Goal: Task Accomplishment & Management: Manage account settings

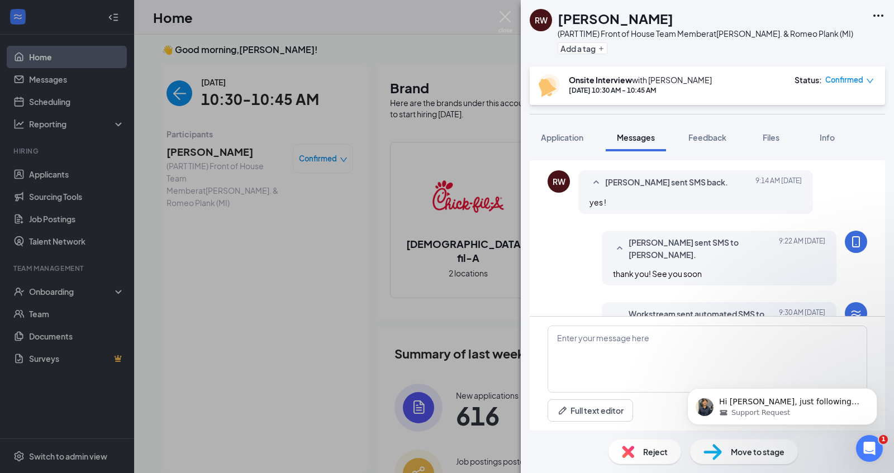
click at [370, 151] on div "RW Ramaiyah Williams (PART TIME) Front of House Team Member at Hall Rd. & Romeo…" at bounding box center [447, 236] width 894 height 473
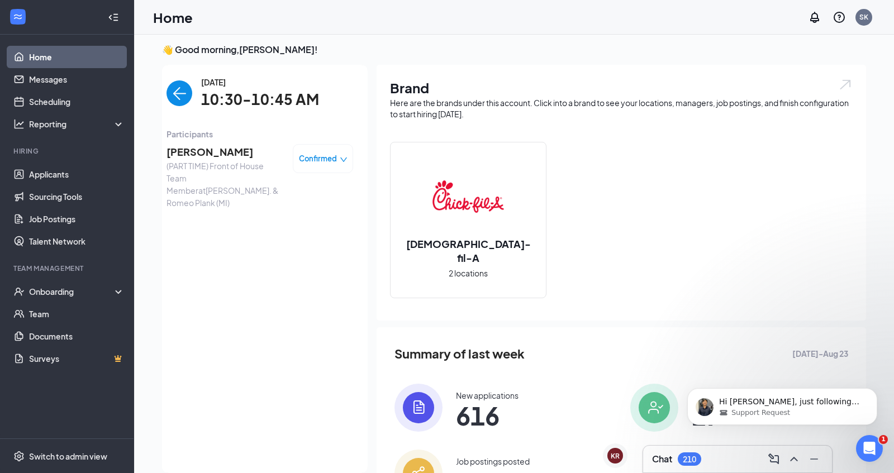
click at [179, 88] on img "back-button" at bounding box center [180, 93] width 26 height 26
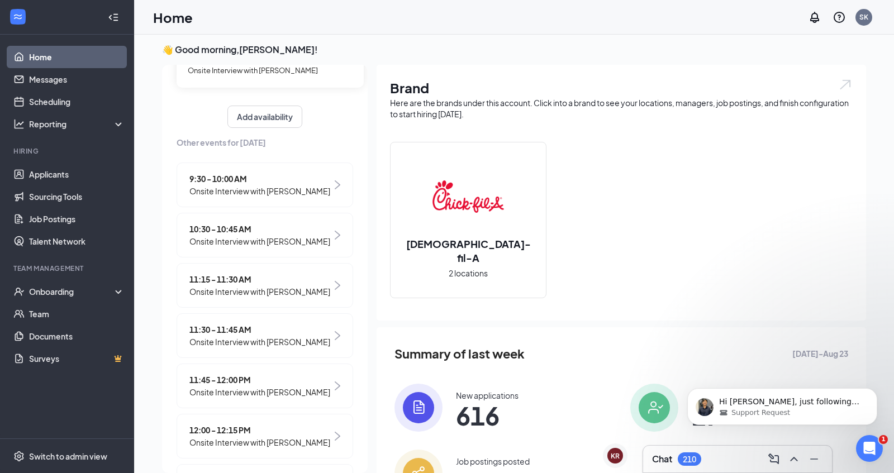
scroll to position [119, 0]
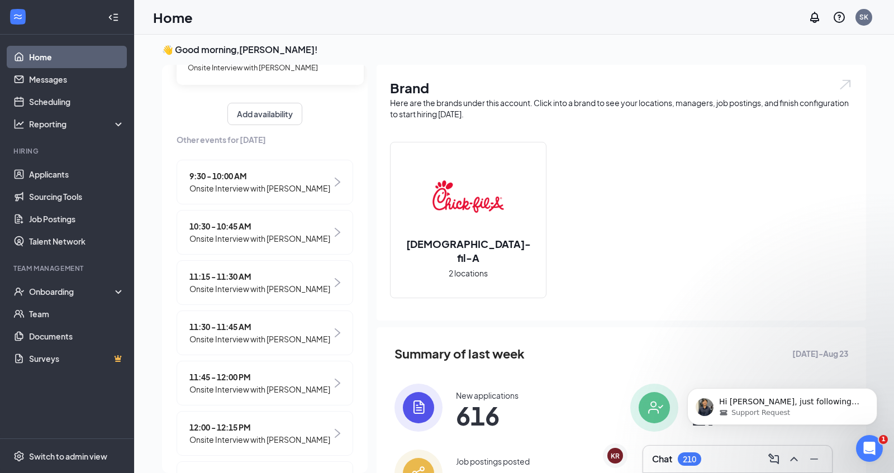
click at [277, 295] on span "Onsite Interview with [PERSON_NAME]" at bounding box center [259, 289] width 141 height 12
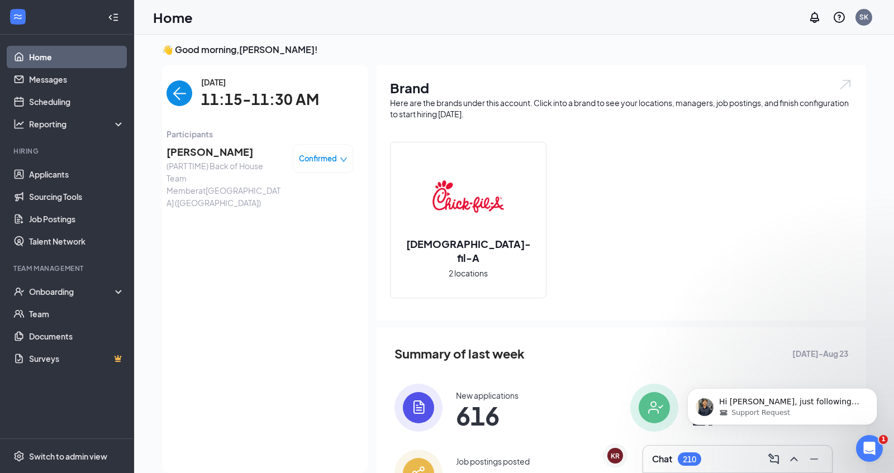
click at [265, 170] on span "(PART TIME) Back of House Team Member at Shelby Township (MI)" at bounding box center [225, 184] width 117 height 49
click at [607, 377] on div "Summary of last week Aug 17 - Aug 23 New applications 616 New hires 27 Job post…" at bounding box center [622, 421] width 490 height 187
click at [181, 95] on img "back-button" at bounding box center [180, 93] width 26 height 26
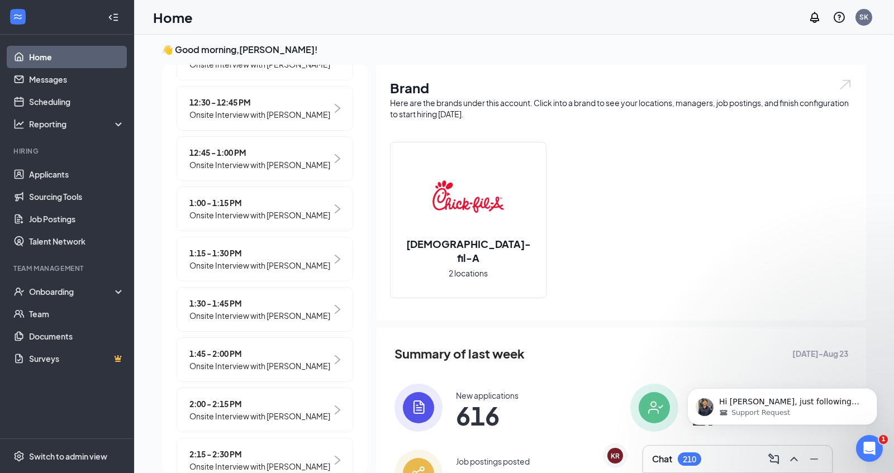
scroll to position [548, 0]
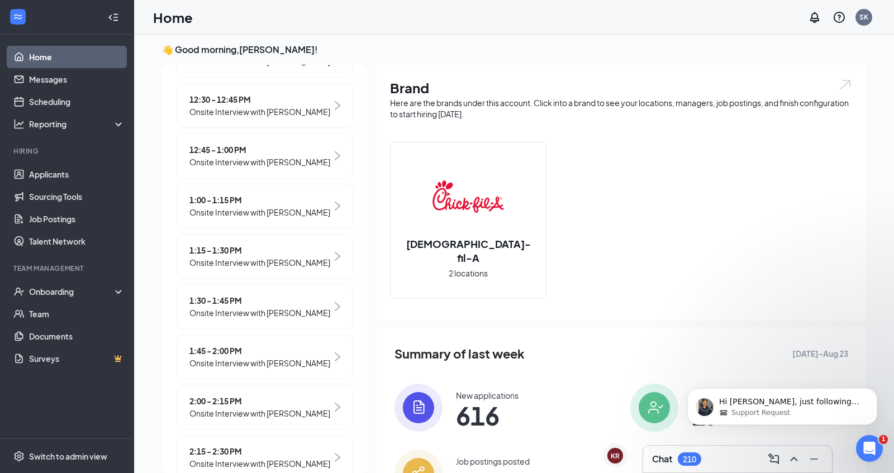
click at [97, 61] on link "Home" at bounding box center [77, 57] width 96 height 22
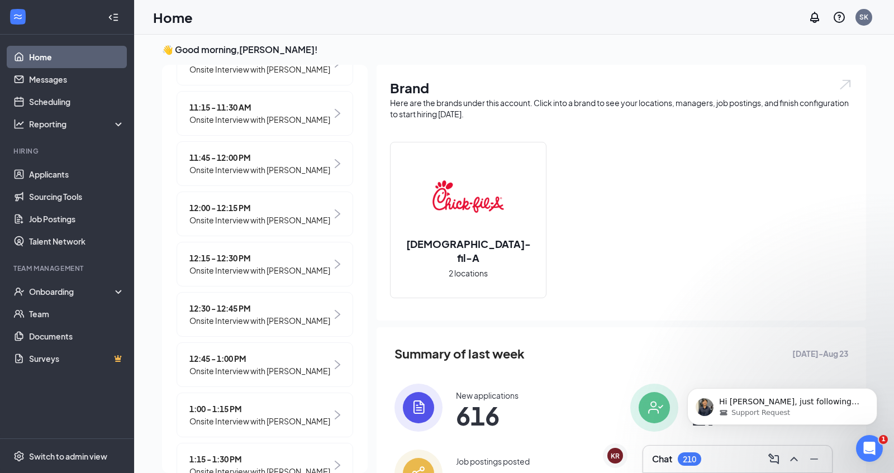
scroll to position [0, 0]
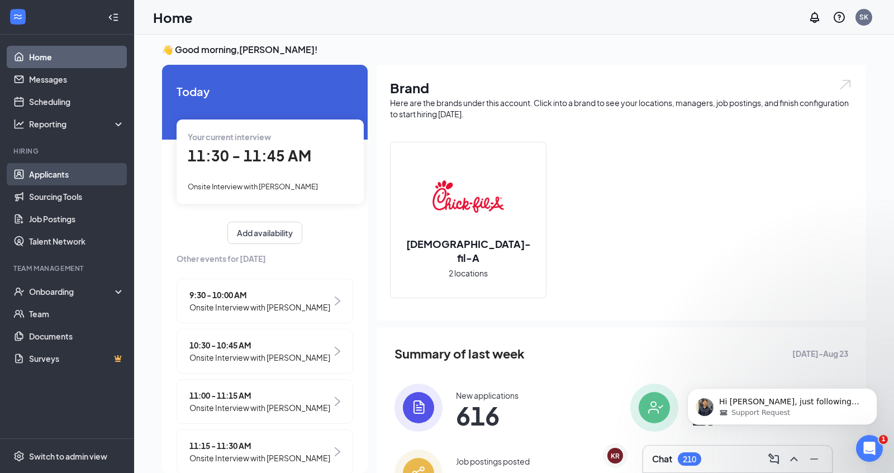
click at [72, 176] on link "Applicants" at bounding box center [77, 174] width 96 height 22
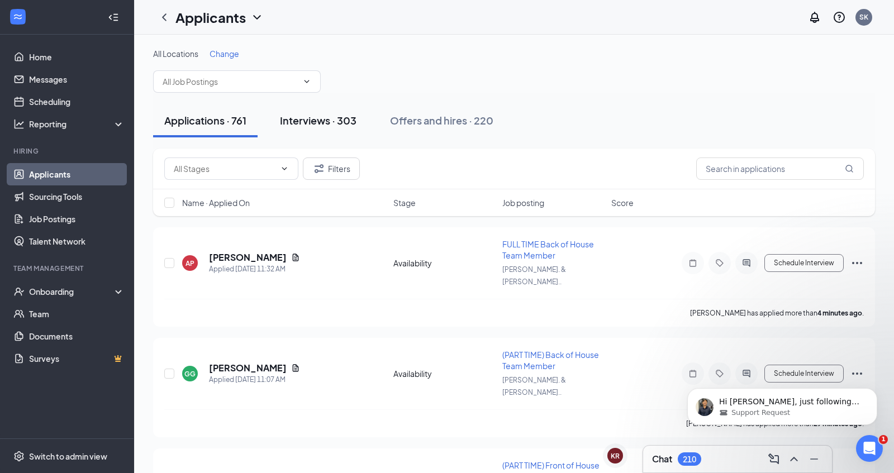
click at [352, 125] on div "Interviews · 303" at bounding box center [318, 120] width 77 height 14
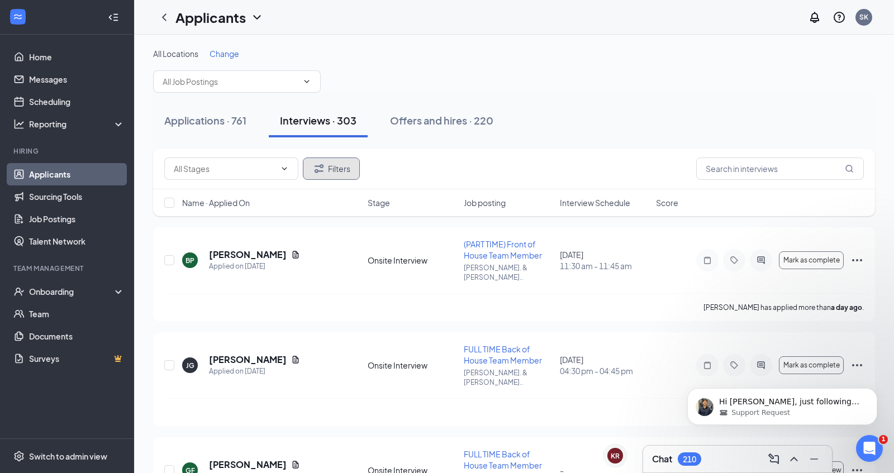
click at [350, 170] on button "Filters" at bounding box center [331, 169] width 57 height 22
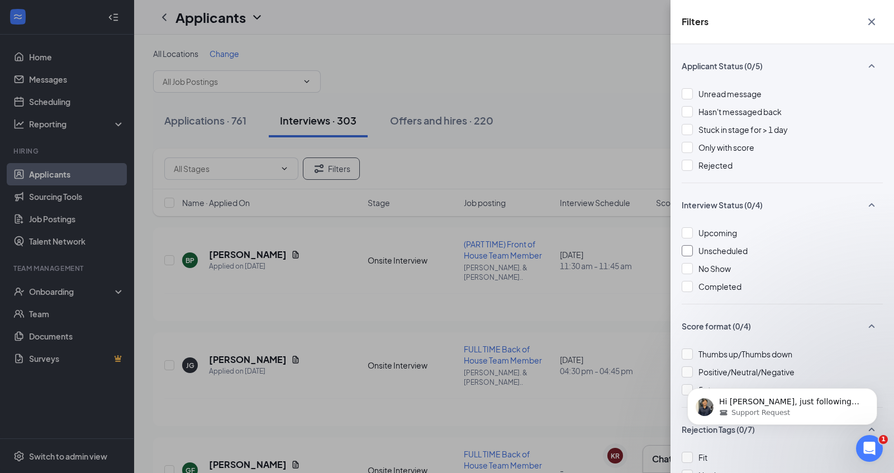
click at [711, 253] on span "Unscheduled" at bounding box center [723, 251] width 49 height 10
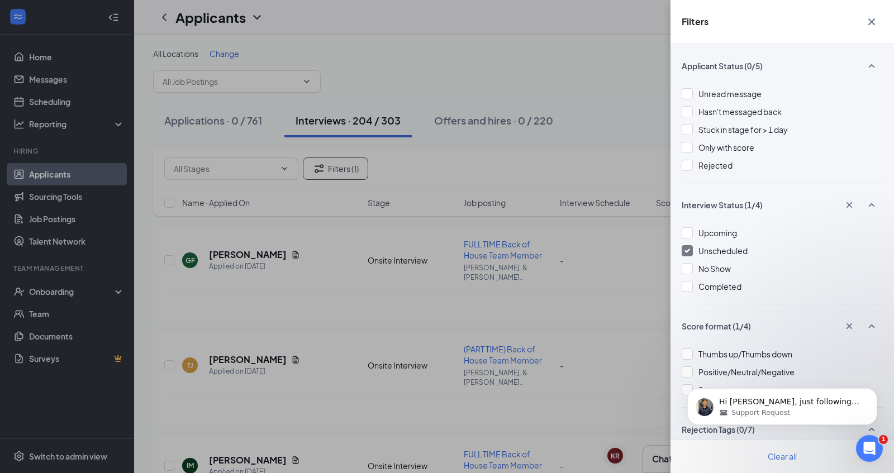
click at [591, 128] on div "Filters Applicant Status (0/5) Unread message Hasn't messaged back Stuck in sta…" at bounding box center [447, 236] width 894 height 473
click at [627, 129] on div "Filters Applicant Status (0/5) Unread message Hasn't messaged back Stuck in sta…" at bounding box center [447, 236] width 894 height 473
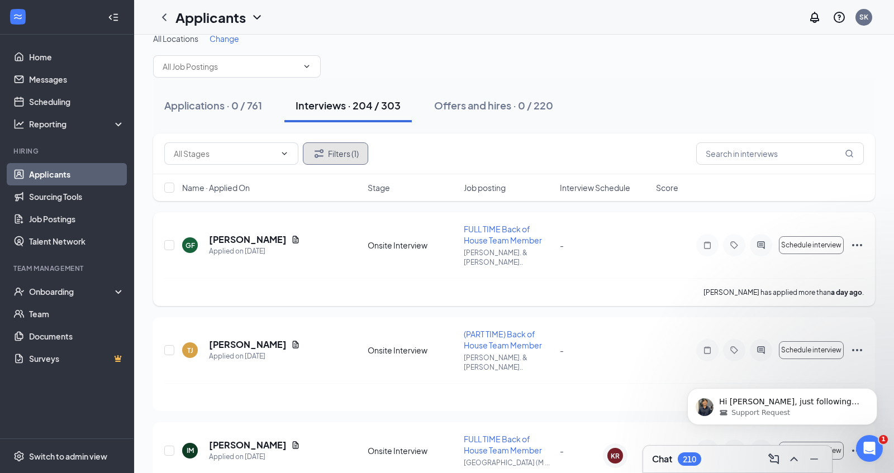
scroll to position [15, 0]
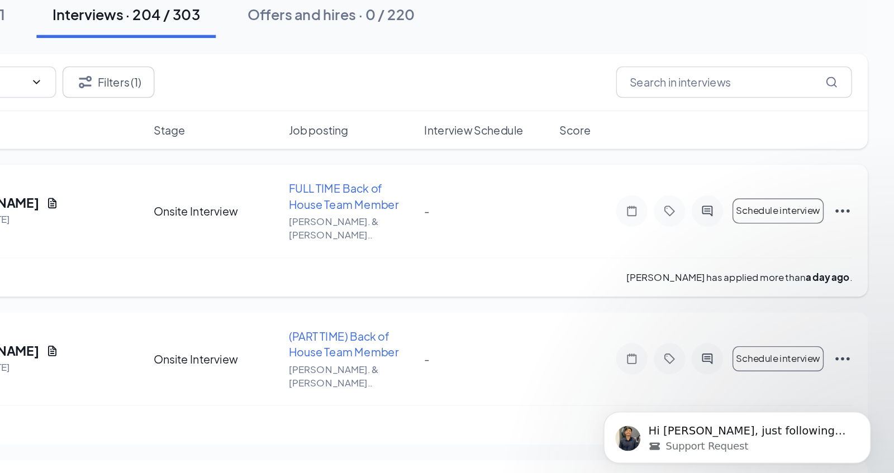
click at [861, 245] on icon "Ellipses" at bounding box center [857, 246] width 10 height 2
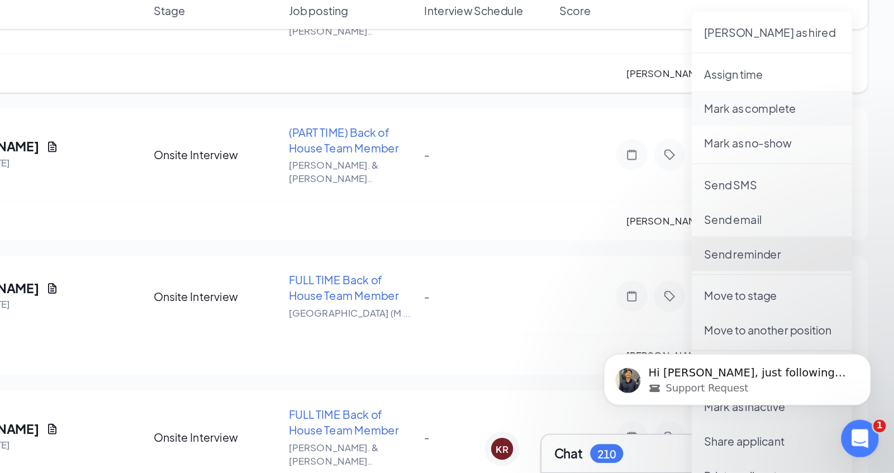
scroll to position [118, 0]
click at [794, 324] on li "Send reminder" at bounding box center [807, 317] width 114 height 25
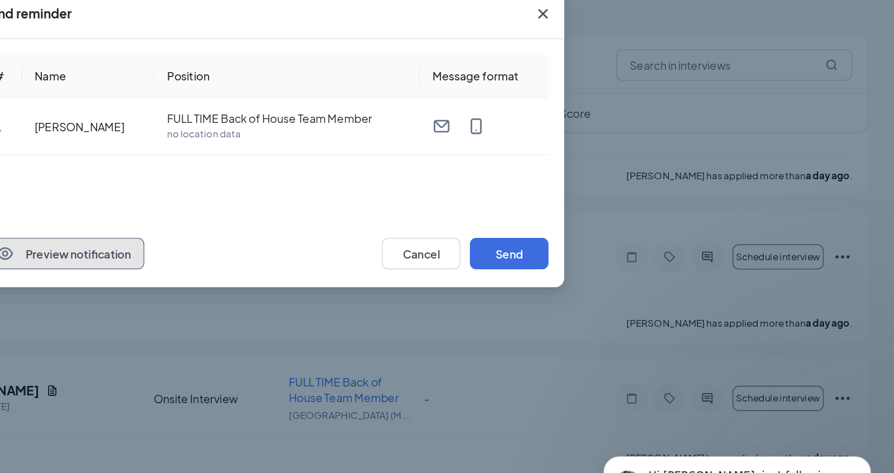
click at [348, 241] on button "Preview notification" at bounding box center [303, 244] width 115 height 22
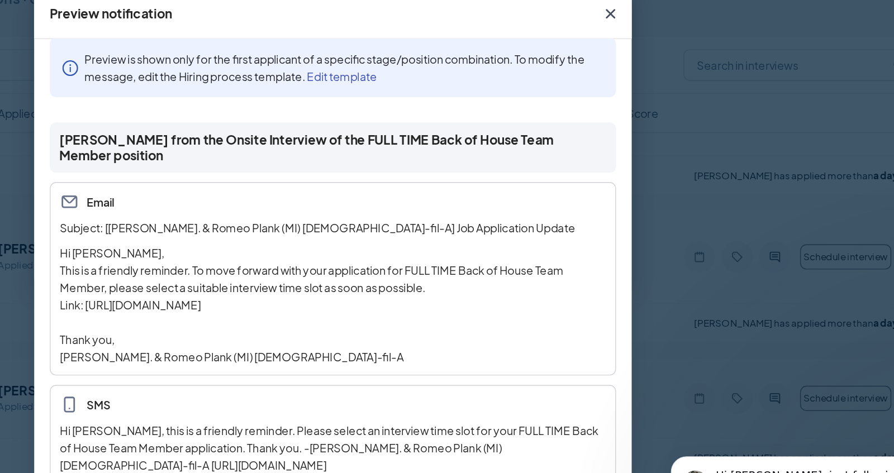
scroll to position [13, 0]
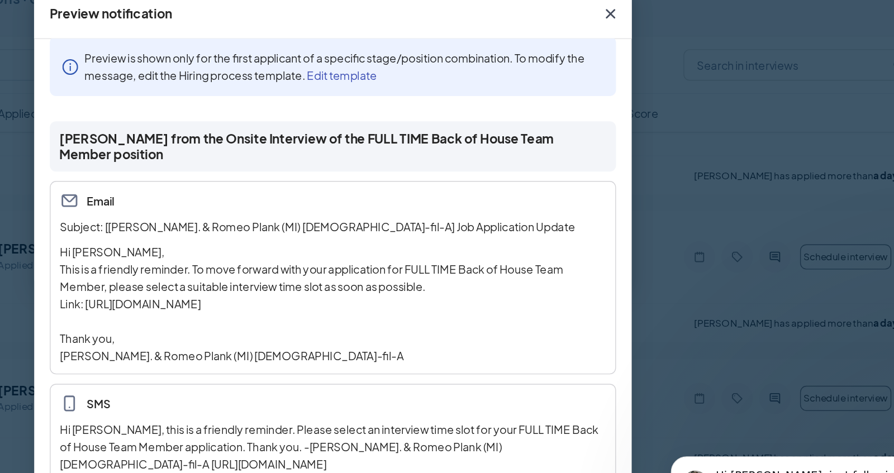
click at [646, 75] on icon "Cross" at bounding box center [644, 73] width 7 height 7
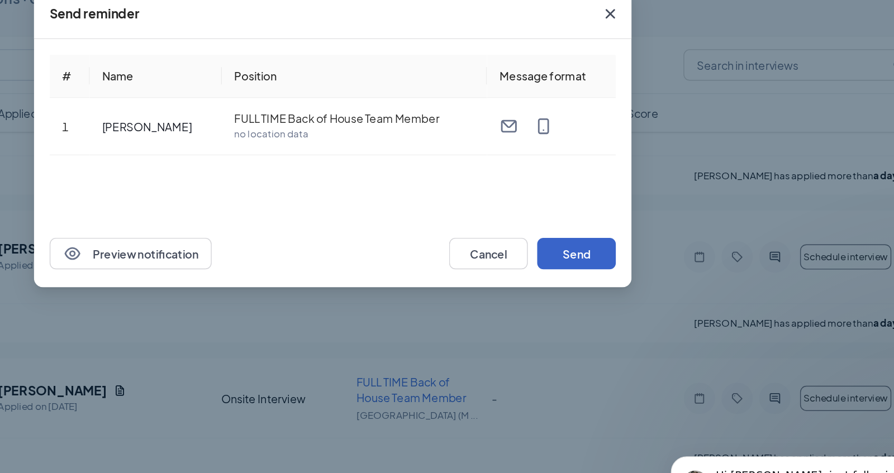
click at [627, 244] on button "Send" at bounding box center [620, 244] width 56 height 22
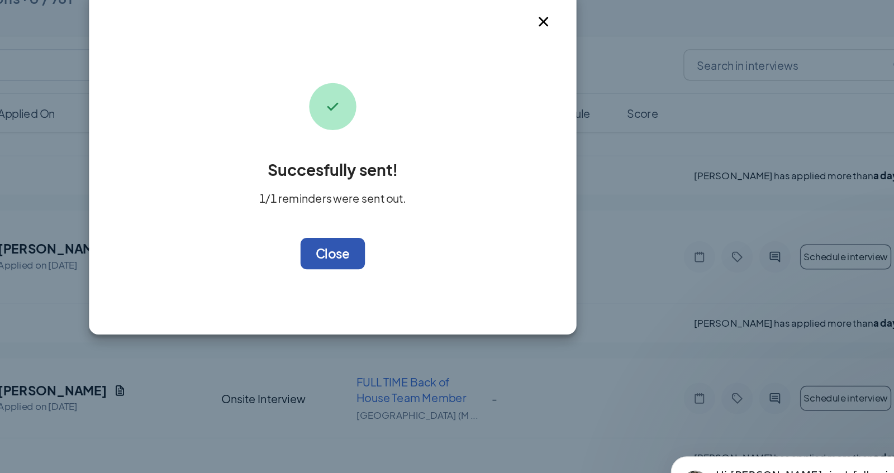
click at [454, 245] on button "OK" at bounding box center [447, 244] width 46 height 22
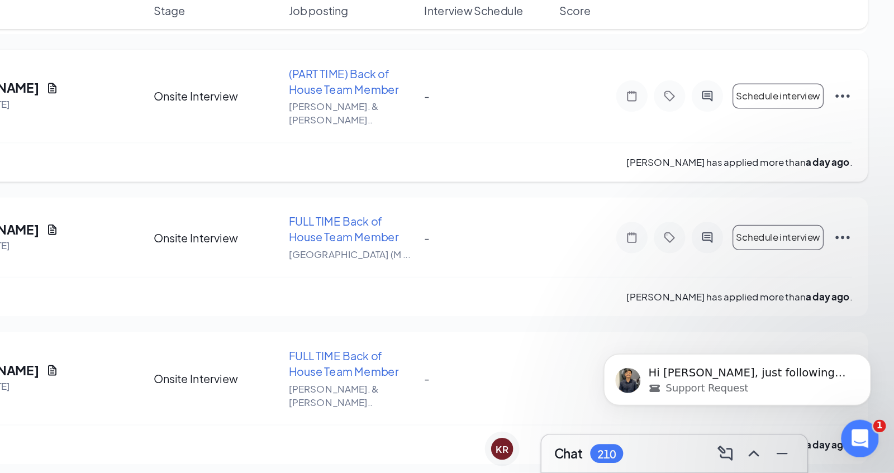
scroll to position [174, 0]
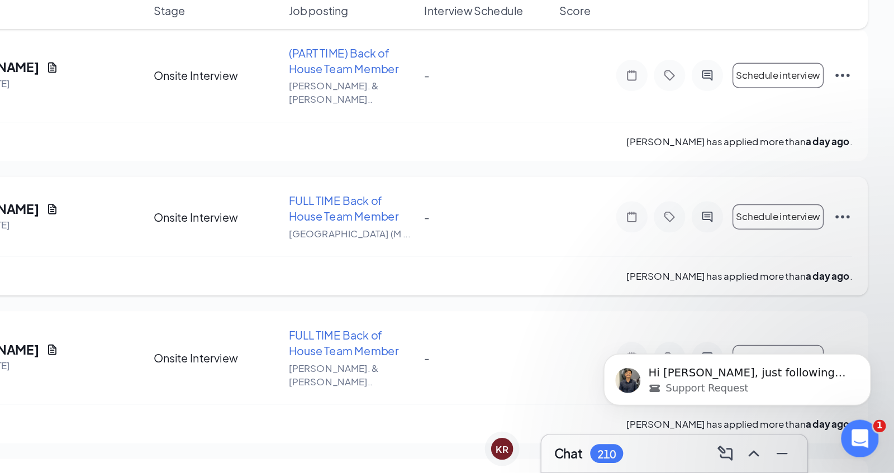
click at [861, 284] on icon "Ellipses" at bounding box center [857, 290] width 13 height 13
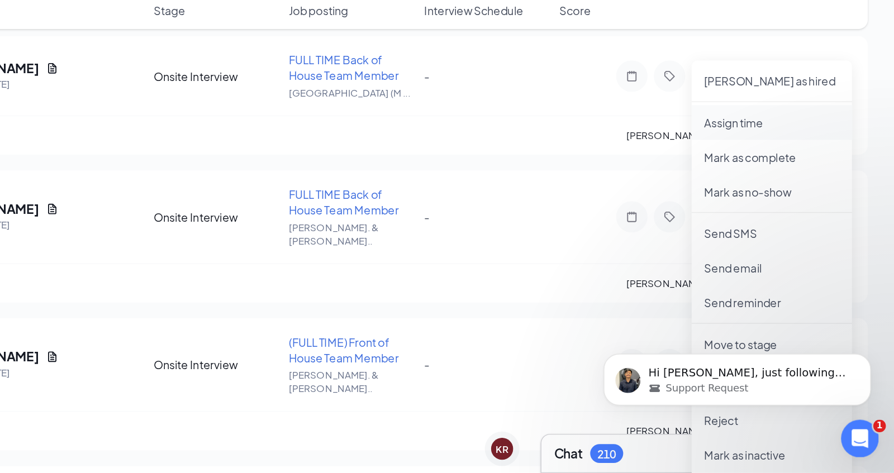
scroll to position [277, 0]
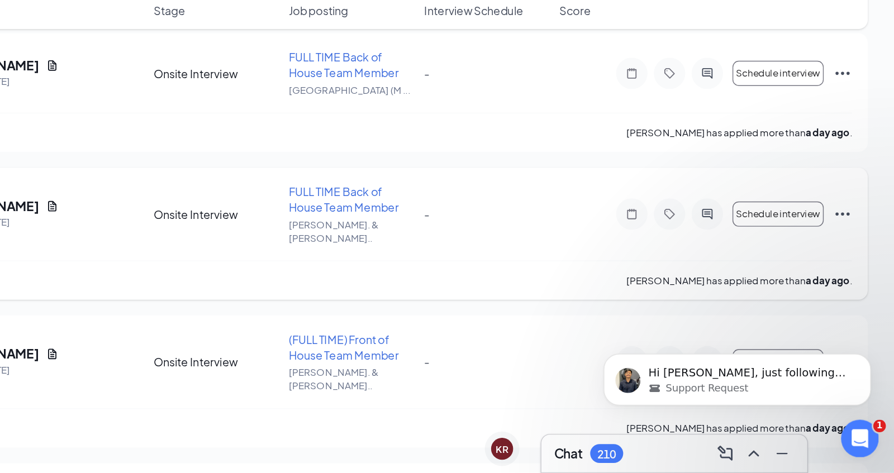
click at [634, 287] on div "DH DA'ROY HORTON Applied on Aug 25 Onsite Interview FULL TIME Back of House Tea…" at bounding box center [514, 294] width 700 height 55
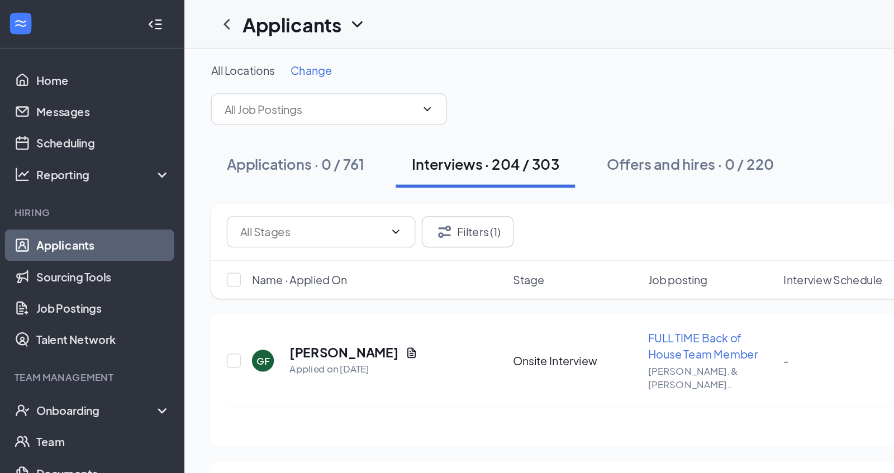
scroll to position [2, 0]
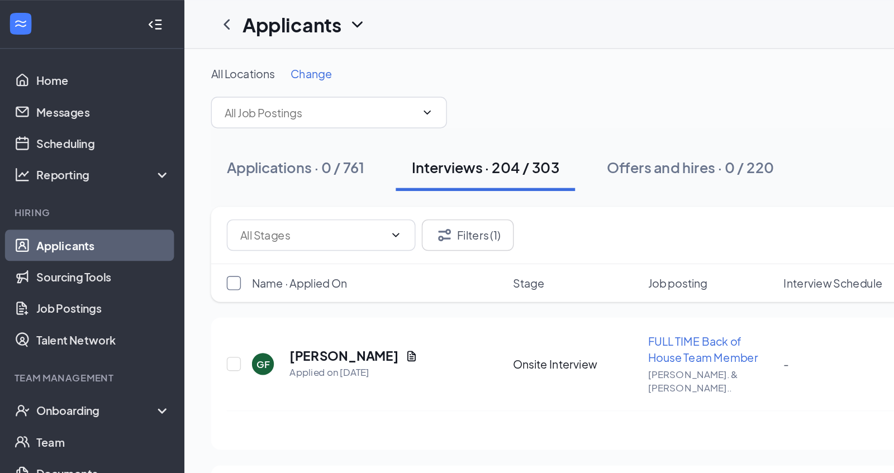
click at [170, 202] on input "checkbox" at bounding box center [169, 201] width 10 height 10
checkbox input "true"
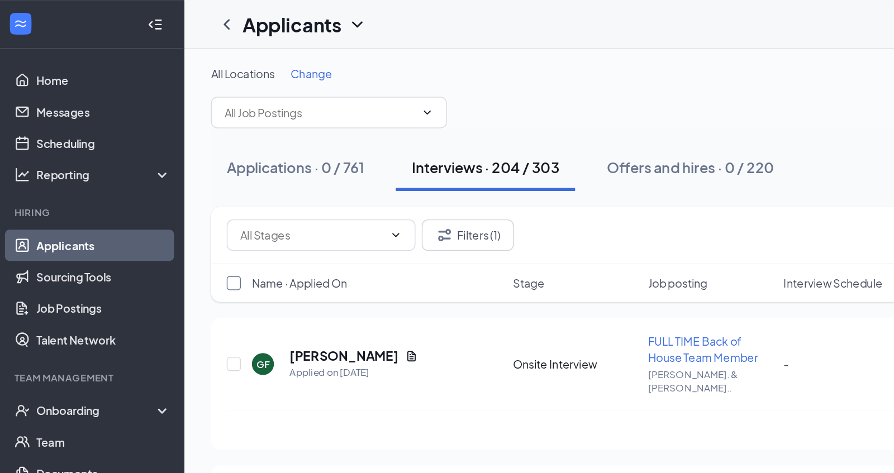
checkbox input "true"
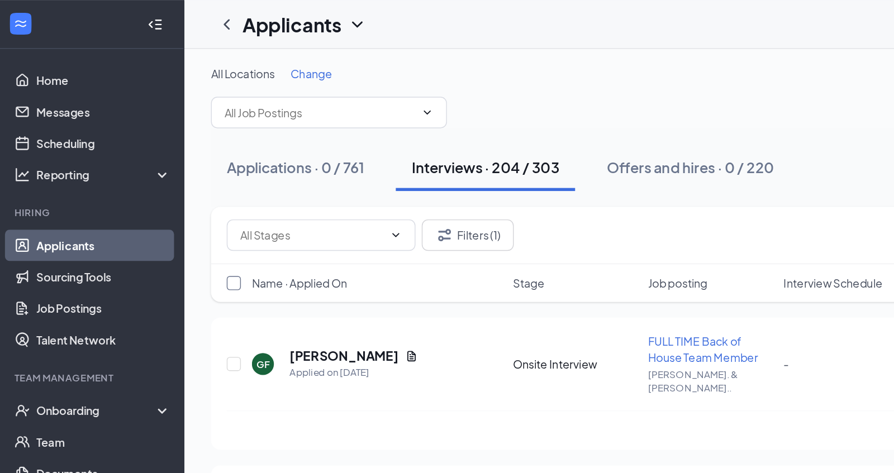
checkbox input "true"
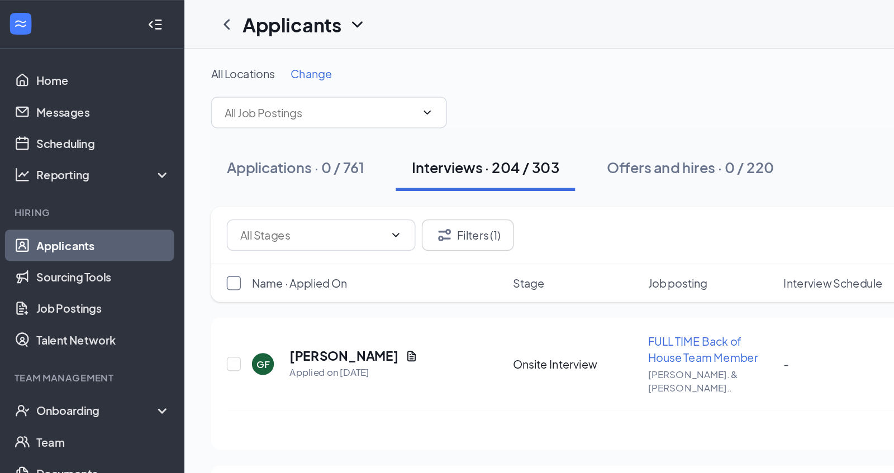
checkbox input "true"
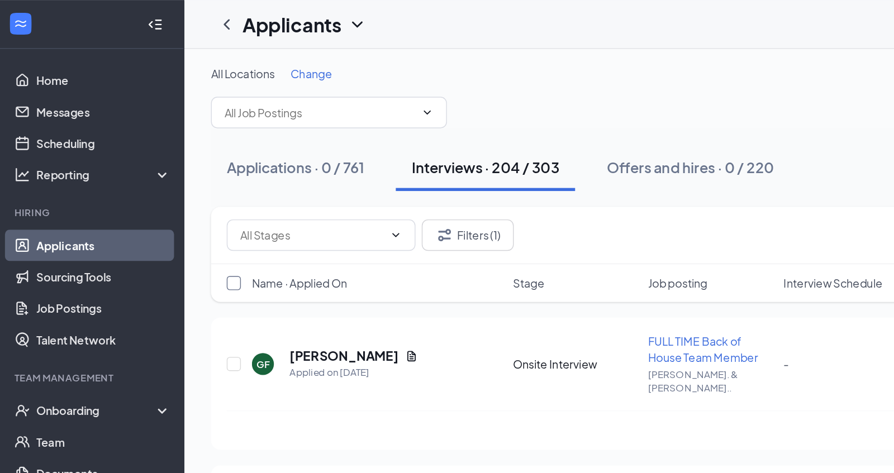
checkbox input "true"
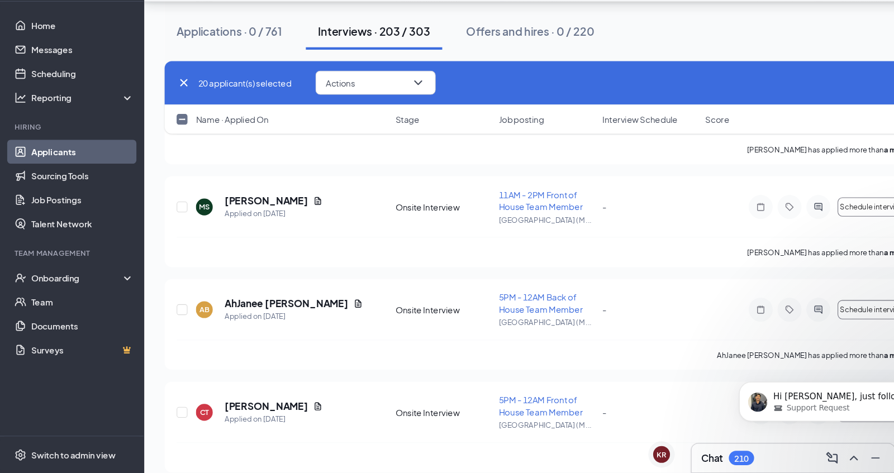
scroll to position [19112, 0]
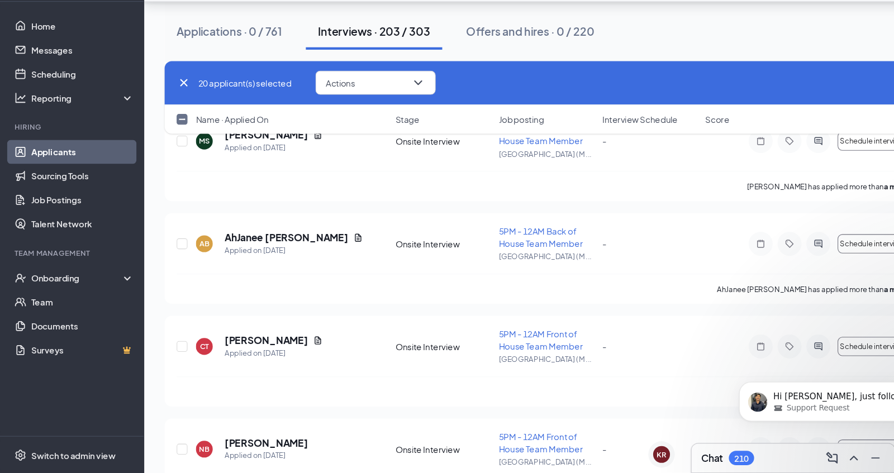
click at [169, 144] on input "checkbox" at bounding box center [169, 144] width 10 height 10
checkbox input "true"
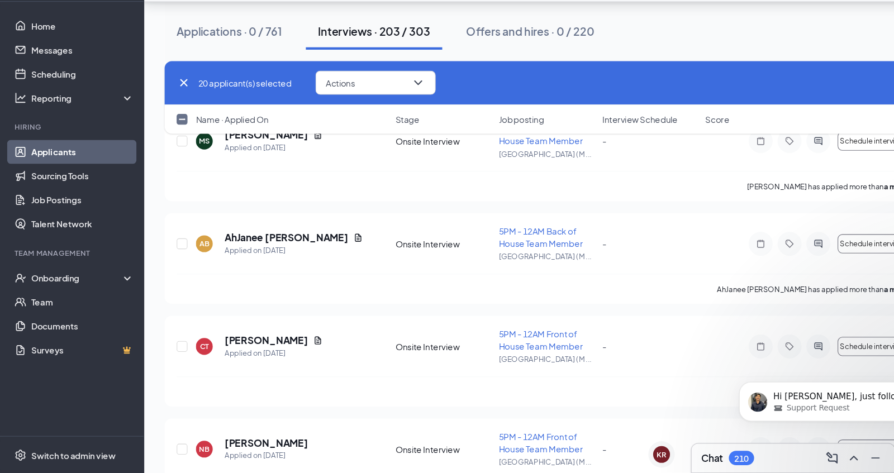
checkbox input "true"
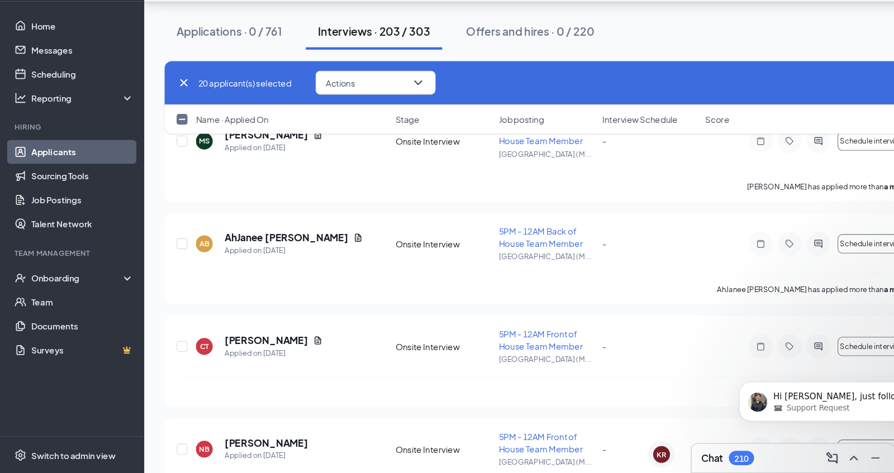
checkbox input "true"
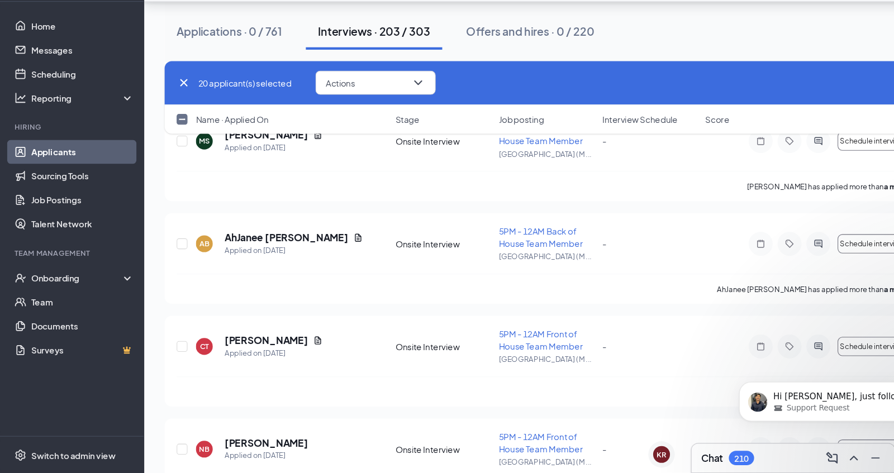
checkbox input "true"
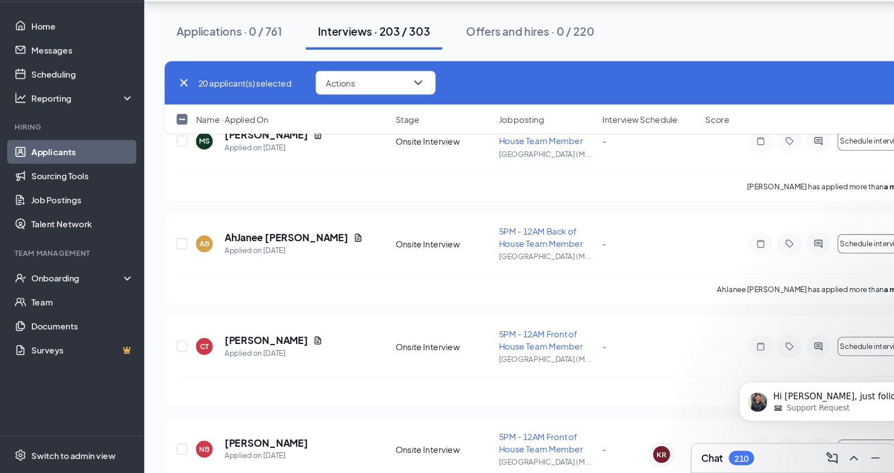
checkbox input "true"
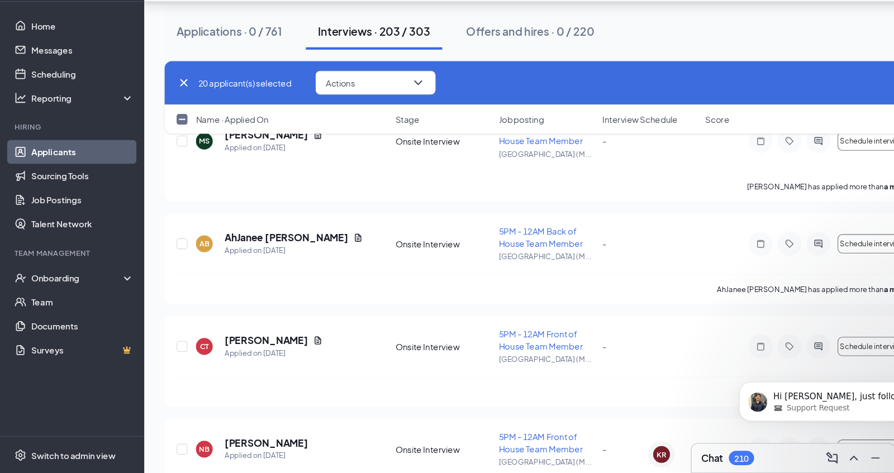
checkbox input "true"
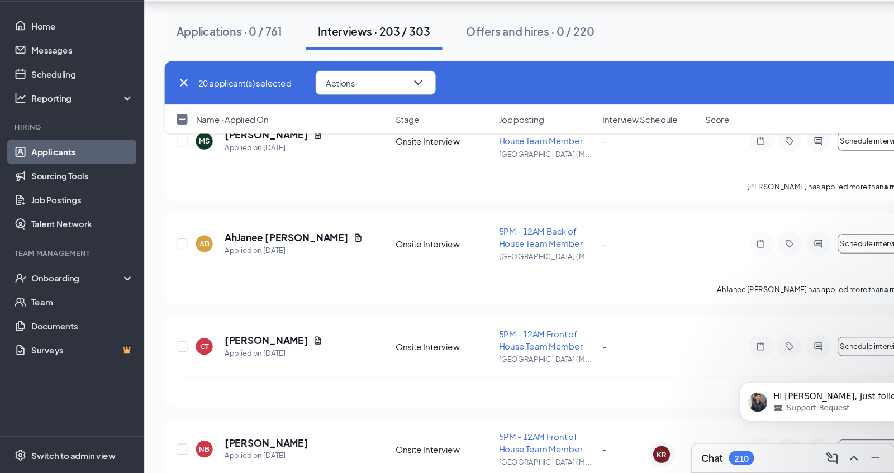
checkbox input "true"
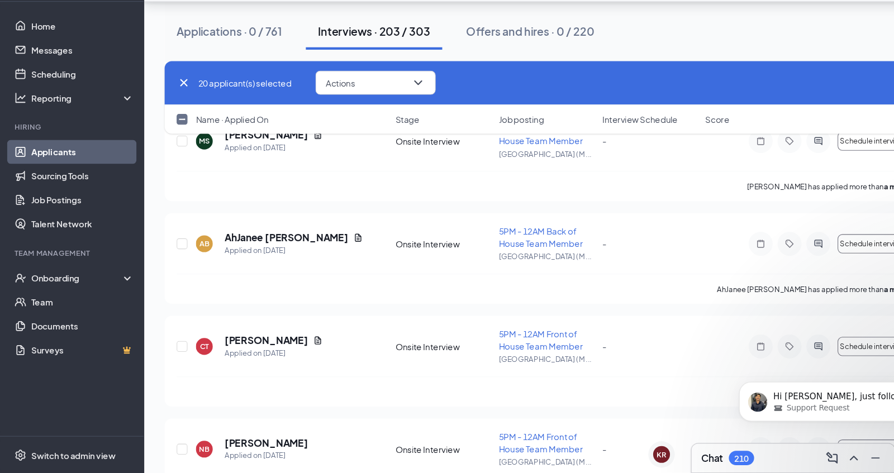
checkbox input "true"
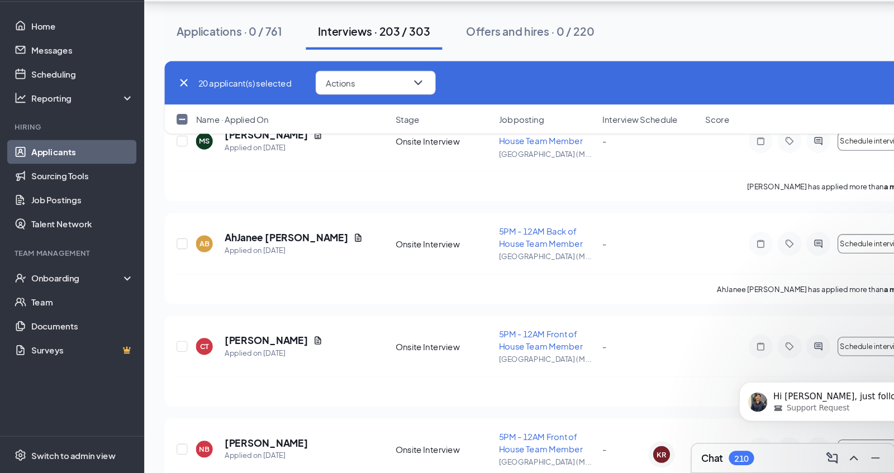
checkbox input "true"
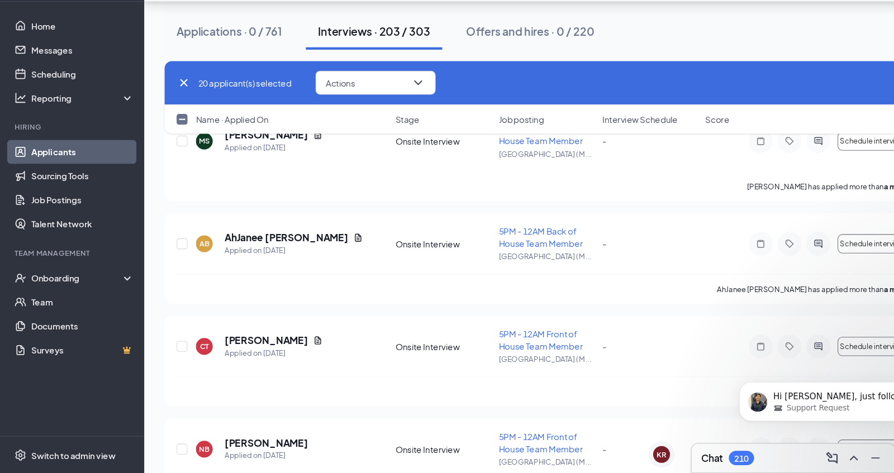
checkbox input "true"
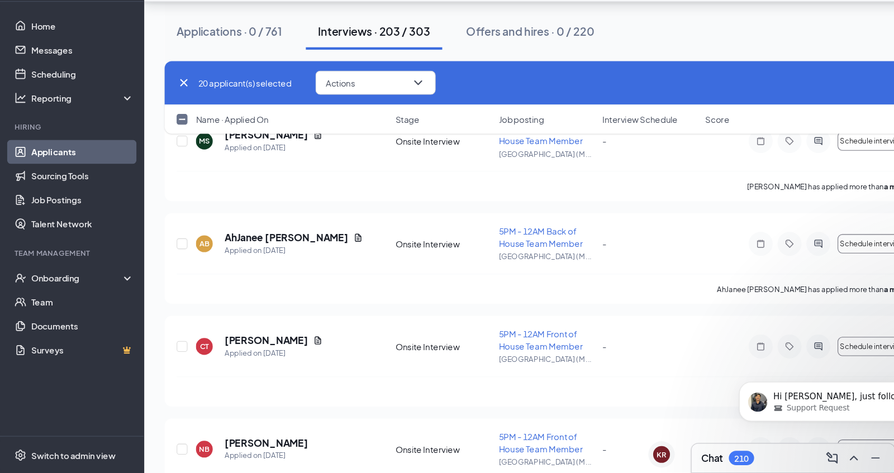
checkbox input "true"
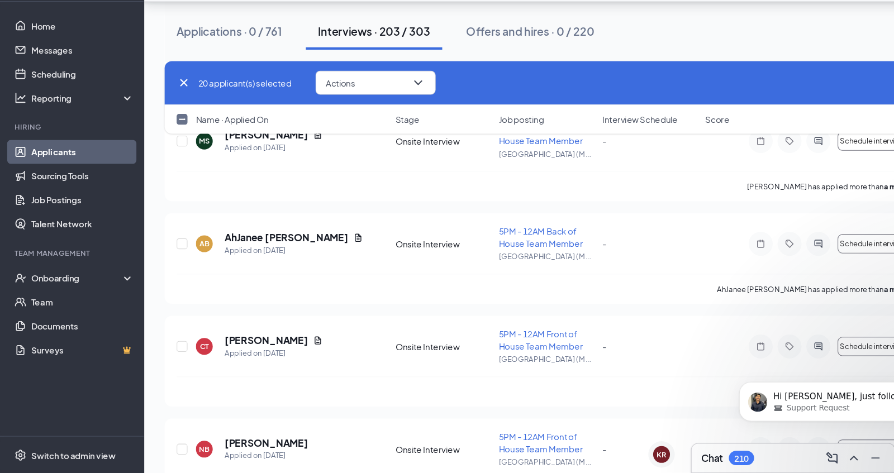
checkbox input "true"
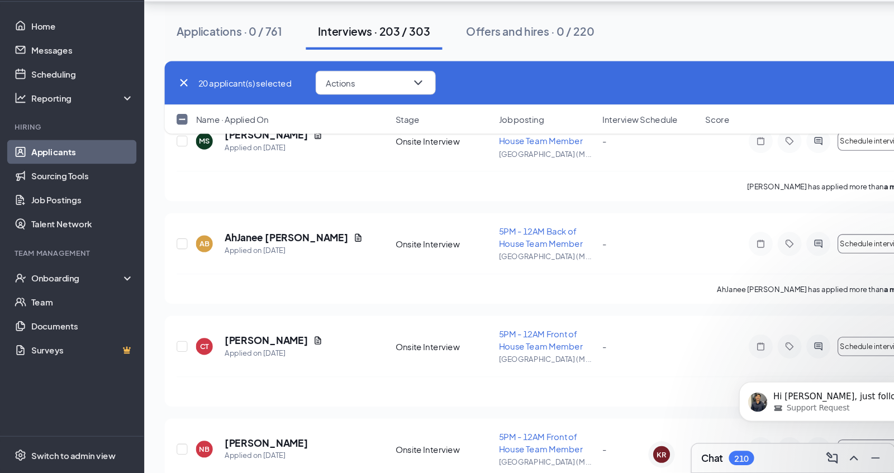
checkbox input "true"
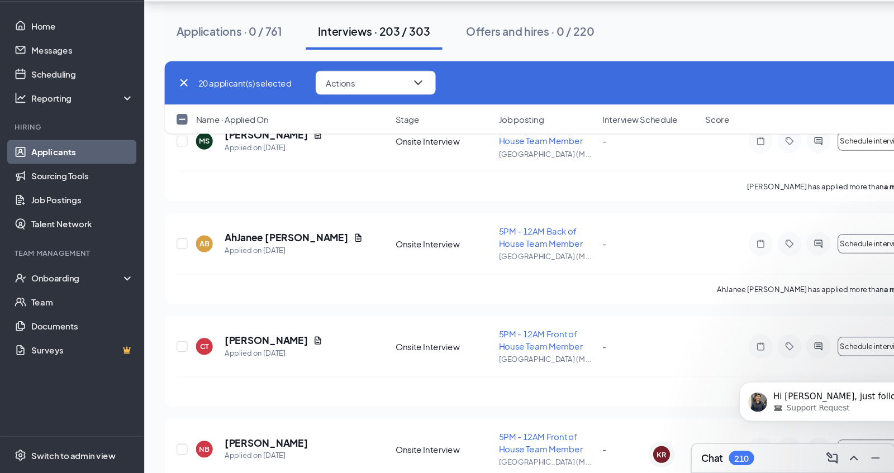
checkbox input "true"
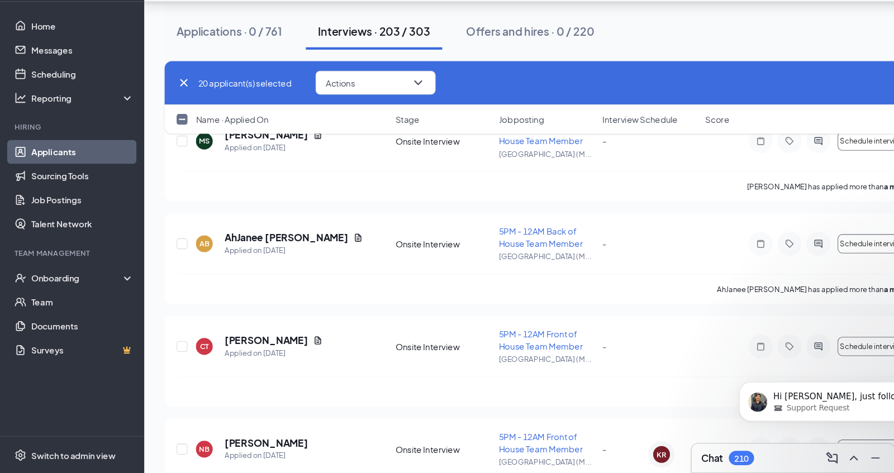
checkbox input "true"
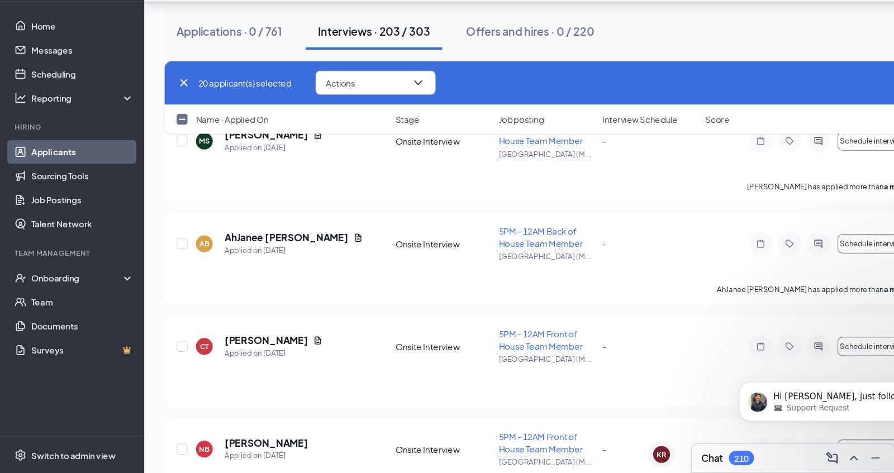
checkbox input "true"
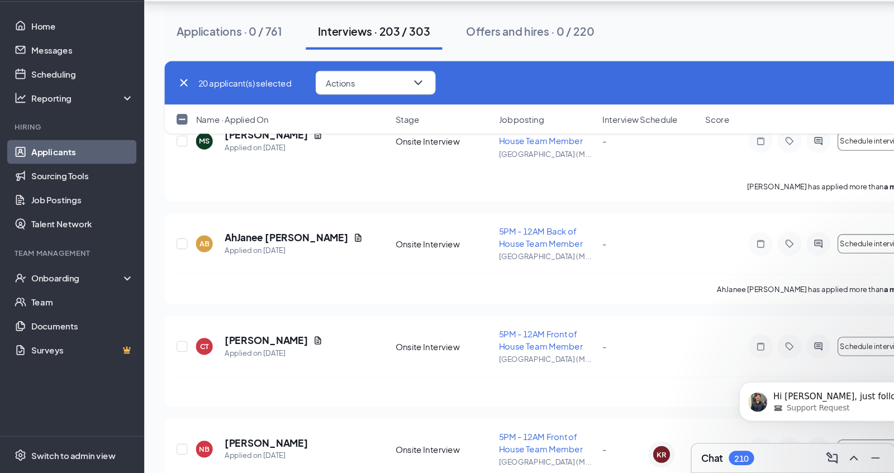
checkbox input "true"
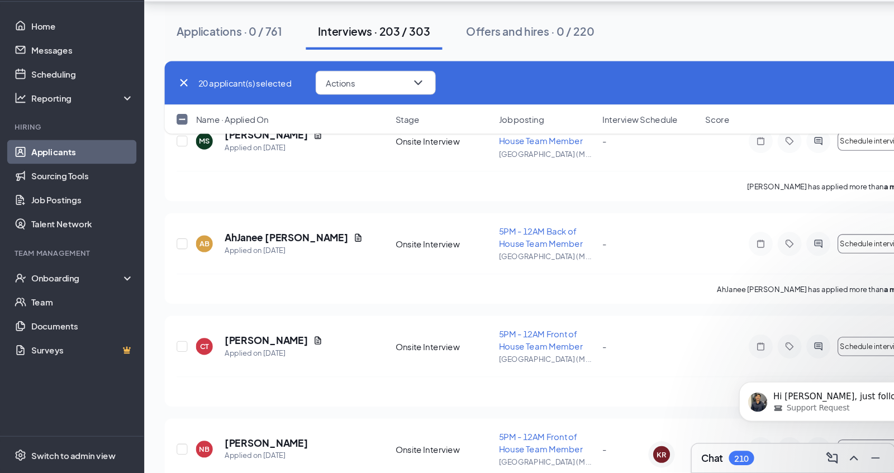
checkbox input "true"
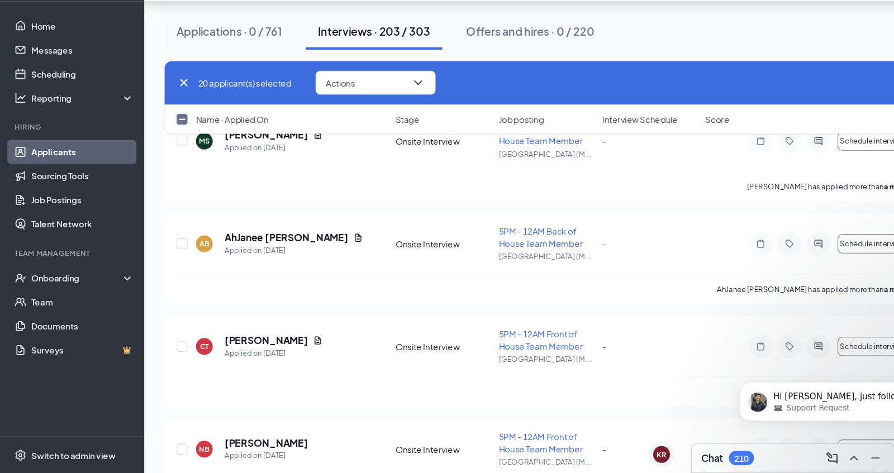
checkbox input "true"
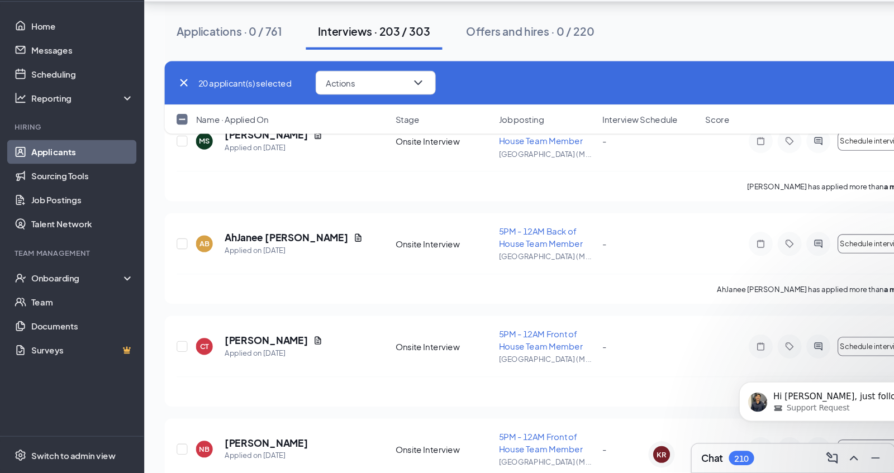
checkbox input "true"
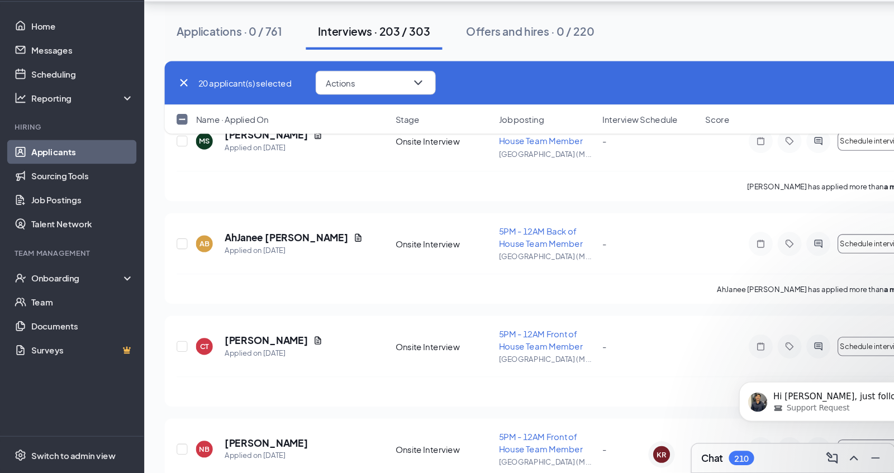
checkbox input "true"
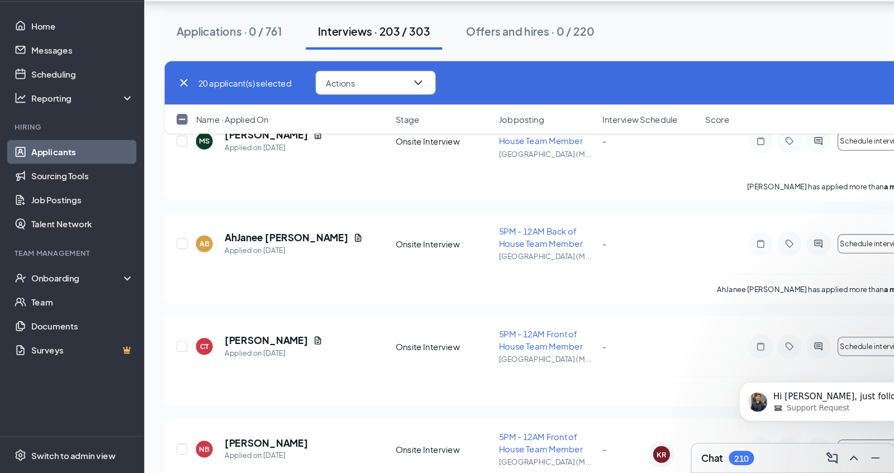
checkbox input "true"
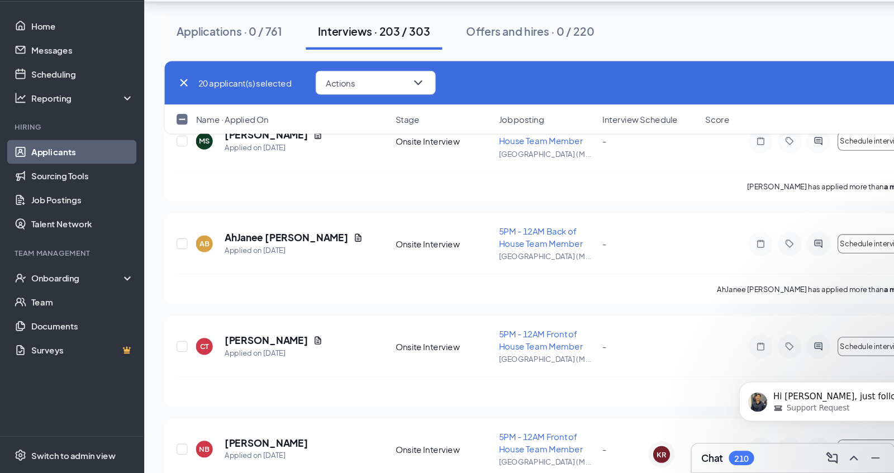
checkbox input "true"
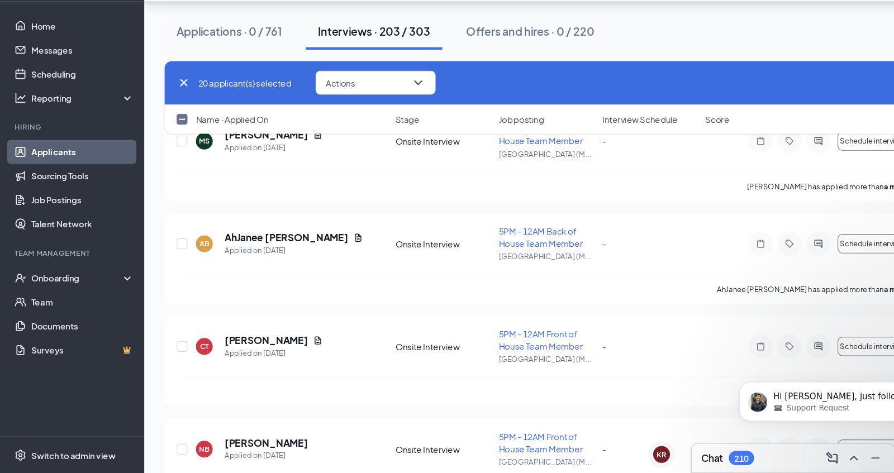
checkbox input "true"
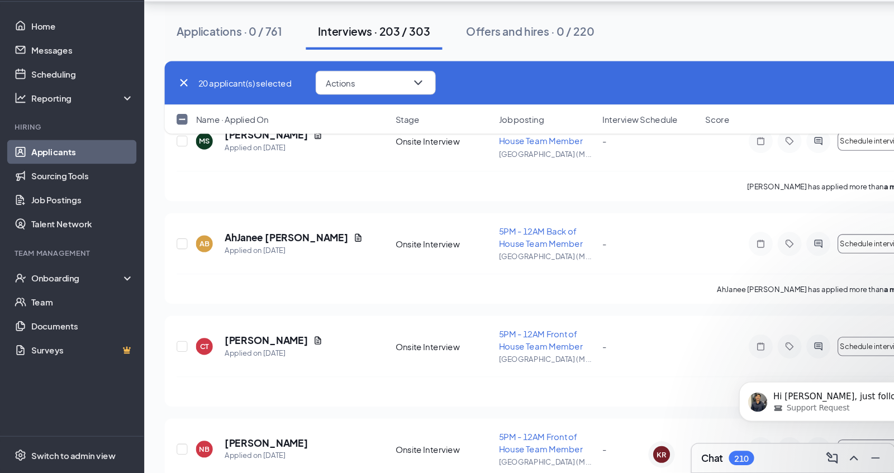
checkbox input "true"
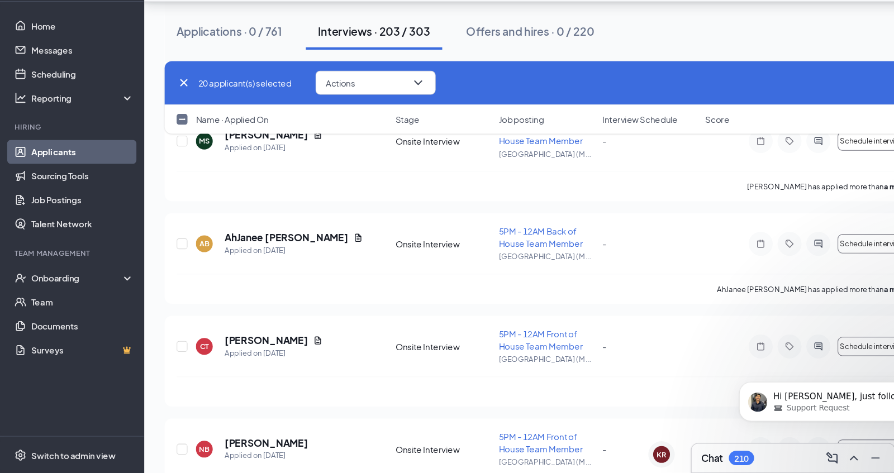
checkbox input "true"
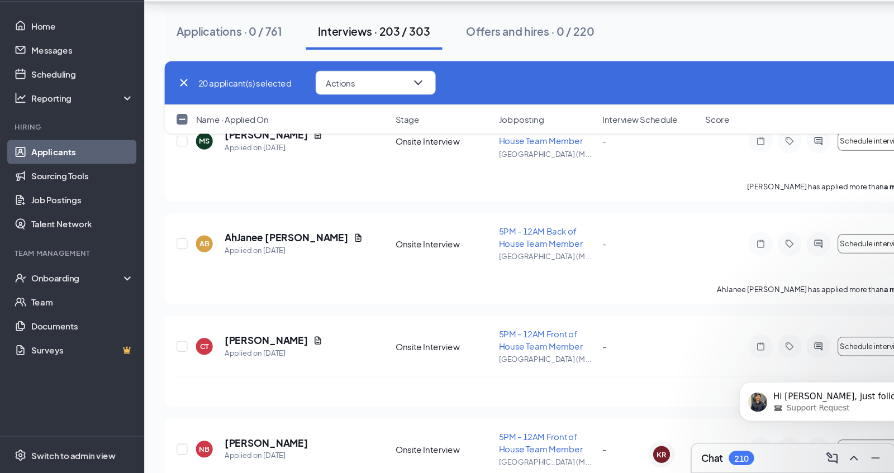
checkbox input "true"
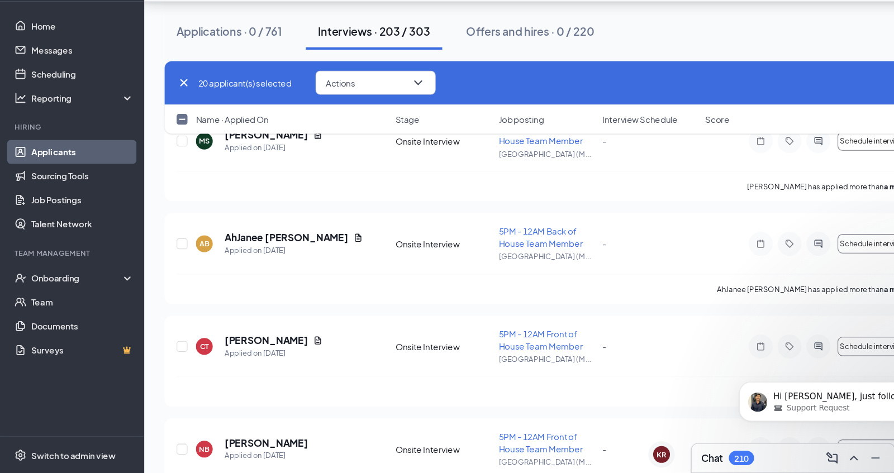
checkbox input "true"
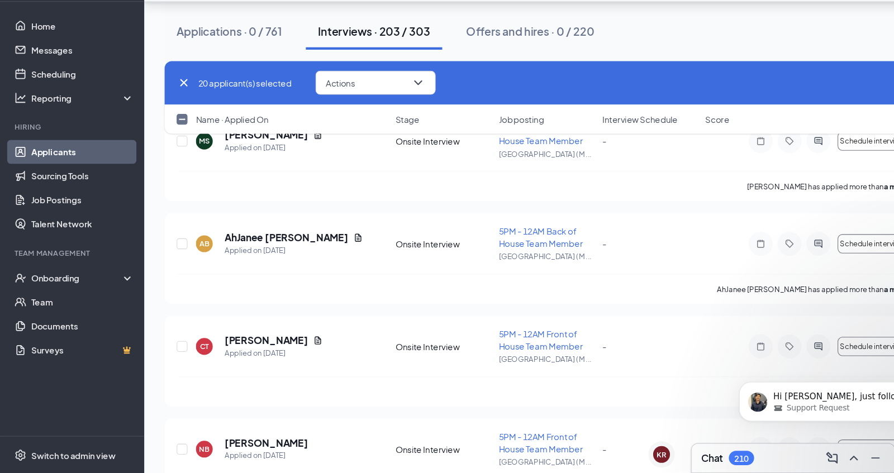
checkbox input "true"
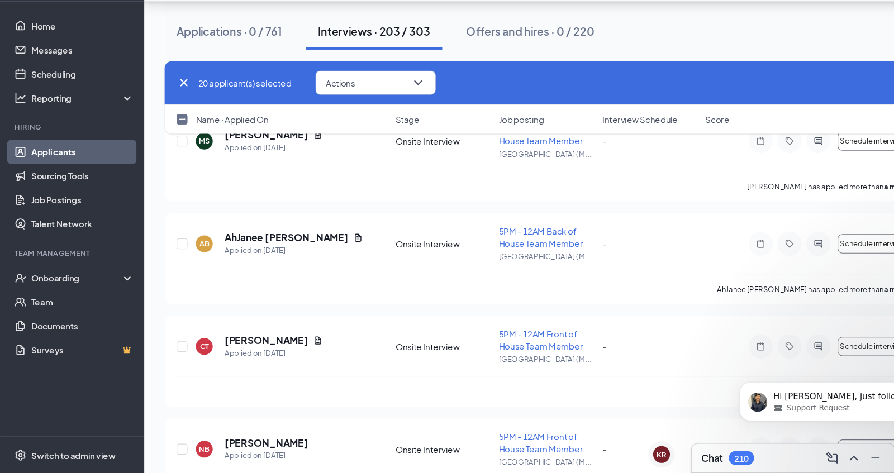
checkbox input "true"
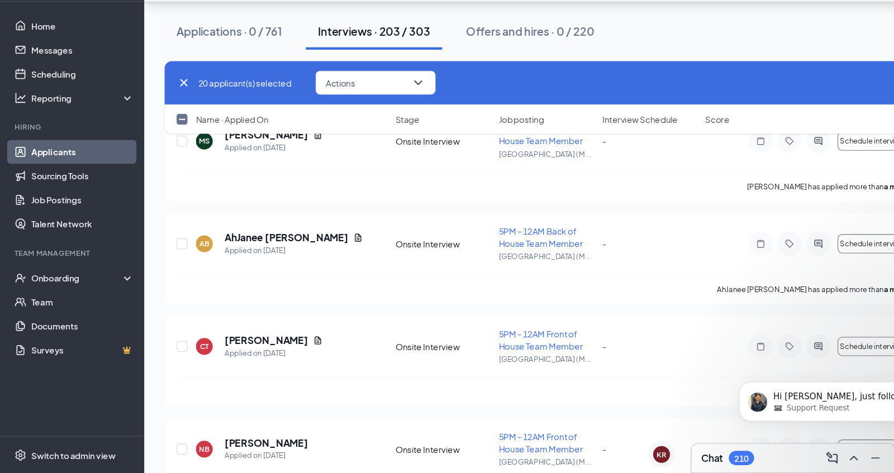
checkbox input "true"
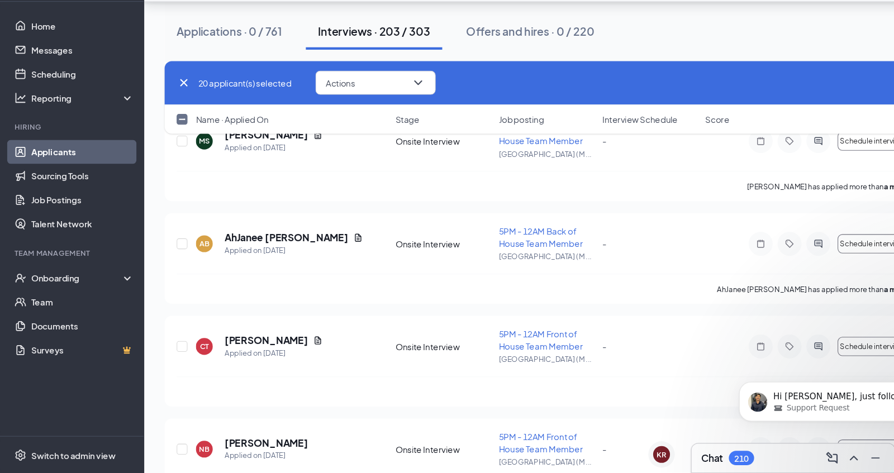
checkbox input "true"
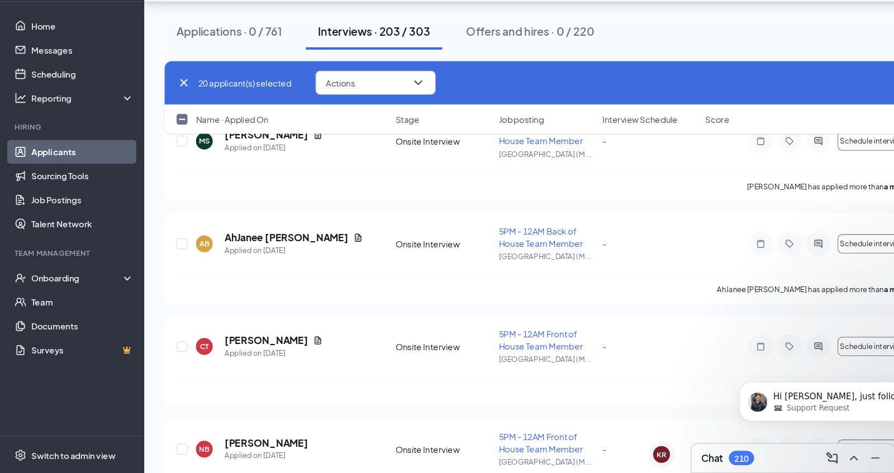
checkbox input "true"
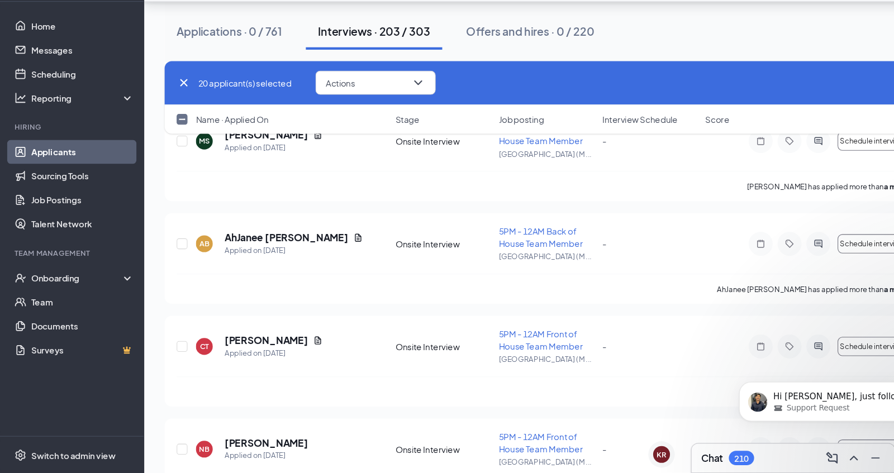
checkbox input "true"
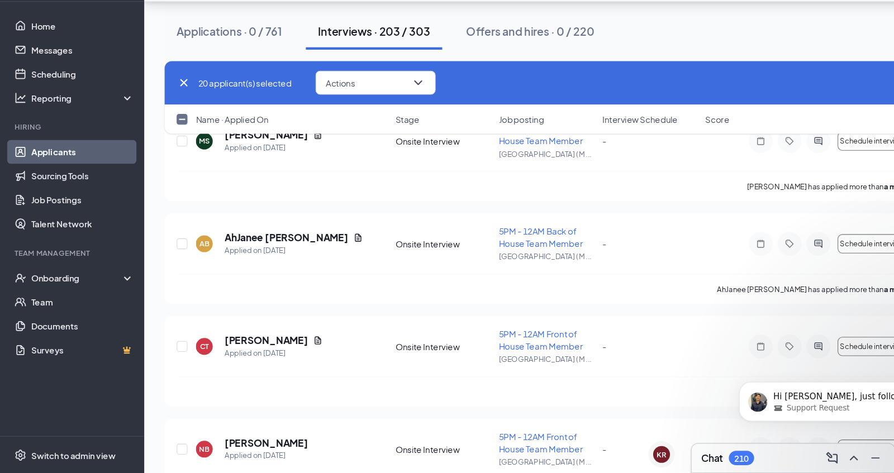
checkbox input "true"
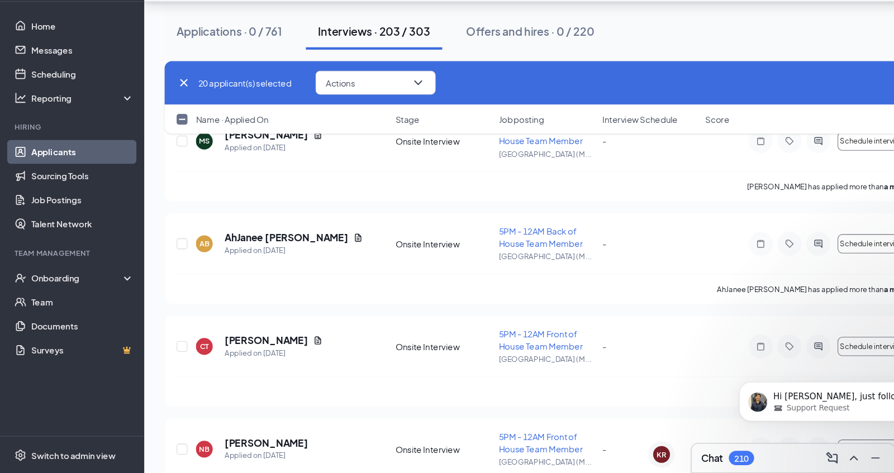
checkbox input "true"
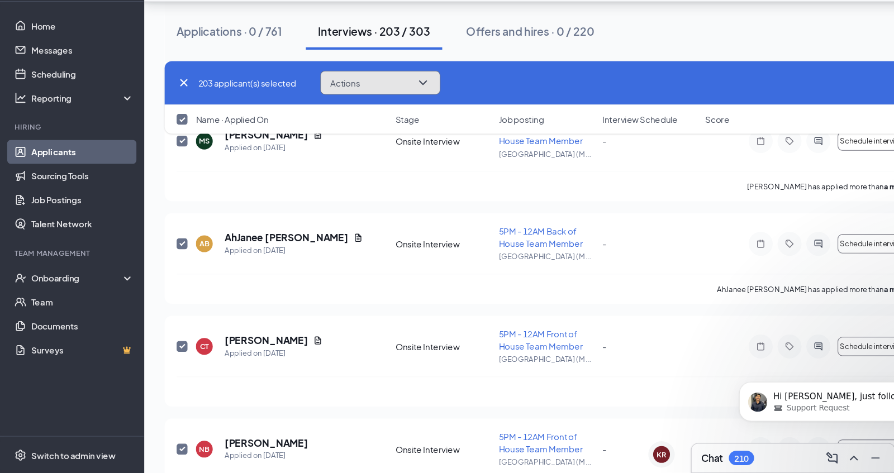
click at [400, 111] on icon "ChevronDown" at bounding box center [393, 109] width 13 height 13
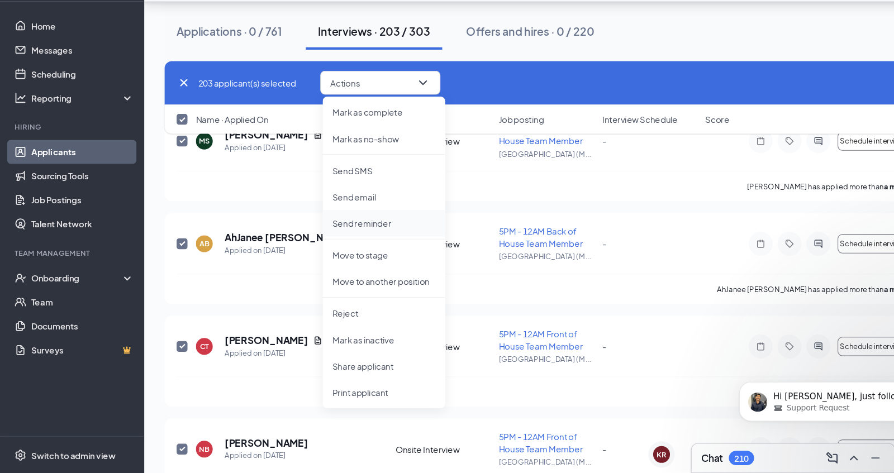
click at [359, 240] on p "Send reminder" at bounding box center [357, 240] width 96 height 11
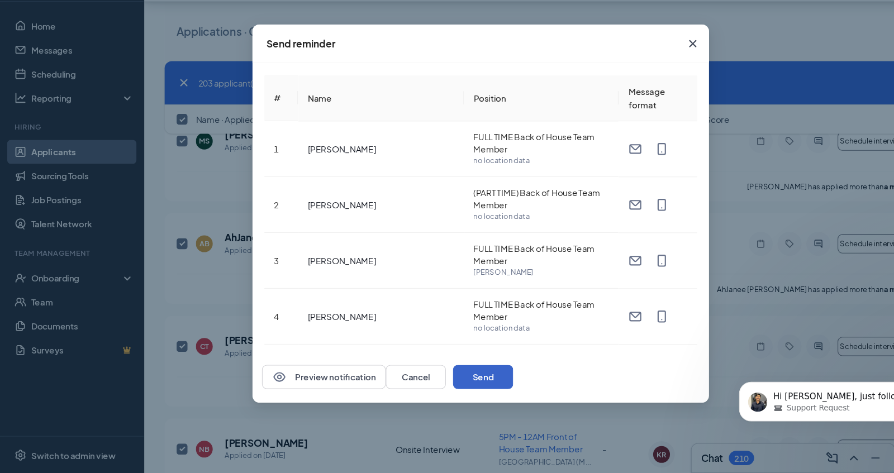
click at [477, 383] on button "Send" at bounding box center [449, 384] width 56 height 22
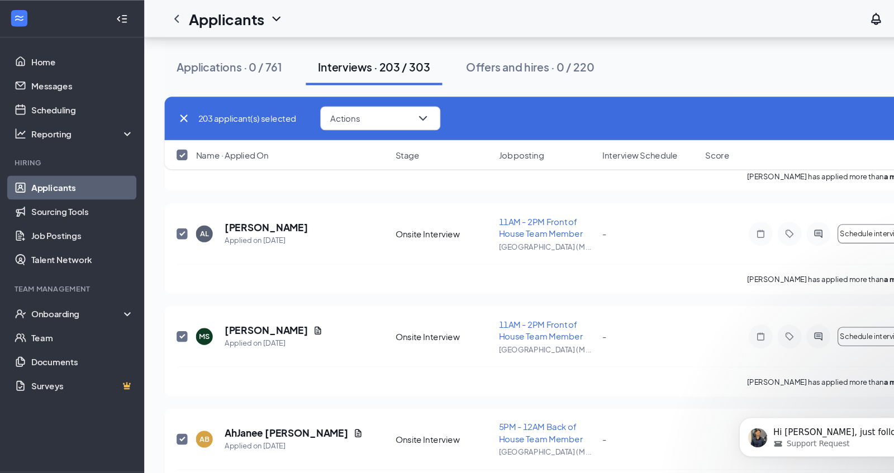
scroll to position [18962, 0]
click at [68, 58] on link "Home" at bounding box center [77, 57] width 96 height 22
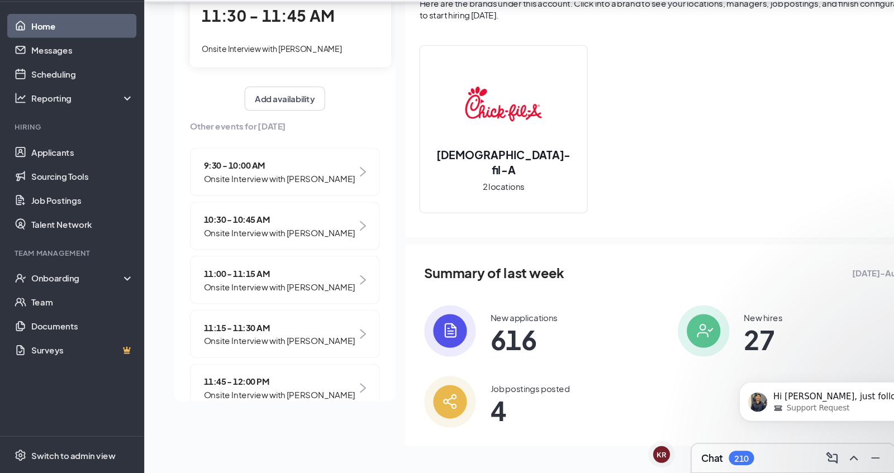
scroll to position [42, 0]
click at [263, 255] on span "Onsite Interview with Ramaiyah Williams" at bounding box center [259, 249] width 141 height 12
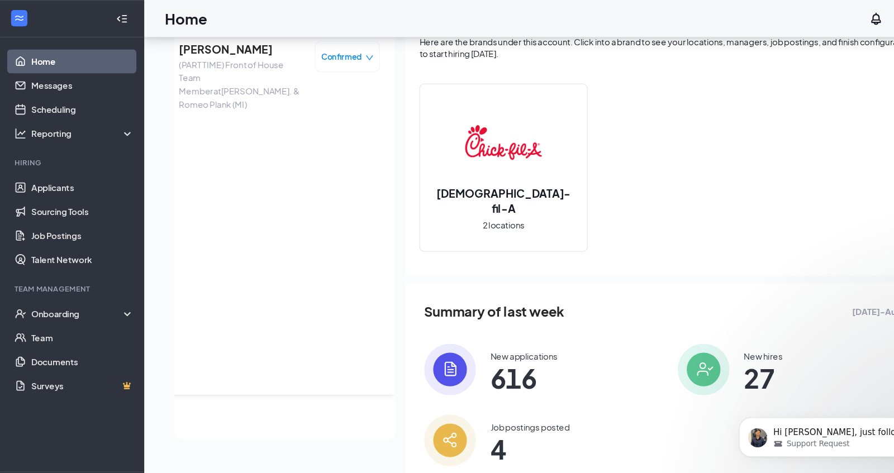
scroll to position [0, 0]
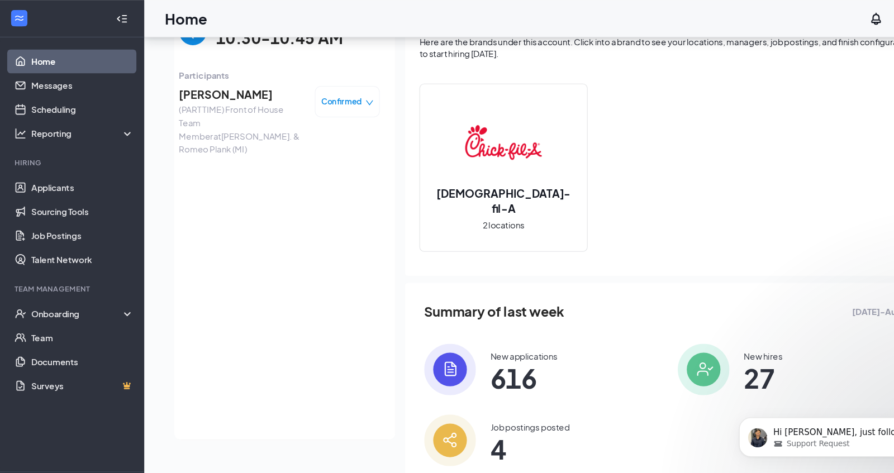
click at [244, 84] on span "Ramaiyah Williams" at bounding box center [225, 88] width 117 height 16
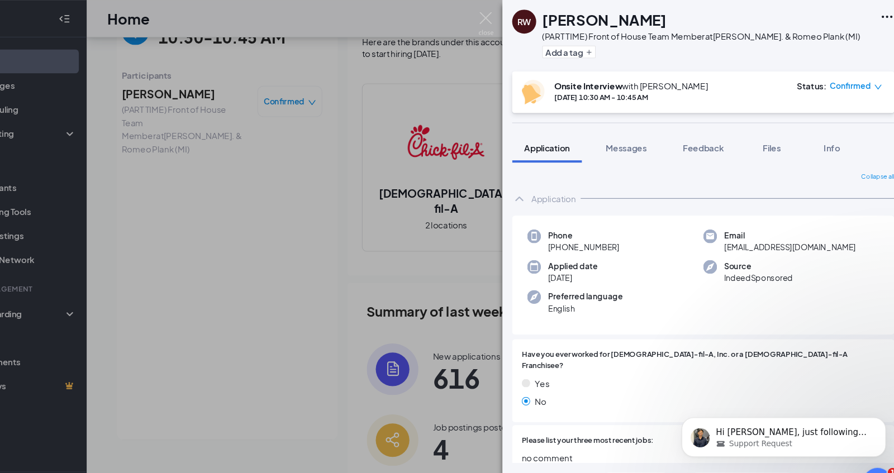
scroll to position [69, 0]
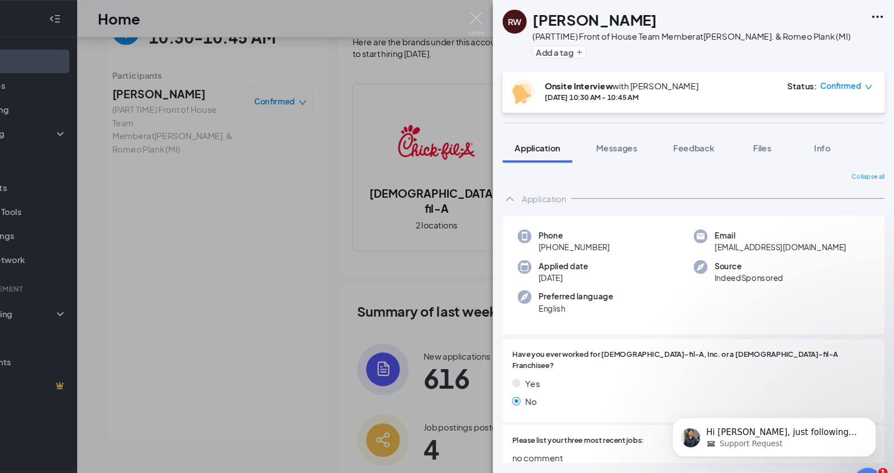
click at [850, 80] on span "Confirmed" at bounding box center [844, 79] width 38 height 11
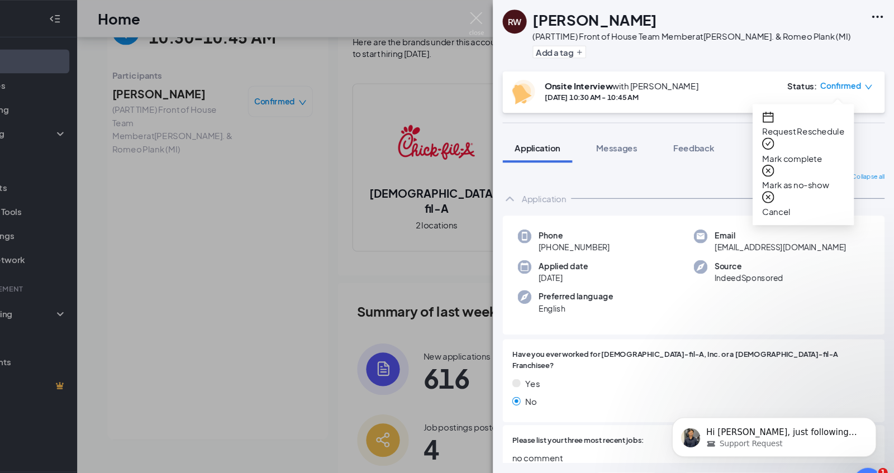
click at [795, 165] on span "Mark as no-show" at bounding box center [809, 171] width 77 height 12
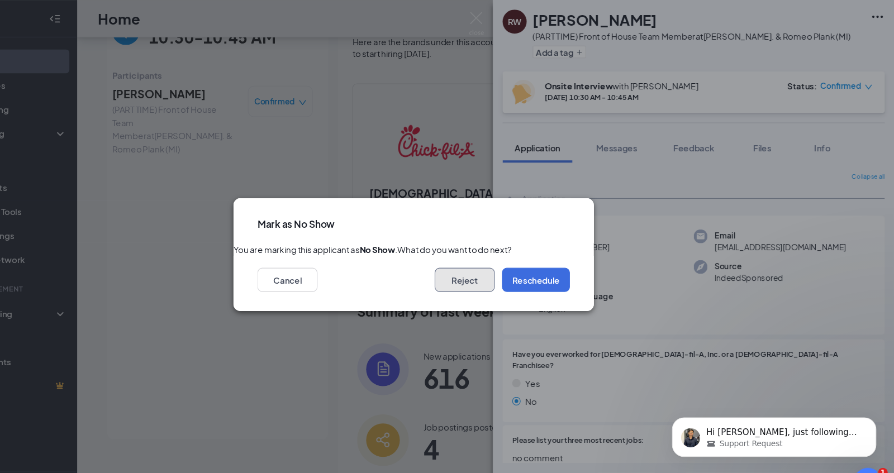
click at [499, 269] on button "Reject" at bounding box center [495, 260] width 56 height 22
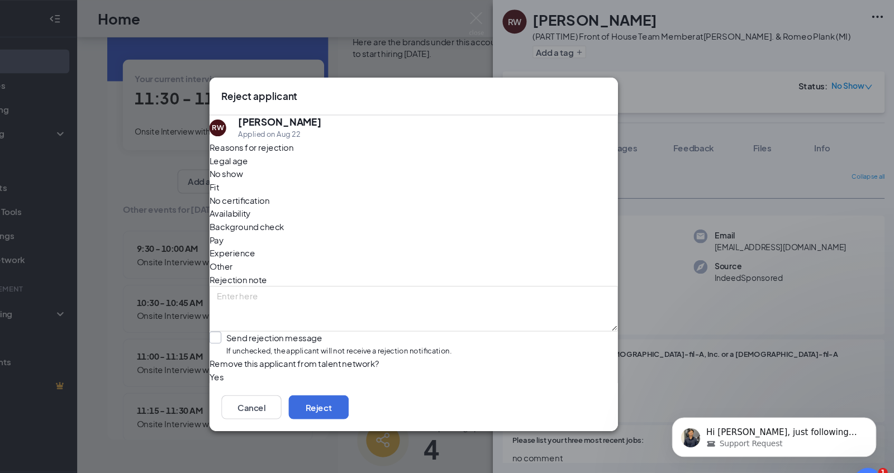
click at [276, 309] on input "Send rejection message If unchecked, the applicant will not receive a rejection…" at bounding box center [369, 321] width 225 height 24
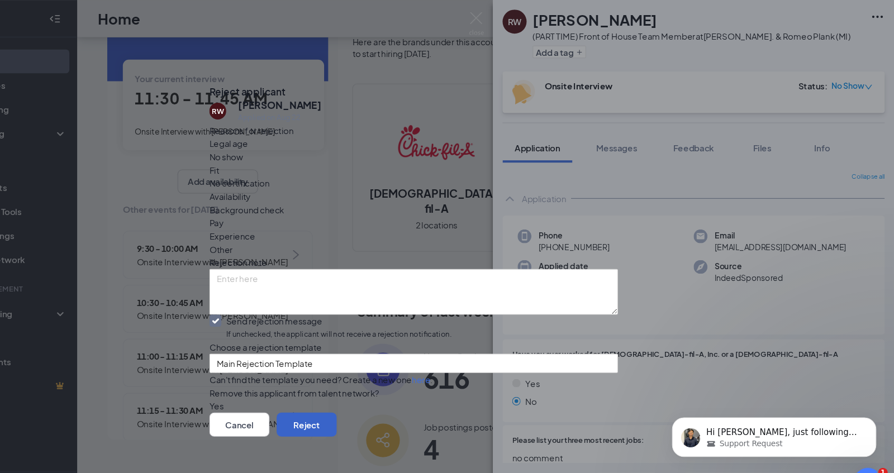
click at [376, 406] on button "Reject" at bounding box center [348, 395] width 56 height 22
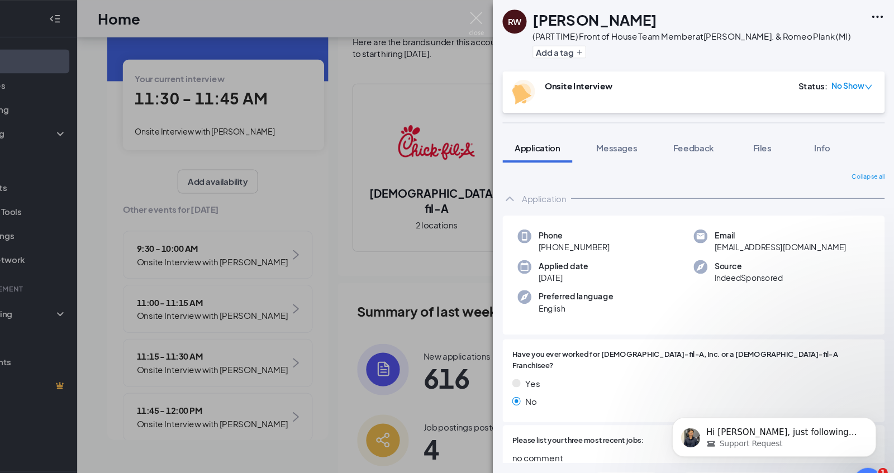
click at [485, 72] on div "RW Ramaiyah Williams (PART TIME) Front of House Team Member at Hall Rd. & Romeo…" at bounding box center [447, 236] width 894 height 473
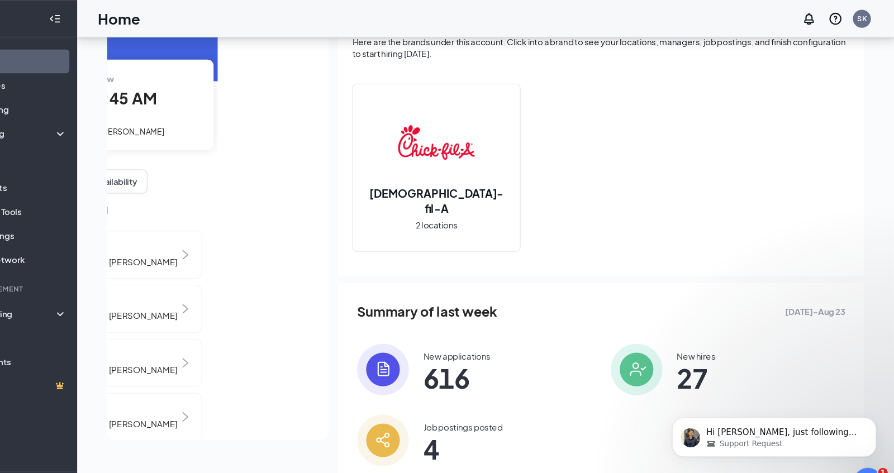
scroll to position [69, 0]
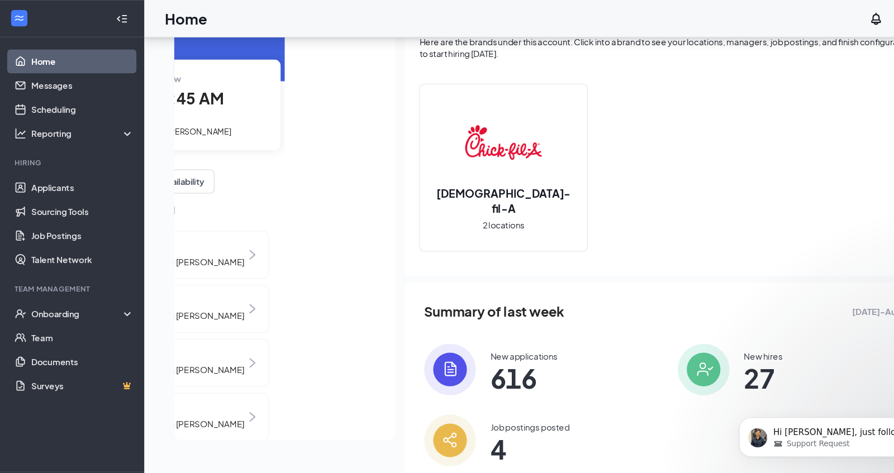
click at [280, 170] on div at bounding box center [373, 205] width 216 height 409
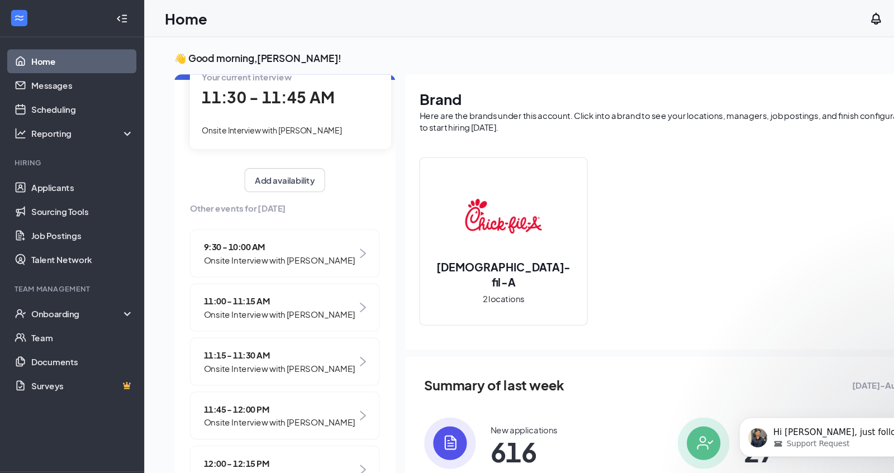
scroll to position [80, 0]
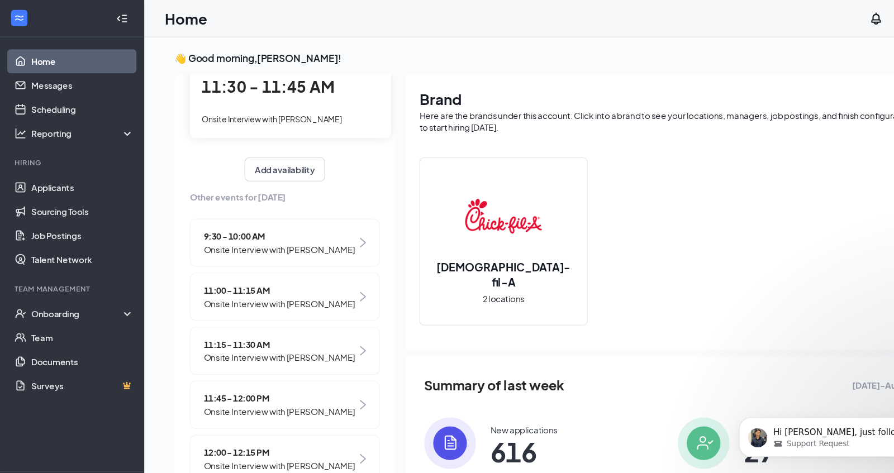
click at [332, 282] on div "11:00 - 11:15 AM Onsite Interview with Brooke Rehfus" at bounding box center [265, 276] width 177 height 45
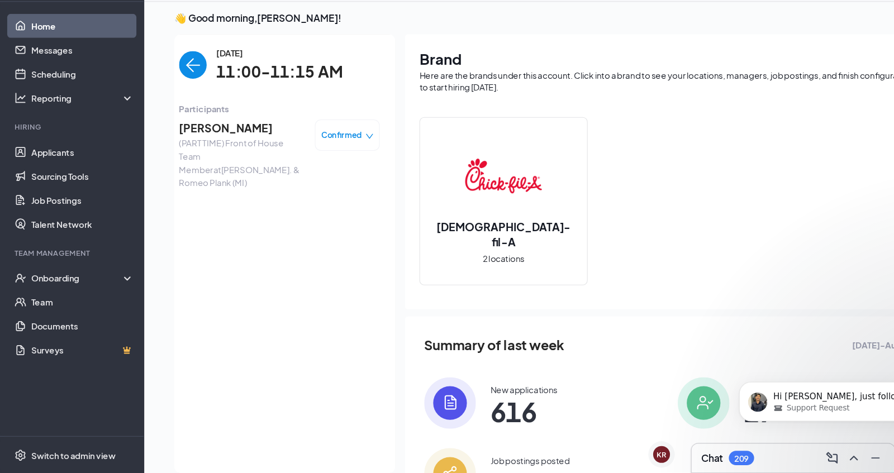
click at [225, 155] on span "Brooke Rehfus" at bounding box center [225, 152] width 117 height 16
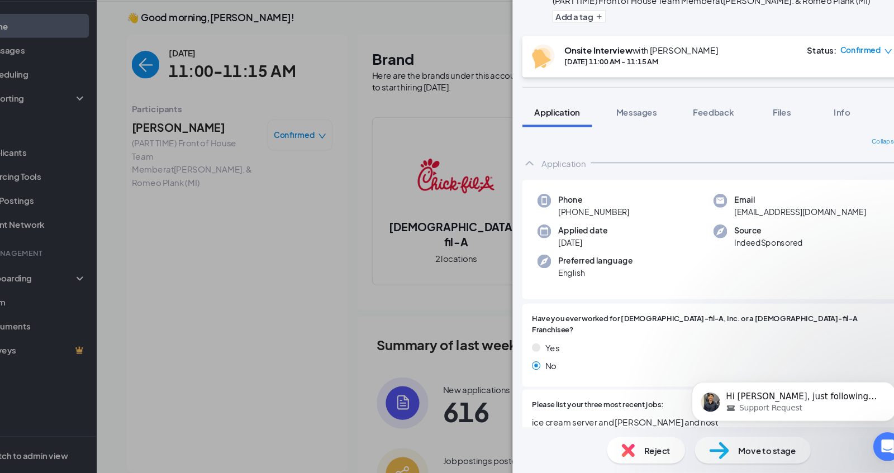
scroll to position [4, 0]
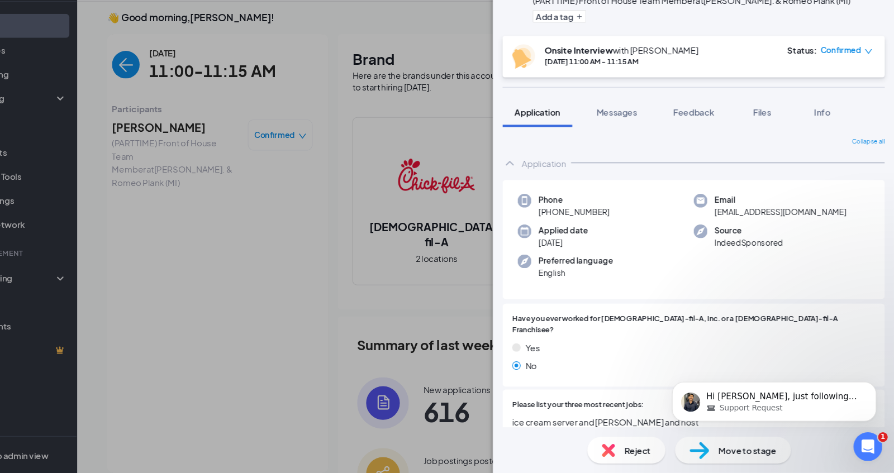
click at [866, 84] on icon "down" at bounding box center [870, 81] width 8 height 8
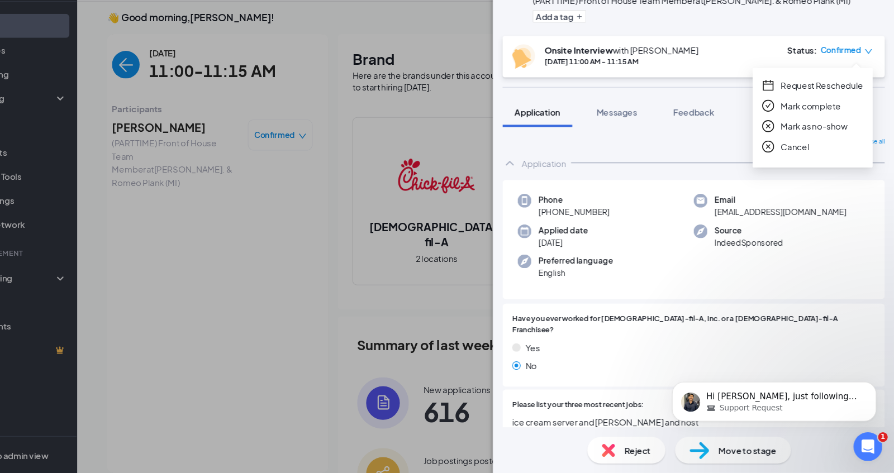
click at [808, 147] on span "Mark as no-show" at bounding box center [820, 150] width 62 height 12
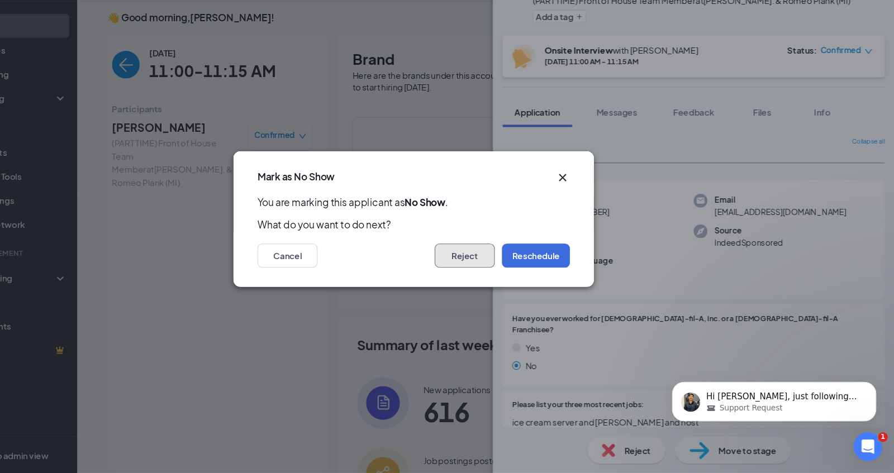
click at [485, 274] on button "Reject" at bounding box center [495, 271] width 56 height 22
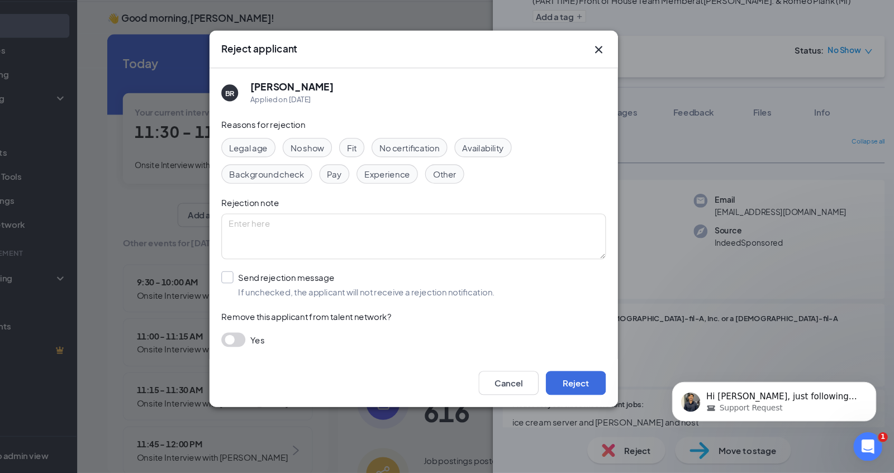
click at [277, 291] on input "Send rejection message If unchecked, the applicant will not receive a rejection…" at bounding box center [395, 298] width 254 height 25
checkbox input "true"
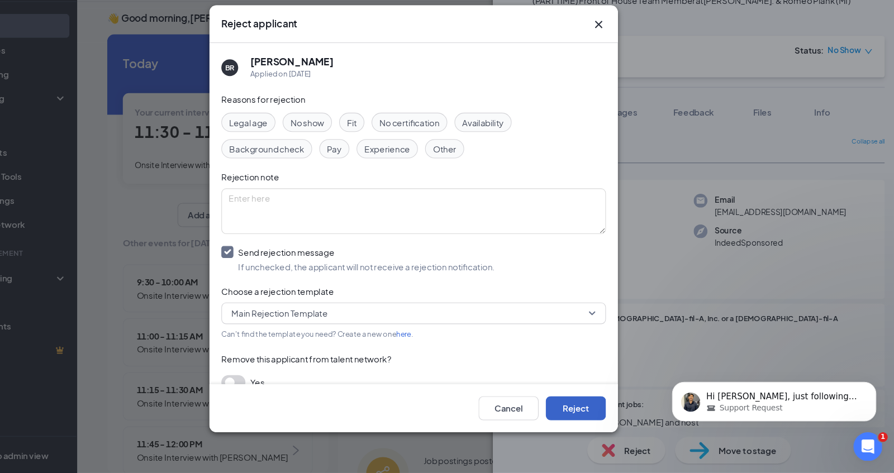
click at [599, 419] on button "Reject" at bounding box center [598, 413] width 56 height 22
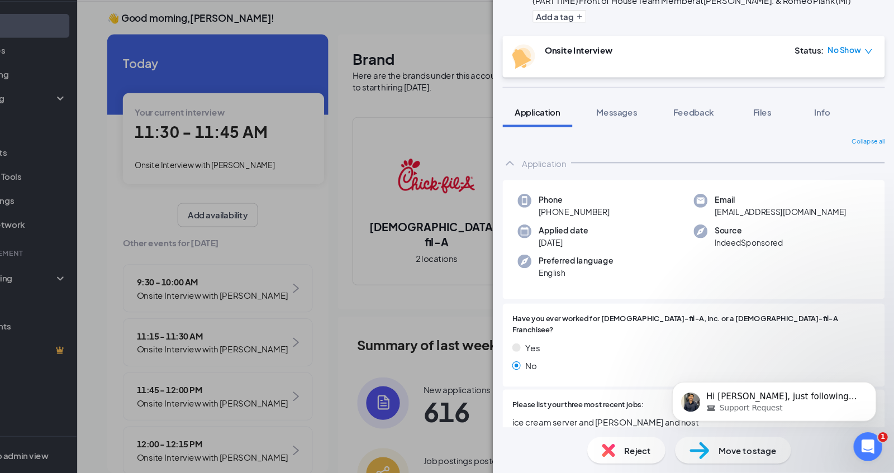
click at [398, 330] on div "BR Brooke Rehfus (PART TIME) Front of House Team Member at Hall Rd. & Romeo Pla…" at bounding box center [447, 236] width 894 height 473
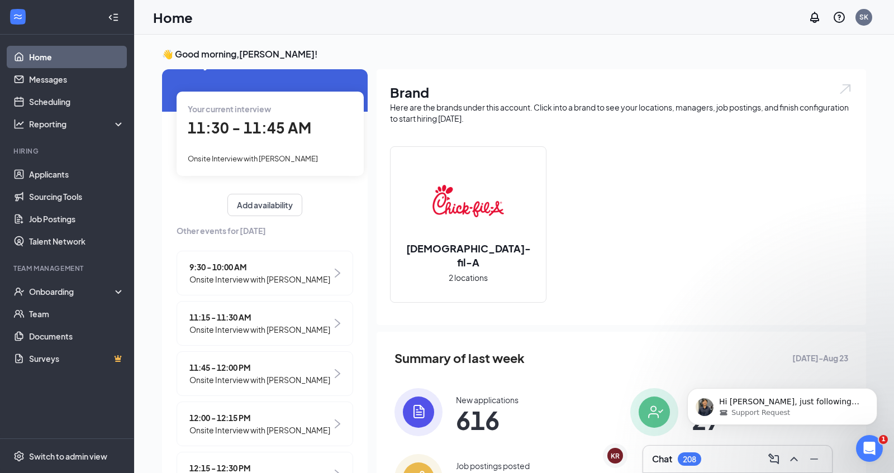
scroll to position [44, 0]
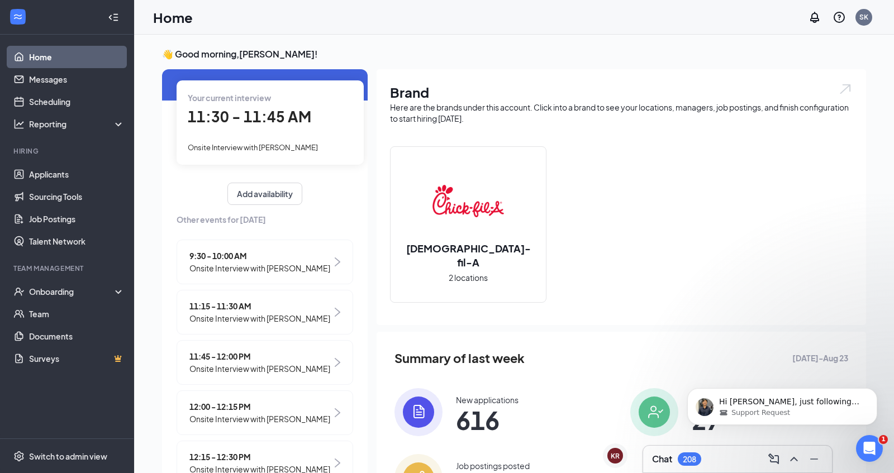
click at [316, 321] on div "11:15 - 11:30 AM Onsite Interview with [PERSON_NAME]" at bounding box center [265, 312] width 177 height 45
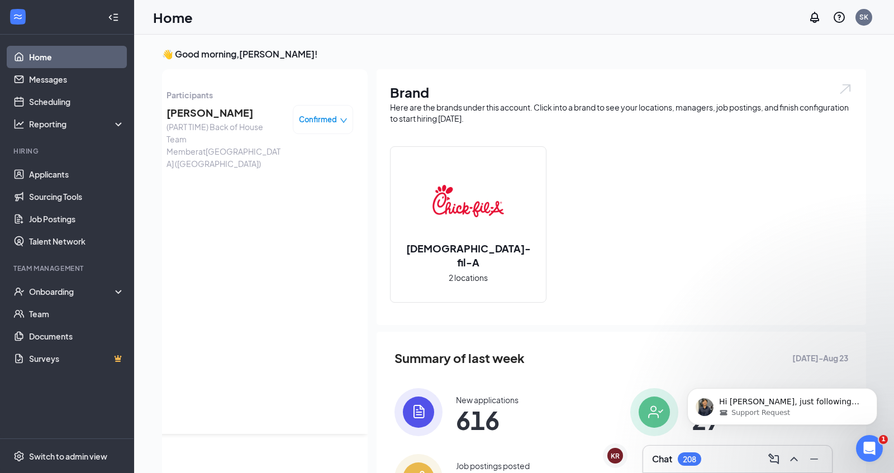
scroll to position [4, 0]
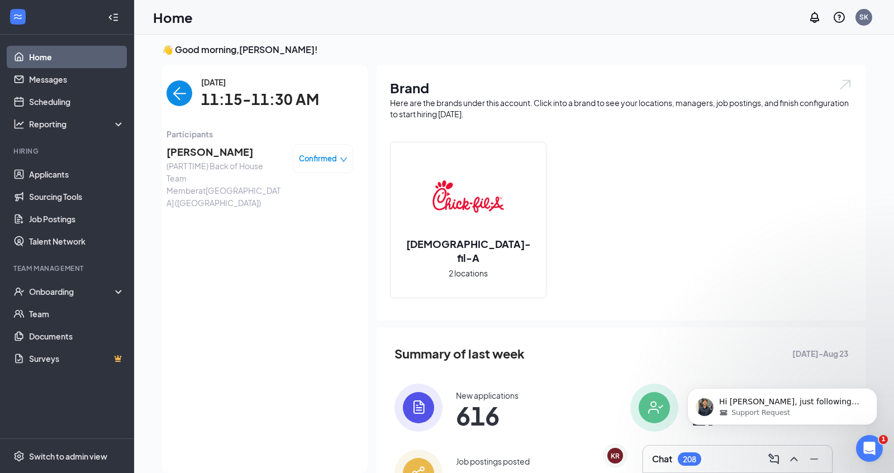
click at [341, 160] on icon "down" at bounding box center [344, 160] width 8 height 8
click at [303, 230] on span "Mark as no-show" at bounding box center [293, 229] width 62 height 12
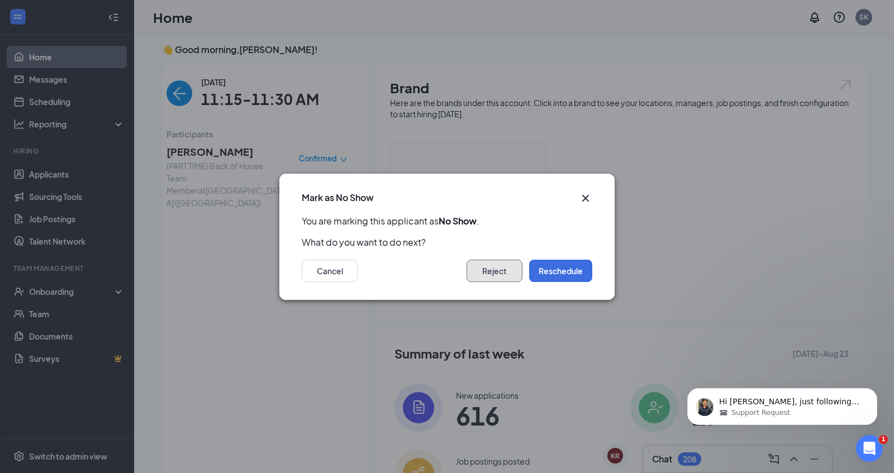
click at [505, 267] on button "Reject" at bounding box center [495, 271] width 56 height 22
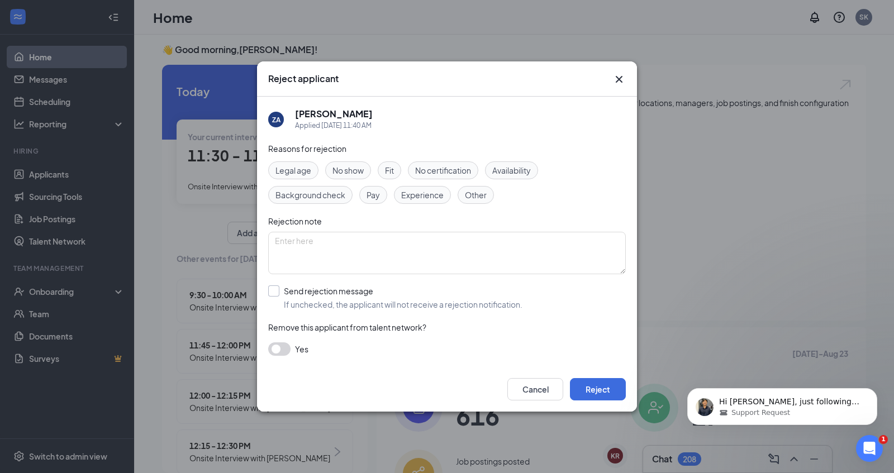
click at [274, 291] on input "Send rejection message If unchecked, the applicant will not receive a rejection…" at bounding box center [395, 298] width 254 height 25
checkbox input "true"
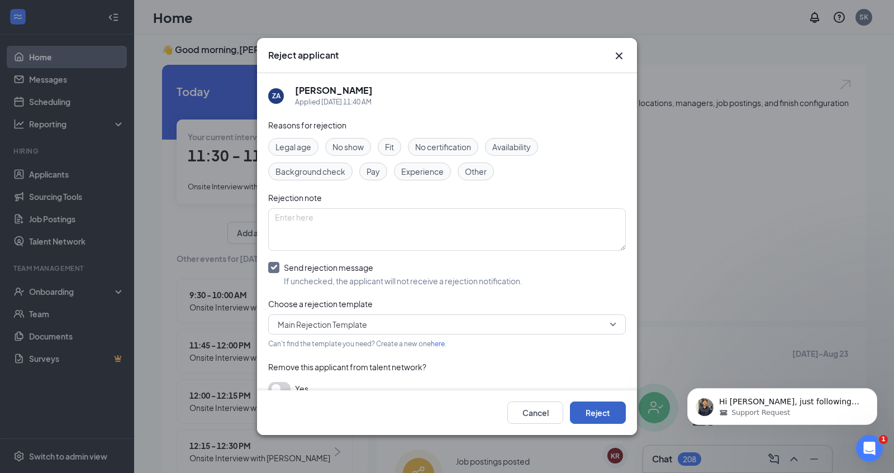
click at [604, 417] on button "Reject" at bounding box center [598, 413] width 56 height 22
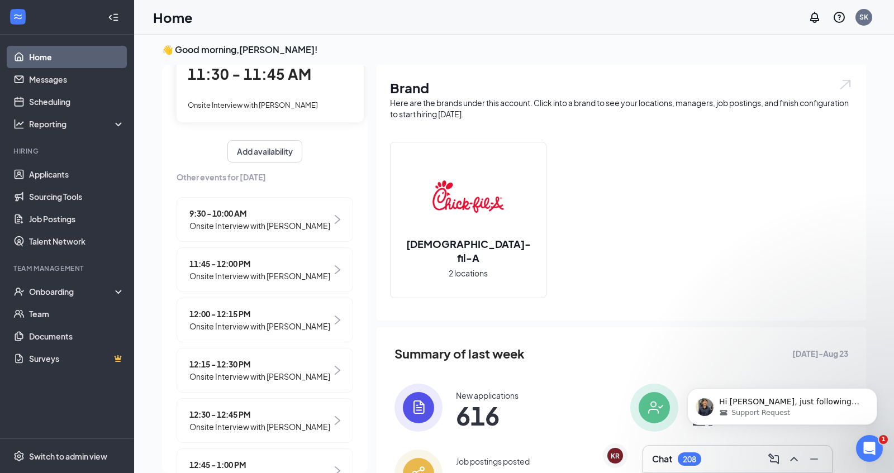
scroll to position [84, 0]
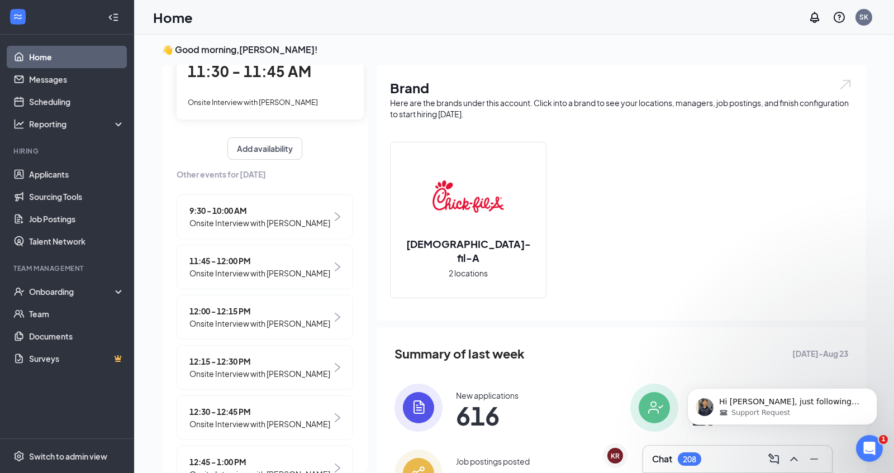
click at [249, 273] on span "Onsite Interview with [PERSON_NAME]" at bounding box center [259, 273] width 141 height 12
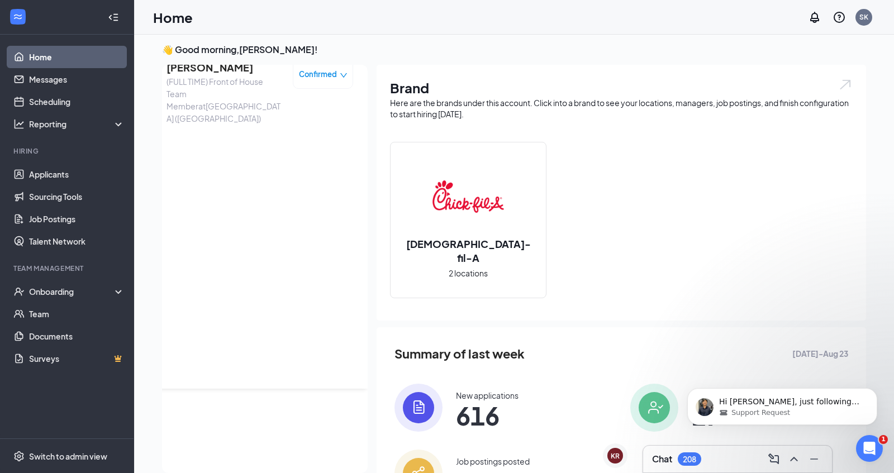
scroll to position [0, 0]
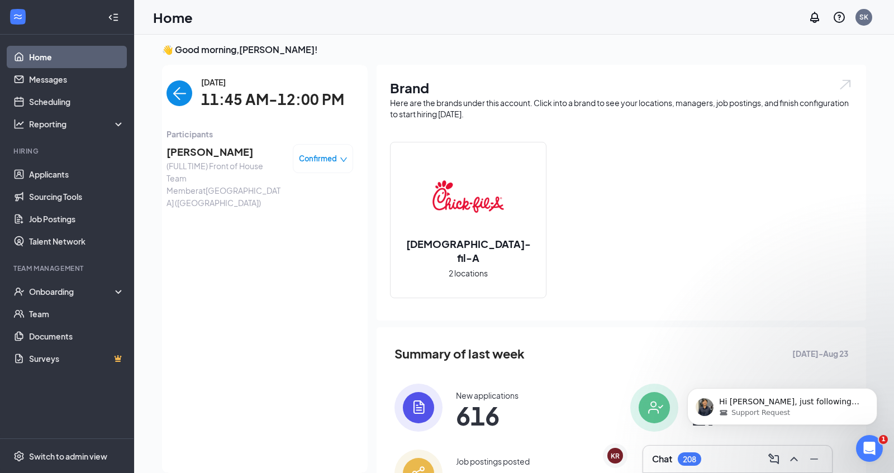
click at [229, 151] on span "[PERSON_NAME]" at bounding box center [225, 152] width 117 height 16
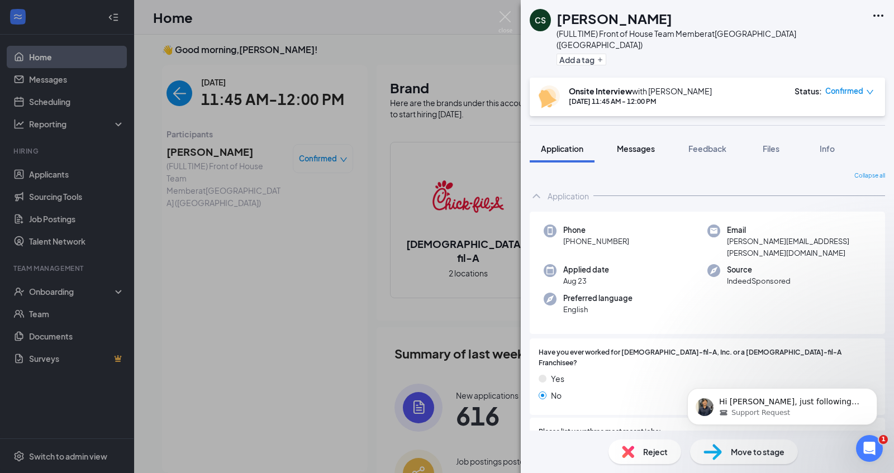
click at [649, 144] on span "Messages" at bounding box center [636, 149] width 38 height 10
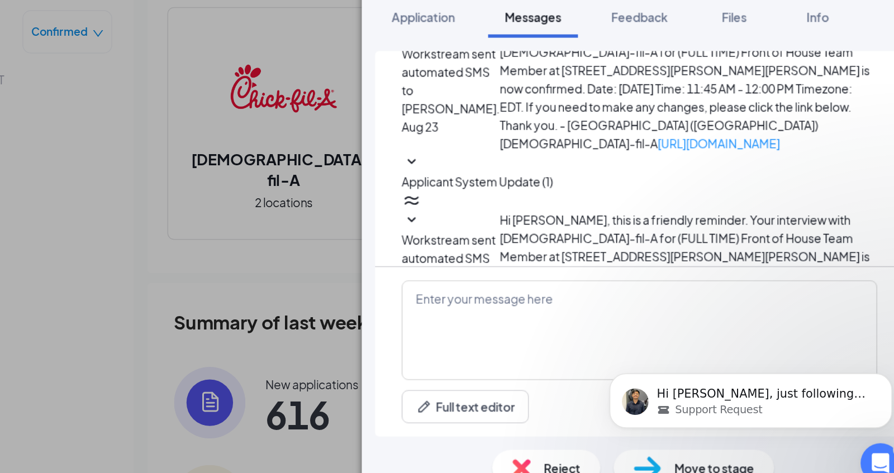
scroll to position [3, 0]
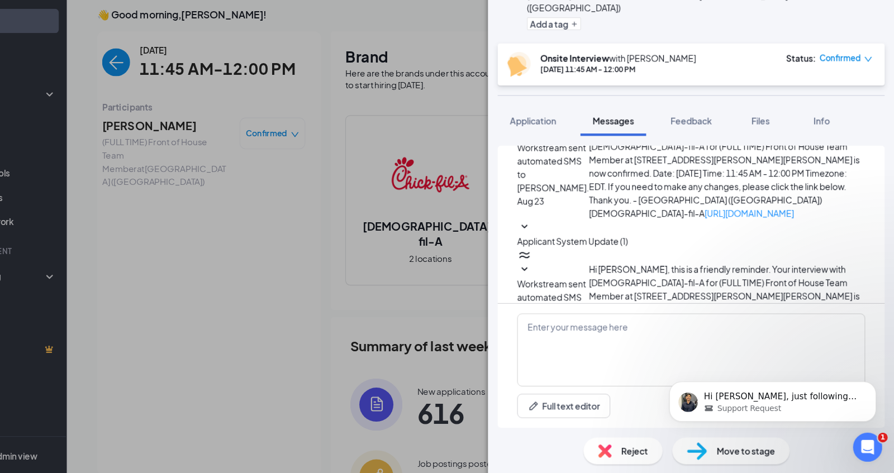
click at [869, 90] on icon "down" at bounding box center [870, 92] width 7 height 4
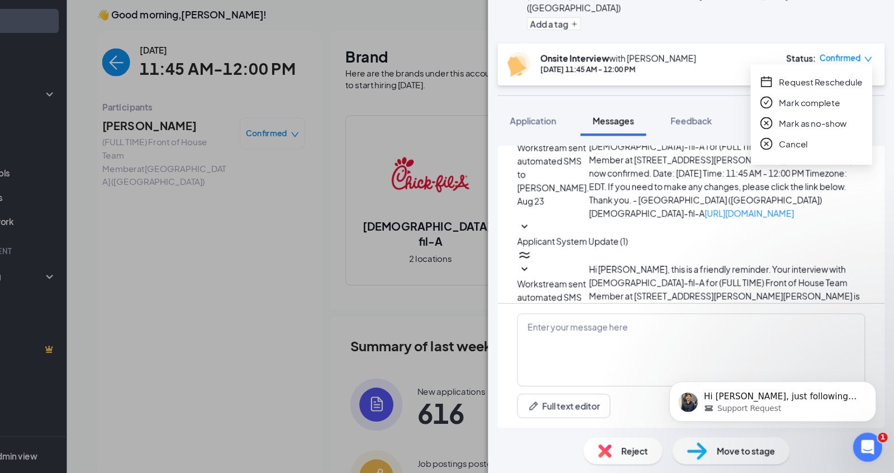
click at [840, 112] on span "Request Reschedule" at bounding box center [827, 113] width 77 height 12
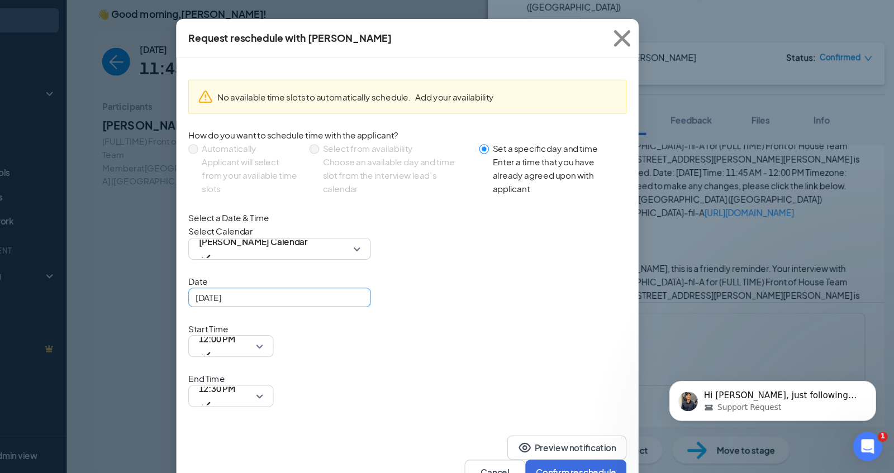
click at [398, 318] on div "[DATE]" at bounding box center [330, 312] width 154 height 12
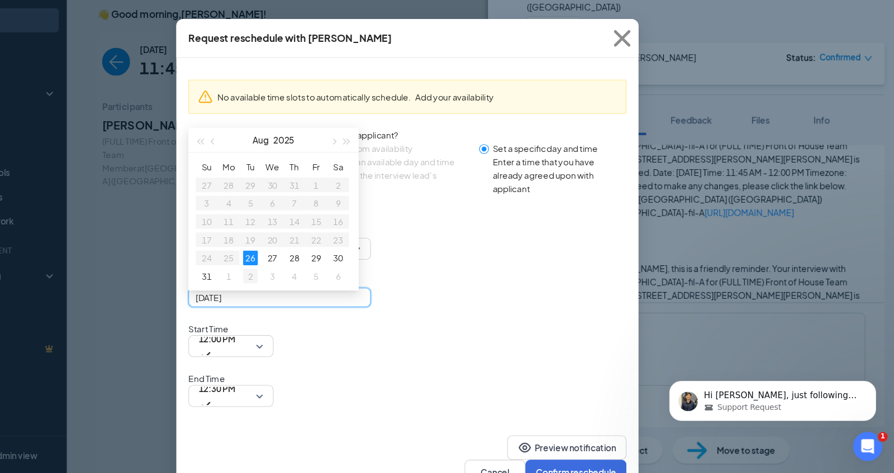
type input "[DATE]"
click at [305, 299] on div "2" at bounding box center [302, 292] width 13 height 13
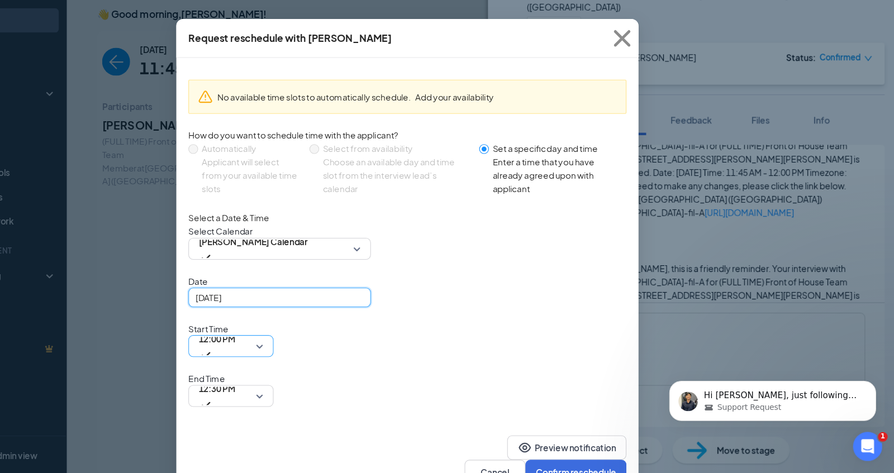
click at [315, 348] on span "12:00 PM" at bounding box center [284, 356] width 59 height 17
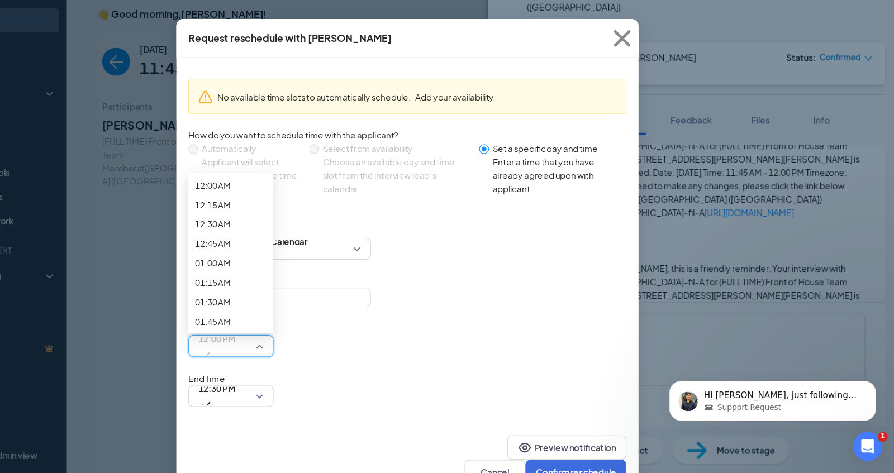
scroll to position [1118, 0]
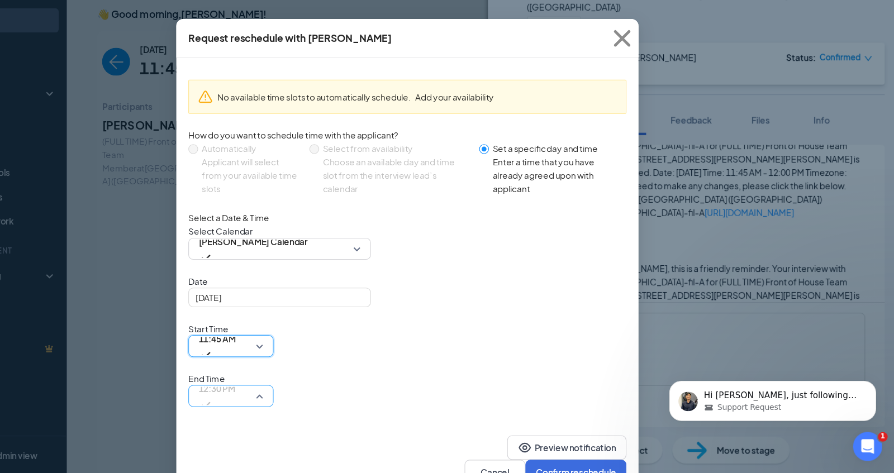
click at [315, 394] on span "12:30 PM" at bounding box center [284, 402] width 59 height 17
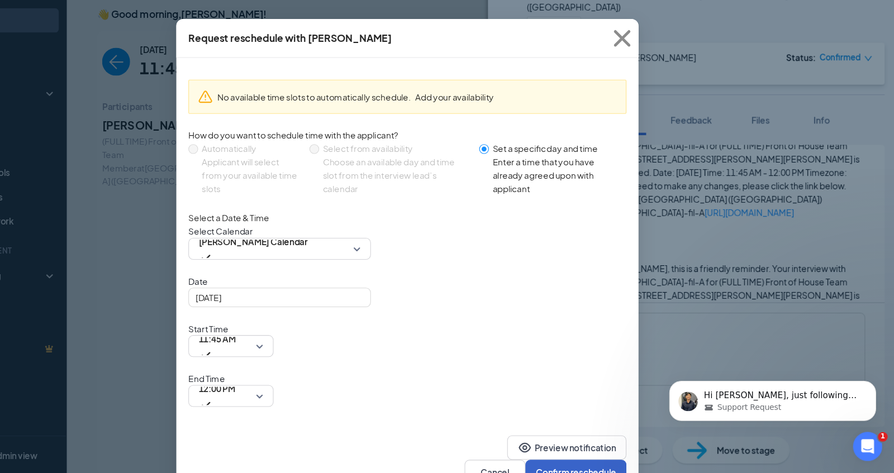
click at [586, 461] on button "Confirm reschedule" at bounding box center [602, 472] width 93 height 22
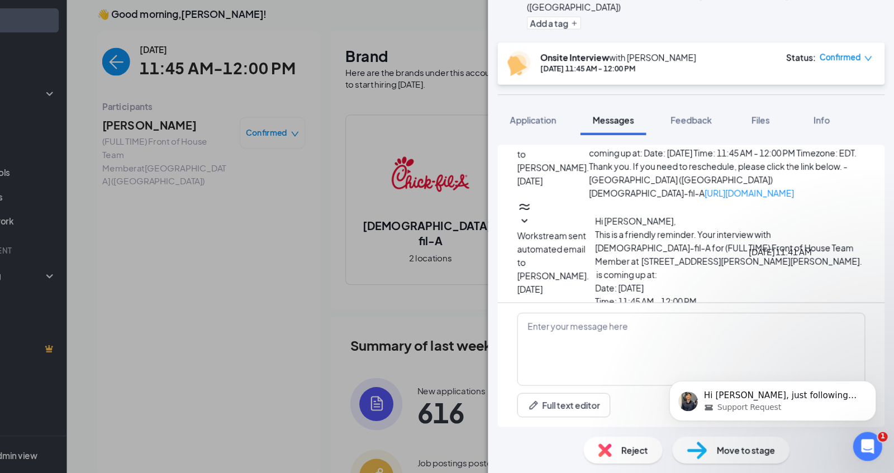
scroll to position [591, 0]
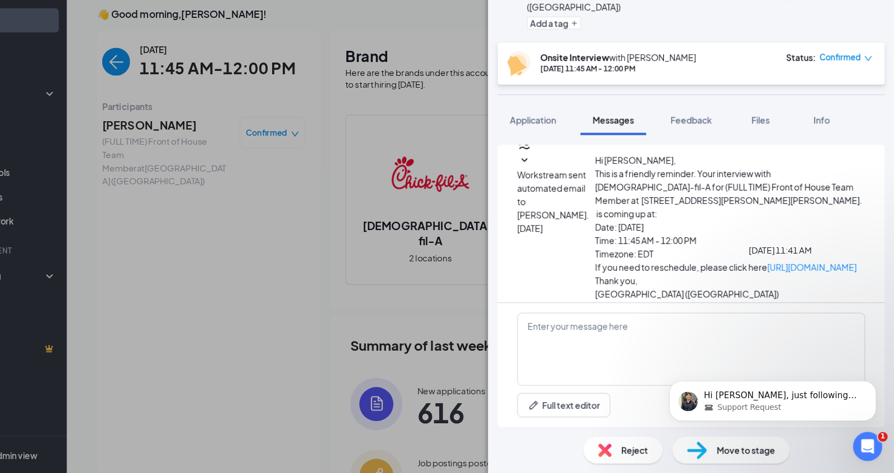
scroll to position [684, 0]
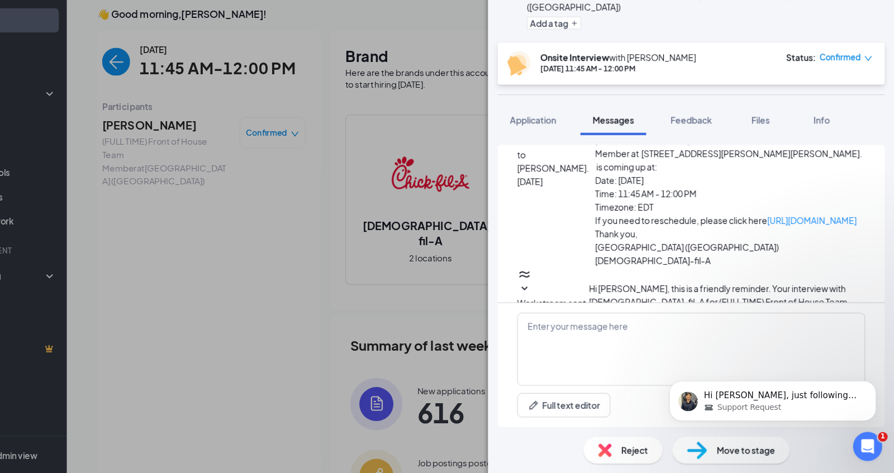
click at [445, 179] on div "CS [PERSON_NAME] (FULL TIME) Front of House Team Member at [GEOGRAPHIC_DATA] ([…" at bounding box center [447, 236] width 894 height 473
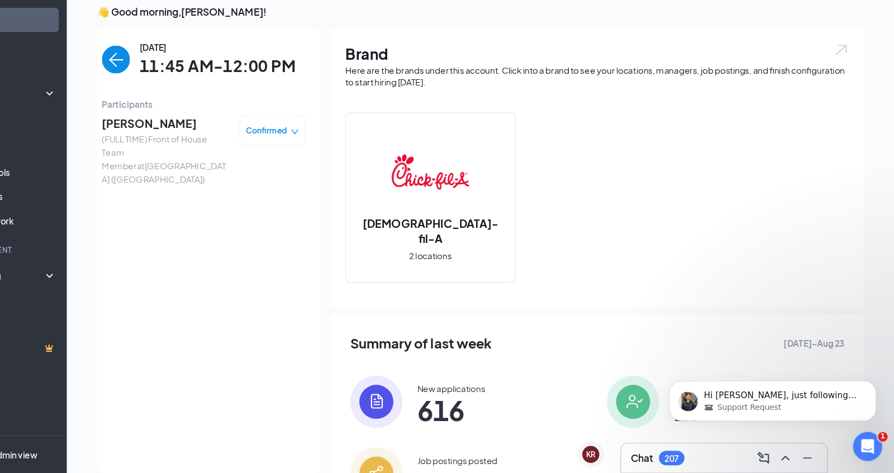
click at [184, 94] on img "back-button" at bounding box center [180, 93] width 26 height 26
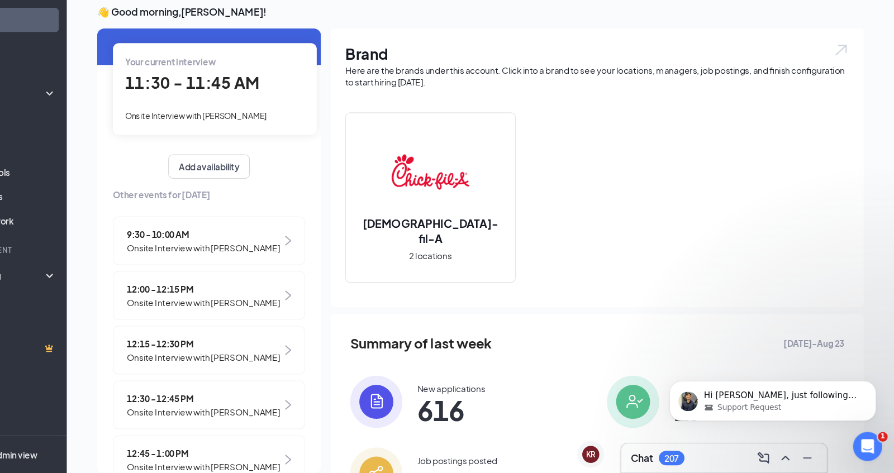
scroll to position [42, 0]
click at [340, 255] on img at bounding box center [338, 259] width 6 height 9
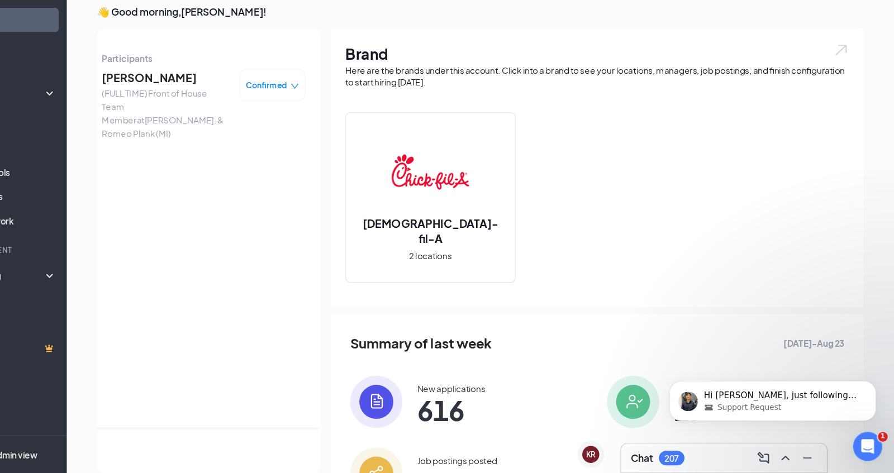
scroll to position [0, 0]
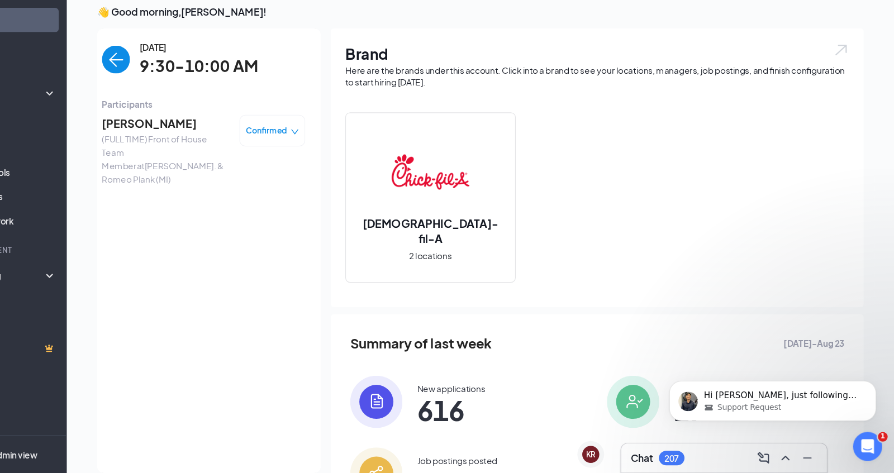
click at [341, 159] on icon "down" at bounding box center [343, 160] width 7 height 4
click at [310, 232] on span "Mark as no-show" at bounding box center [293, 229] width 62 height 12
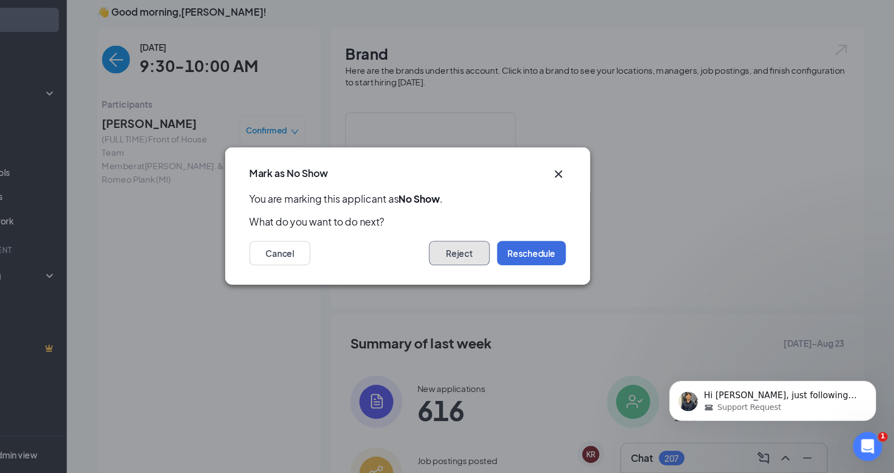
click at [495, 271] on button "Reject" at bounding box center [495, 271] width 56 height 22
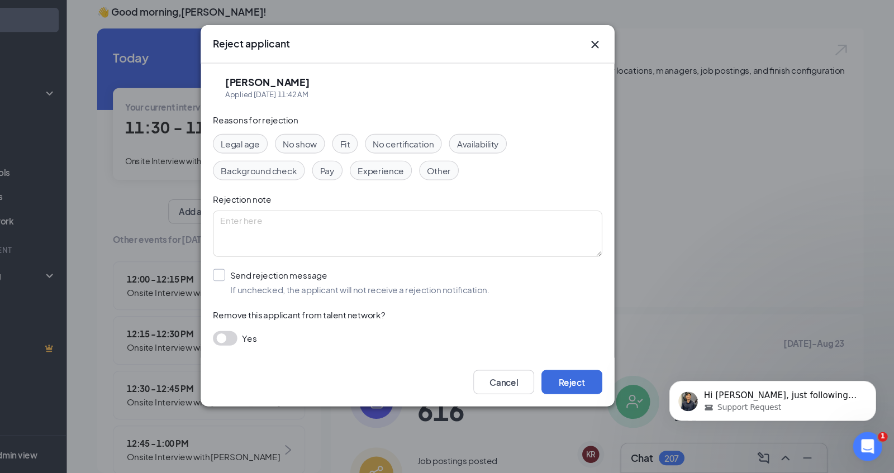
click at [279, 293] on input "Send rejection message If unchecked, the applicant will not receive a rejection…" at bounding box center [395, 298] width 254 height 25
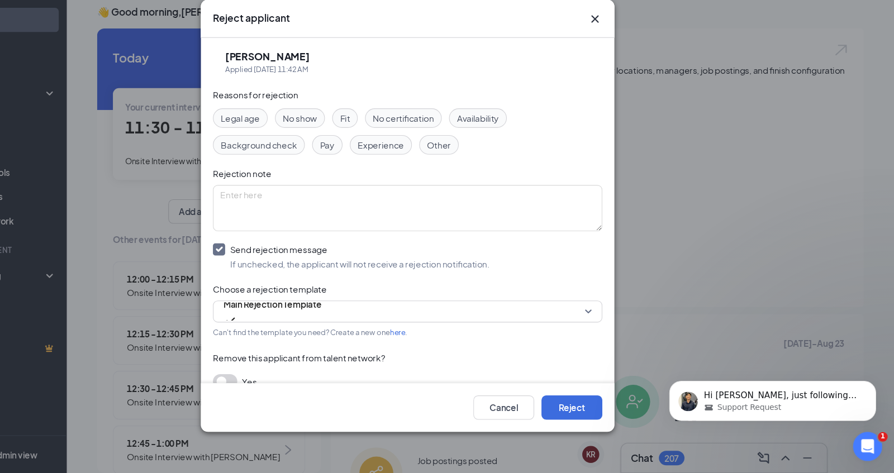
click at [273, 267] on input "Send rejection message If unchecked, the applicant will not receive a rejection…" at bounding box center [395, 274] width 254 height 25
checkbox input "false"
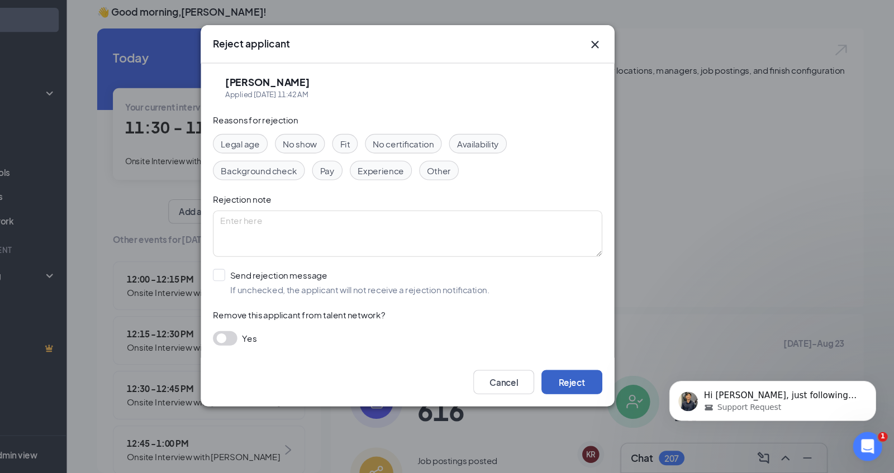
click at [585, 387] on button "Reject" at bounding box center [598, 389] width 56 height 22
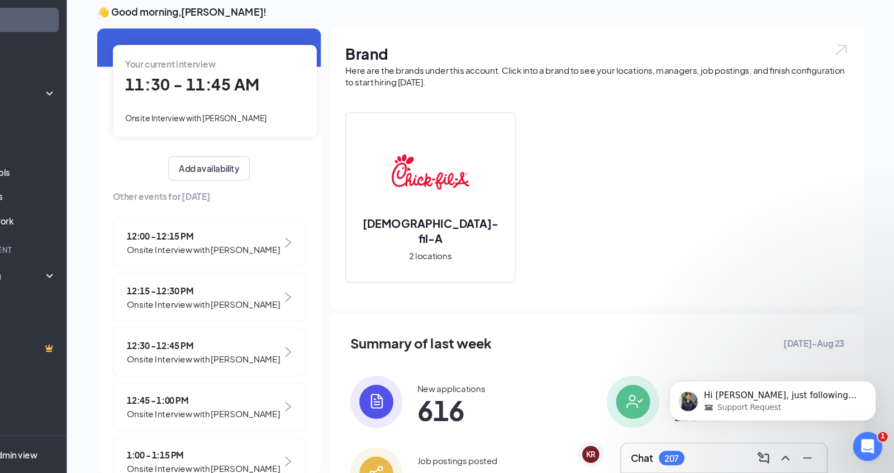
scroll to position [44, 0]
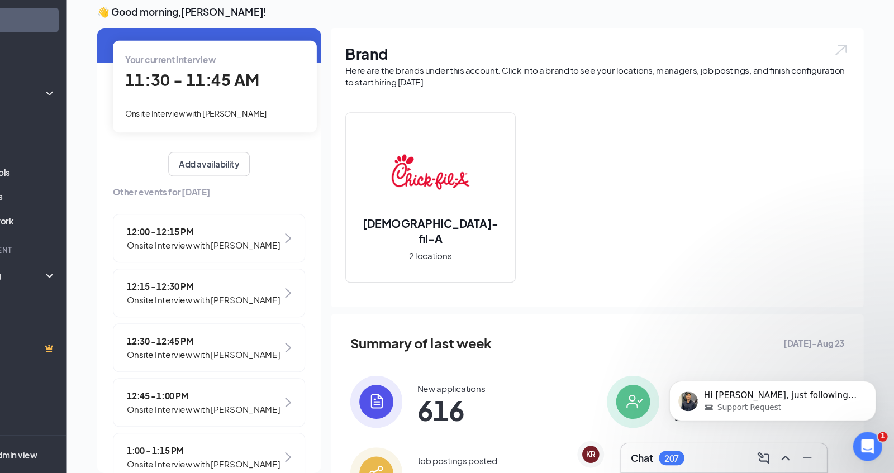
click at [276, 262] on span "Onsite Interview with [PERSON_NAME]" at bounding box center [259, 264] width 141 height 12
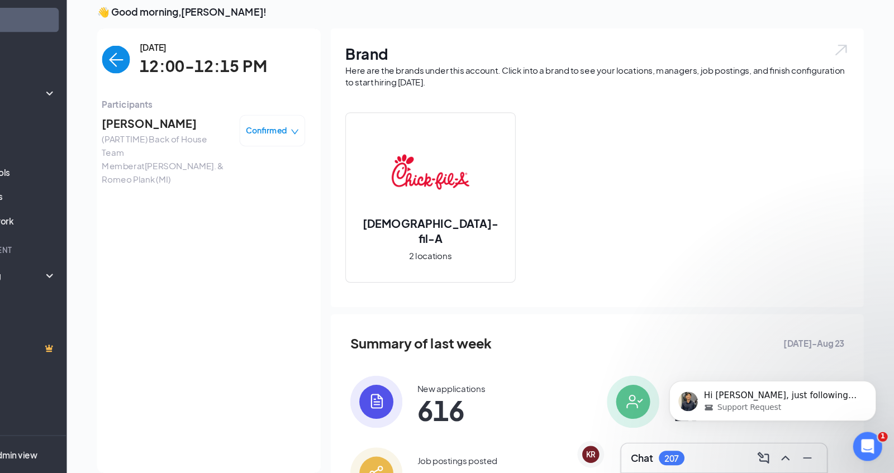
click at [216, 152] on span "[PERSON_NAME]" at bounding box center [225, 152] width 117 height 16
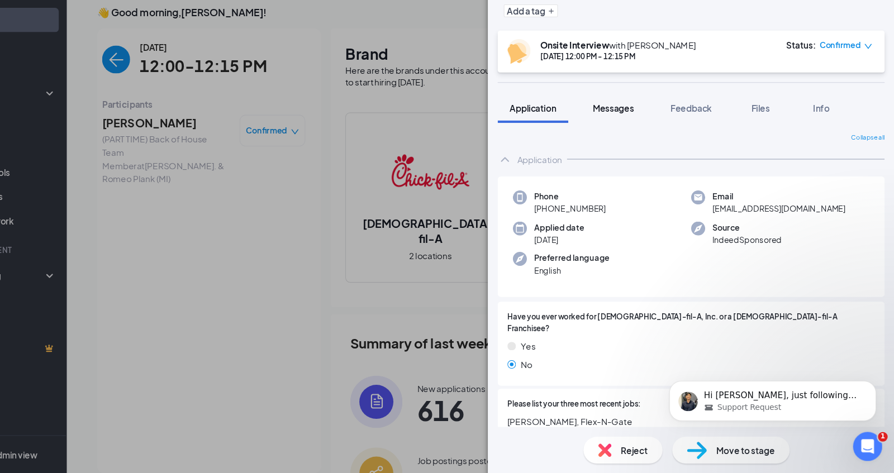
click at [642, 137] on span "Messages" at bounding box center [636, 137] width 38 height 10
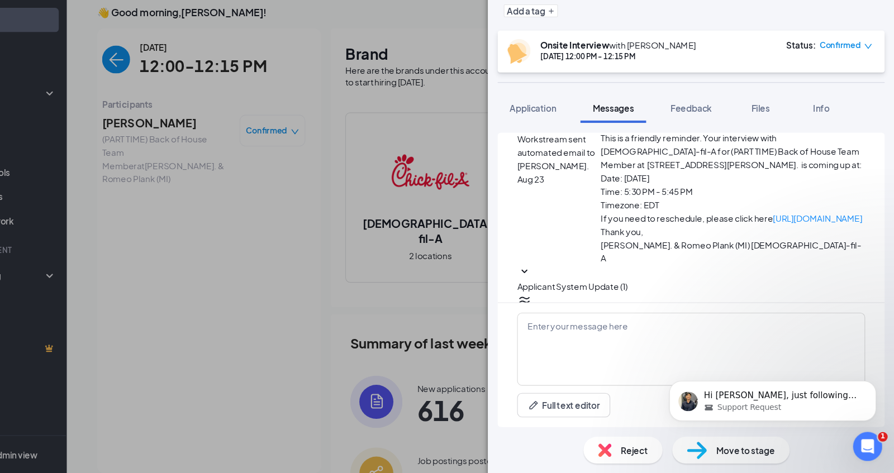
scroll to position [384, 0]
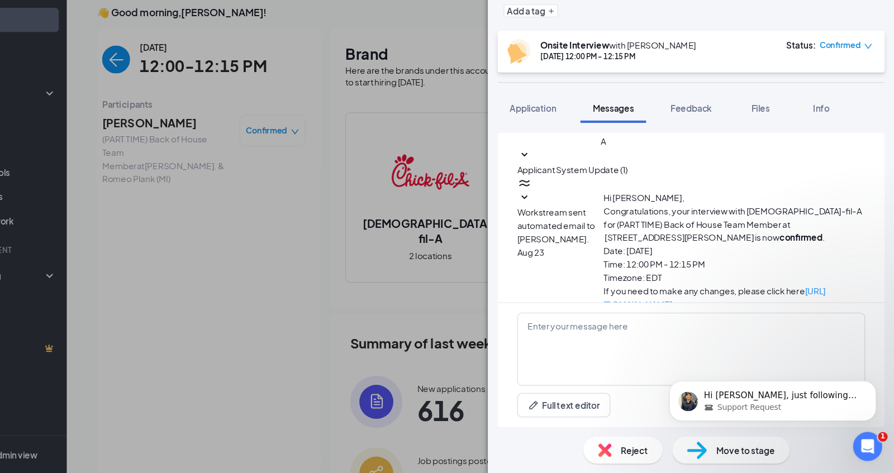
click at [422, 181] on div "TS [PERSON_NAME] (PART TIME) Back of House Team Member at [PERSON_NAME]. & [PER…" at bounding box center [447, 236] width 894 height 473
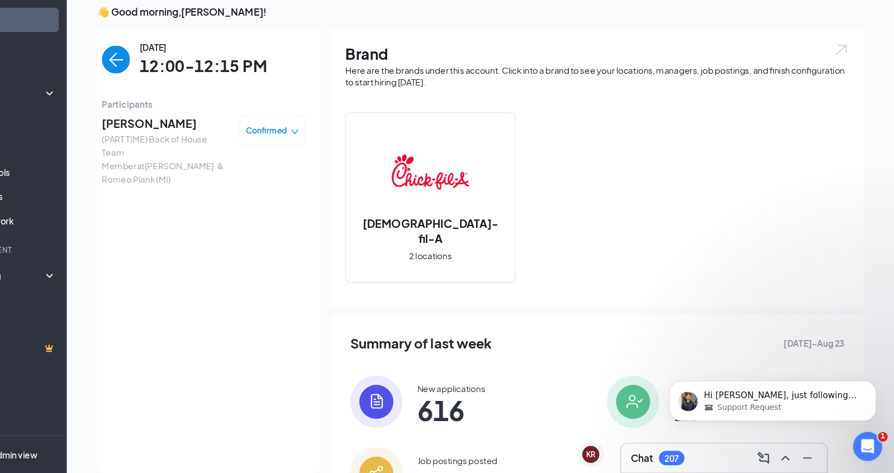
click at [184, 95] on img "back-button" at bounding box center [180, 93] width 26 height 26
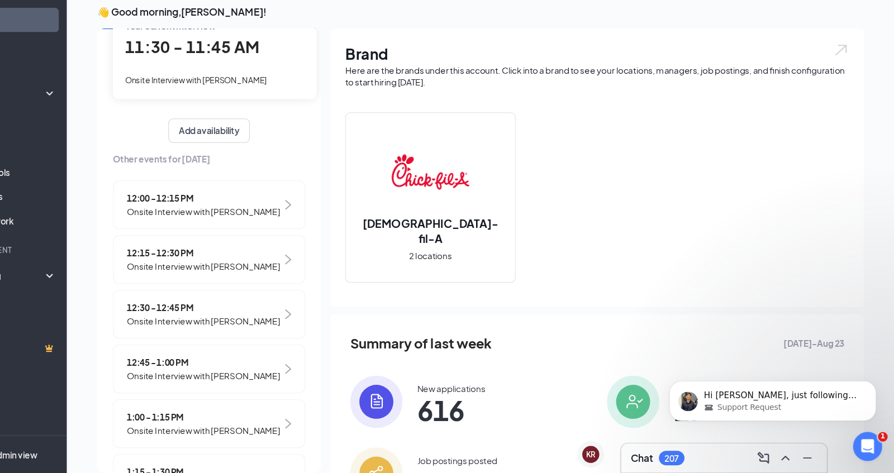
scroll to position [84, 0]
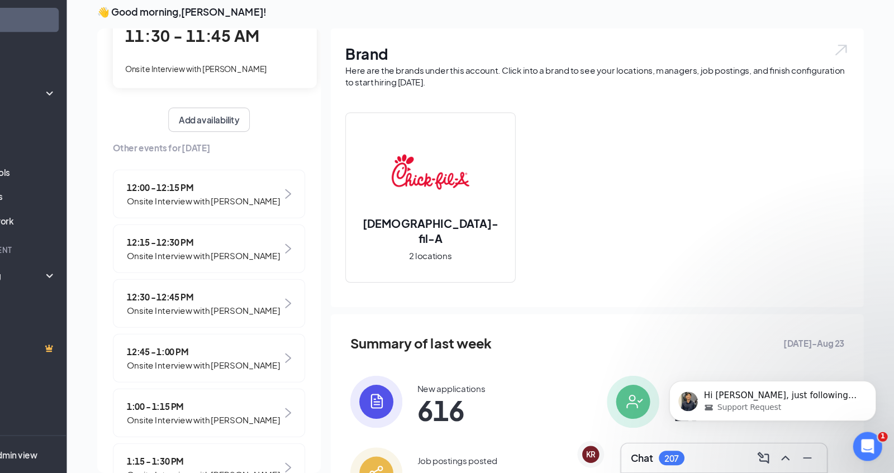
click at [278, 263] on span "12:15 - 12:30 PM" at bounding box center [259, 261] width 141 height 12
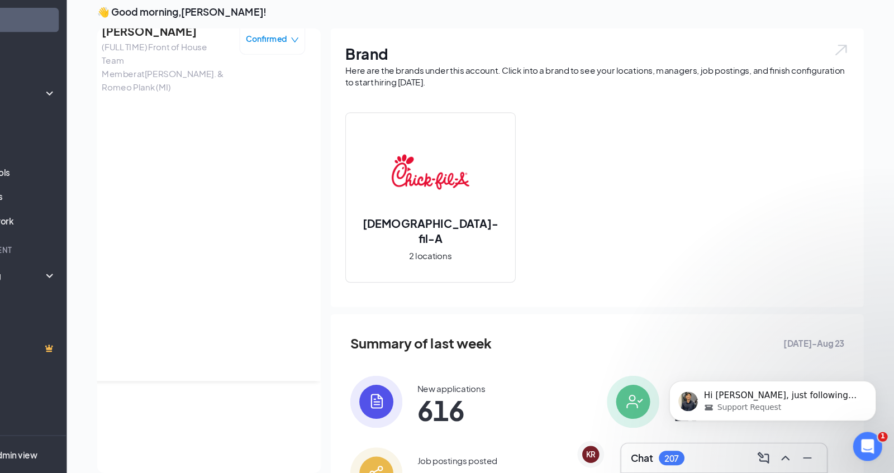
scroll to position [0, 0]
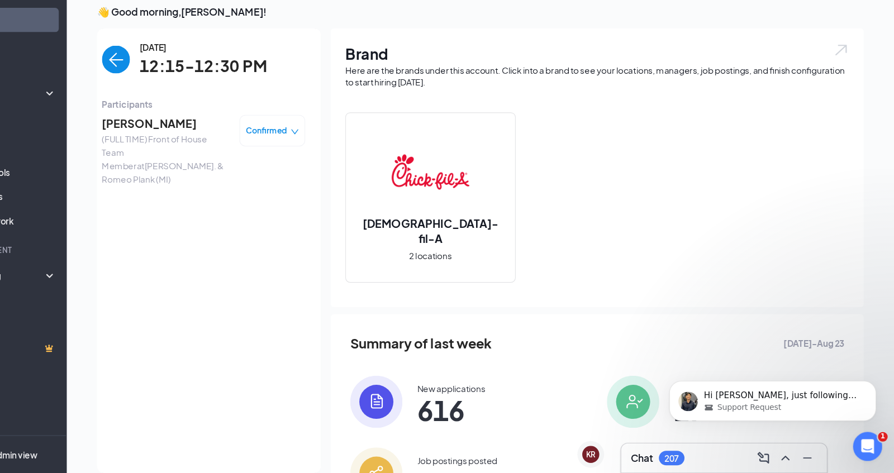
click at [312, 160] on span "Confirmed" at bounding box center [318, 158] width 38 height 11
click at [259, 134] on span "Participants" at bounding box center [260, 134] width 187 height 12
click at [198, 154] on span "[PERSON_NAME]" at bounding box center [225, 152] width 117 height 16
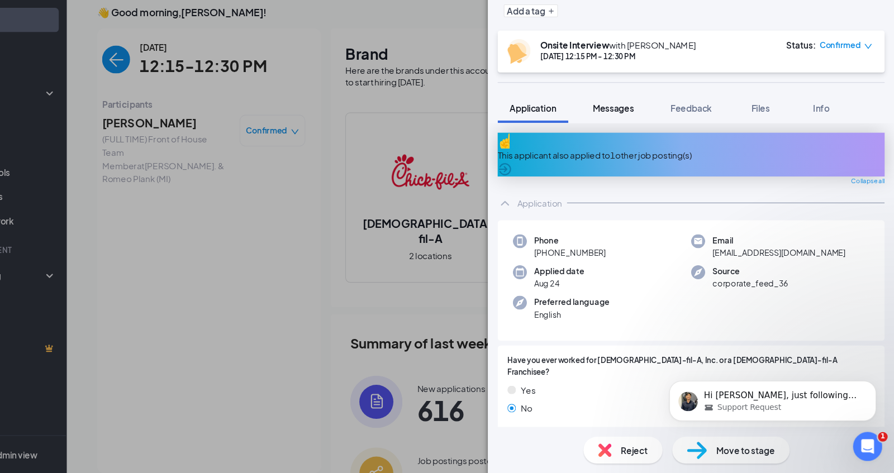
click at [643, 139] on span "Messages" at bounding box center [636, 137] width 38 height 10
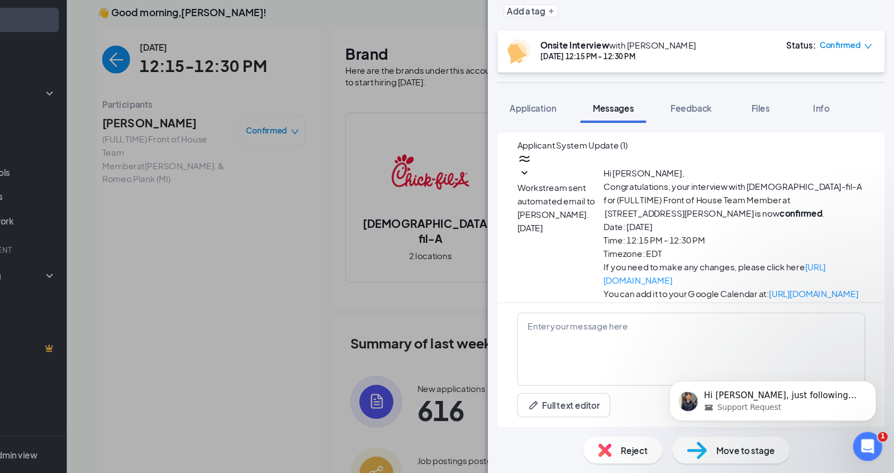
scroll to position [364, 0]
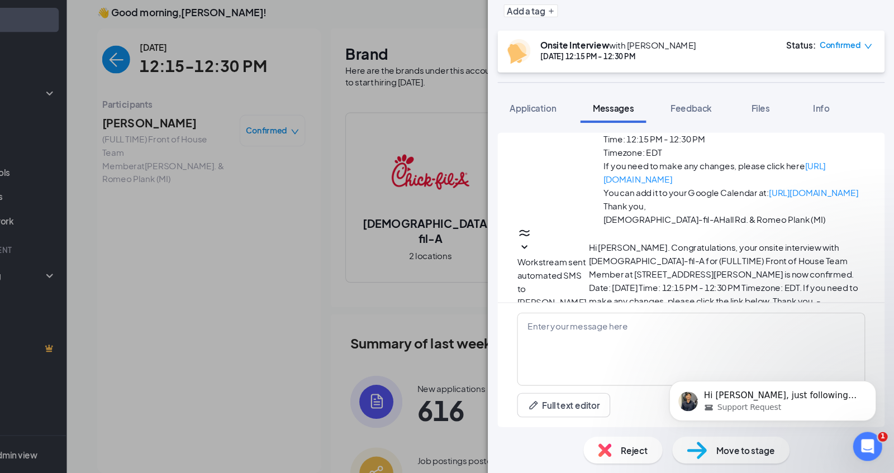
click at [317, 117] on div "[PERSON_NAME] (FULL TIME) Front of House Team Member at [PERSON_NAME]. & [PERSO…" at bounding box center [447, 236] width 894 height 473
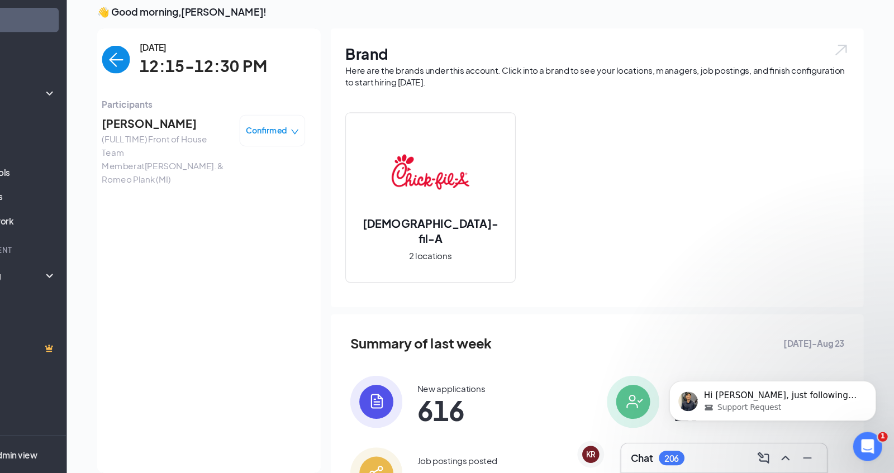
click at [186, 101] on img "back-button" at bounding box center [180, 93] width 26 height 26
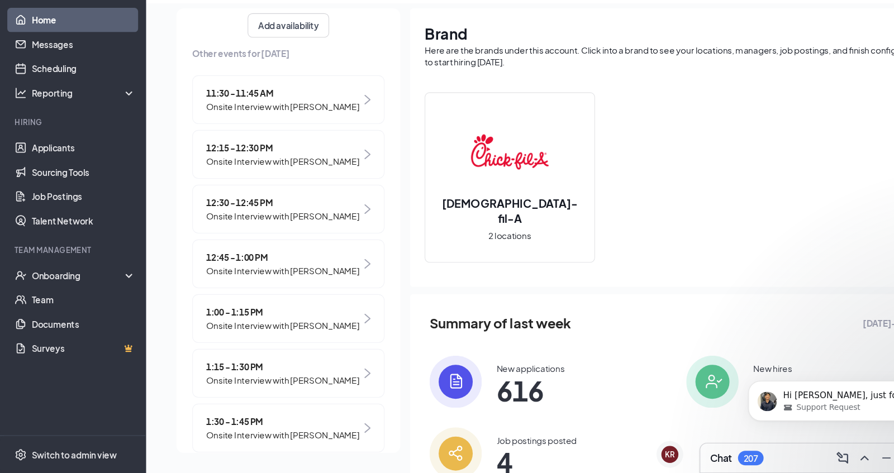
scroll to position [72, 0]
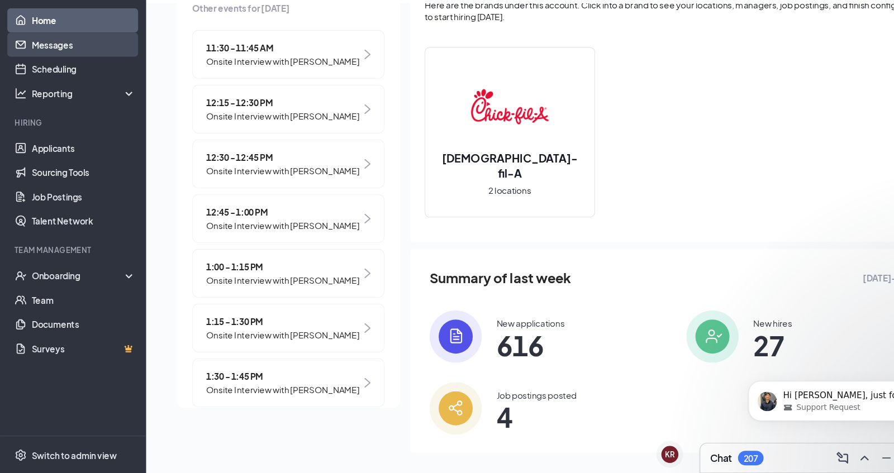
click at [78, 80] on link "Messages" at bounding box center [77, 79] width 96 height 22
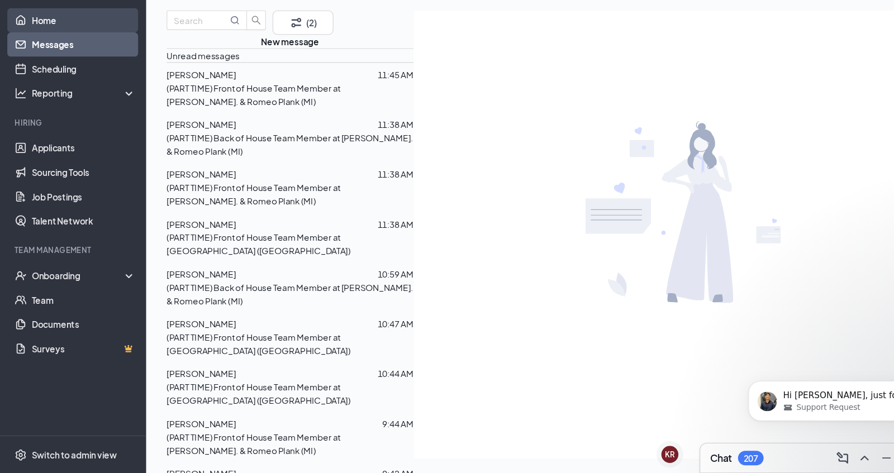
click at [84, 60] on link "Home" at bounding box center [77, 57] width 96 height 22
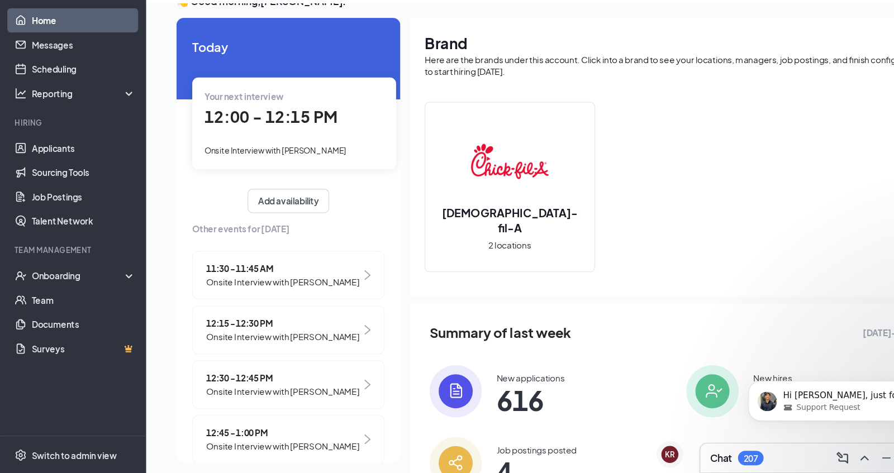
scroll to position [72, 0]
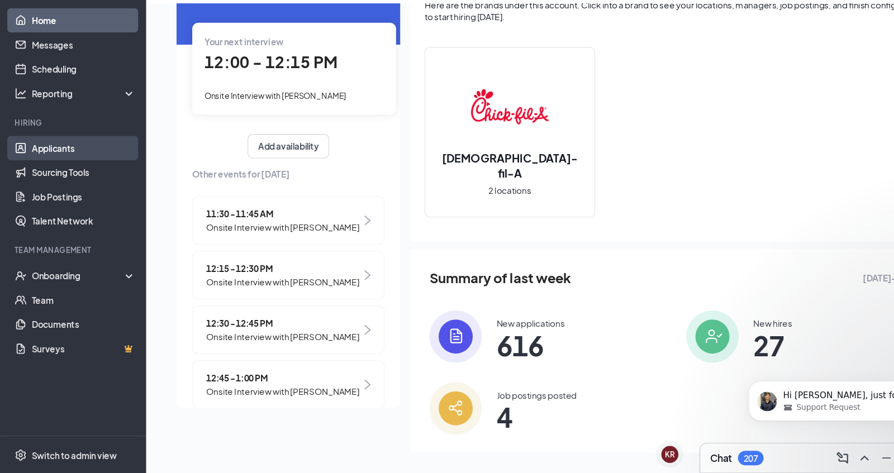
click at [79, 173] on link "Applicants" at bounding box center [77, 174] width 96 height 22
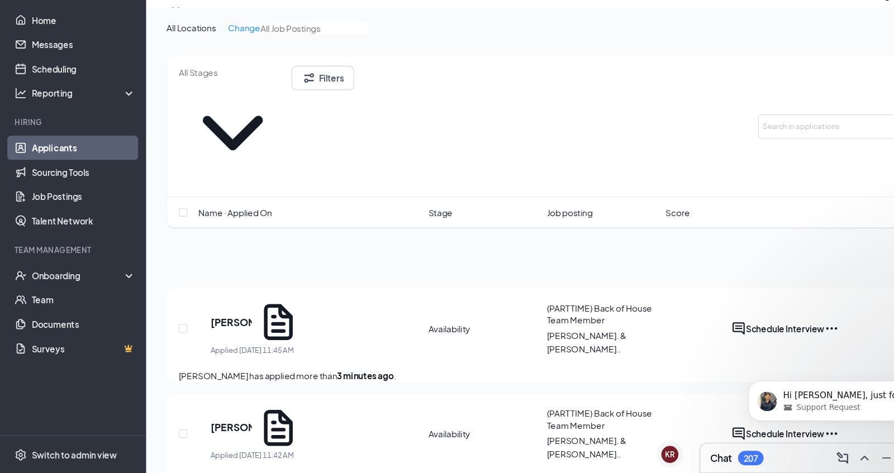
scroll to position [72, 0]
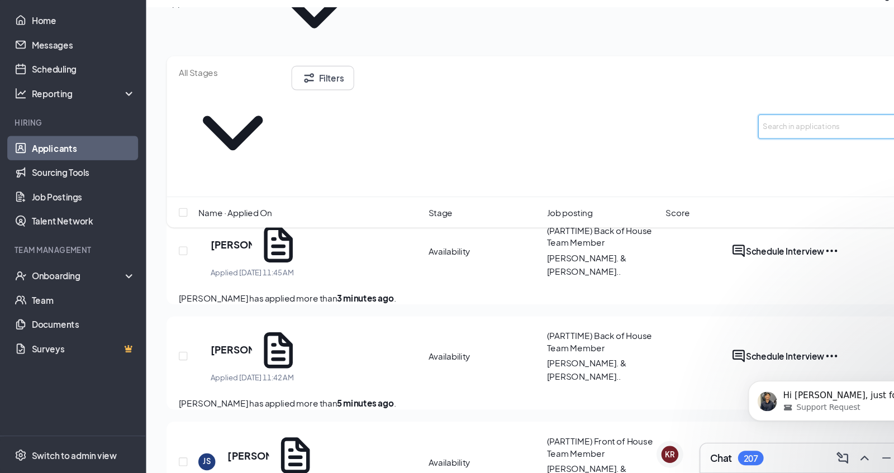
click at [727, 144] on input "text" at bounding box center [780, 155] width 168 height 22
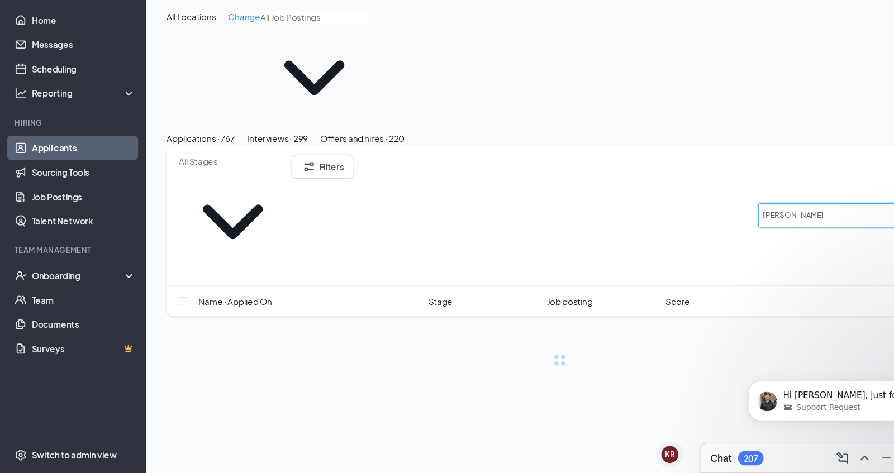
type input "[PERSON_NAME]"
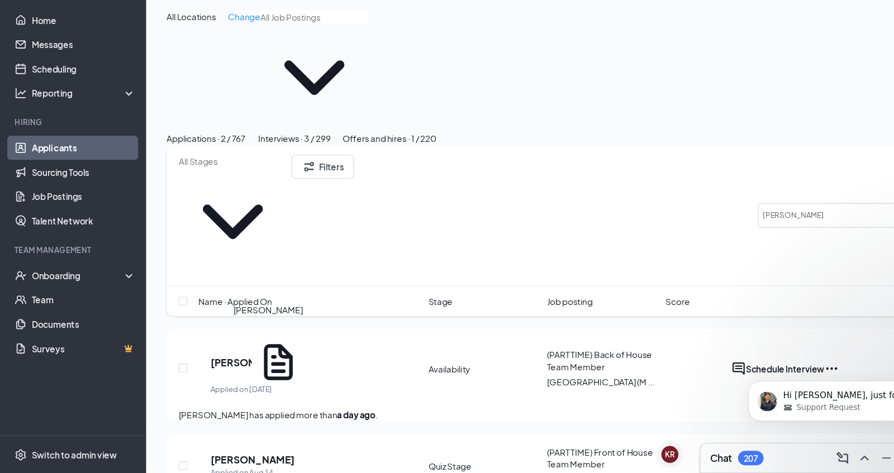
click at [271, 455] on h5 "[PERSON_NAME]" at bounding box center [232, 461] width 78 height 12
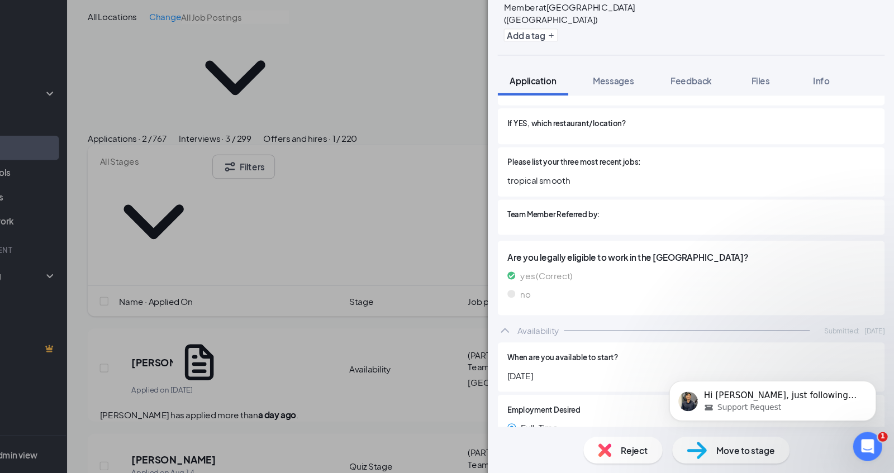
scroll to position [280, 0]
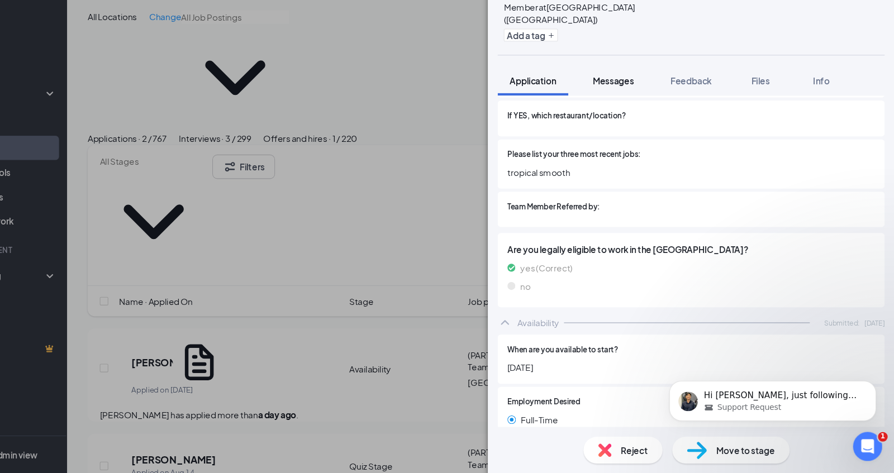
click at [649, 107] on span "Messages" at bounding box center [636, 112] width 38 height 10
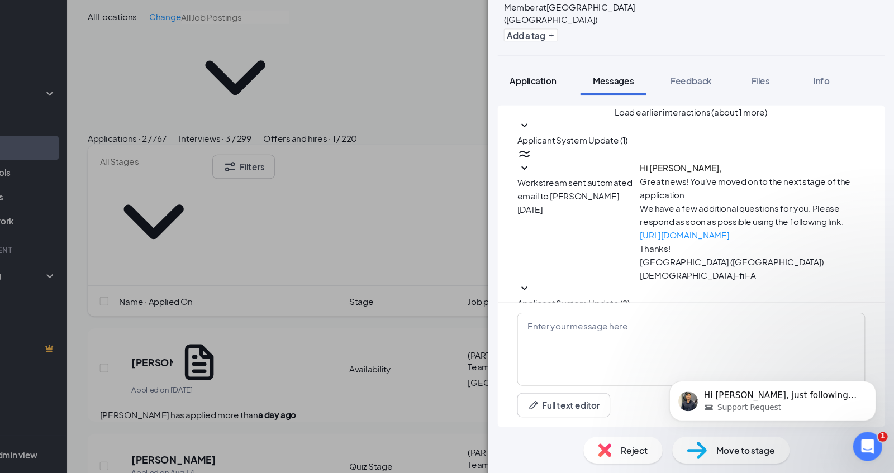
click at [574, 107] on span "Application" at bounding box center [562, 112] width 42 height 10
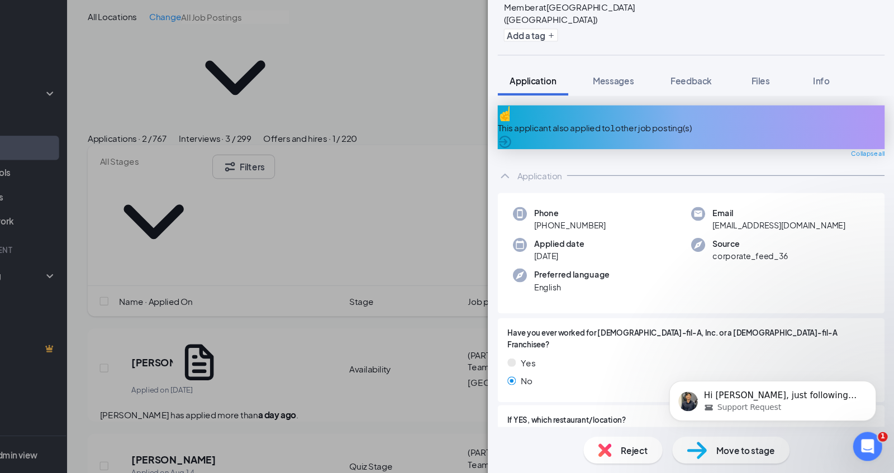
click at [676, 150] on div "This applicant also applied to 1 other job posting(s)" at bounding box center [707, 156] width 355 height 12
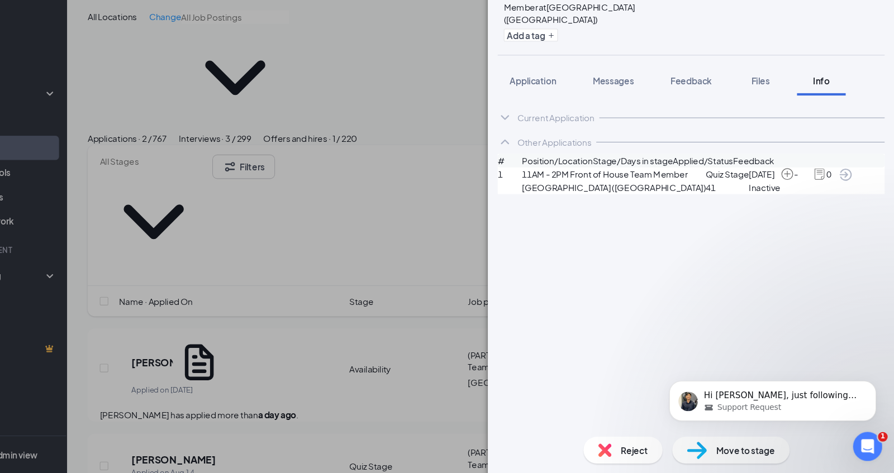
click at [614, 200] on span "11AM - 2PM Front of House Team Member" at bounding box center [636, 198] width 169 height 12
click at [572, 107] on span "Application" at bounding box center [562, 112] width 42 height 10
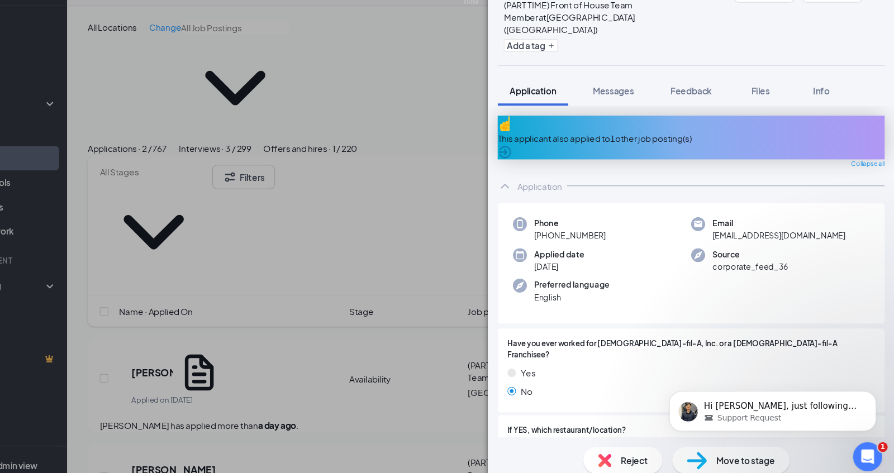
click at [626, 150] on div "This applicant also applied to 1 other job posting(s)" at bounding box center [707, 156] width 355 height 12
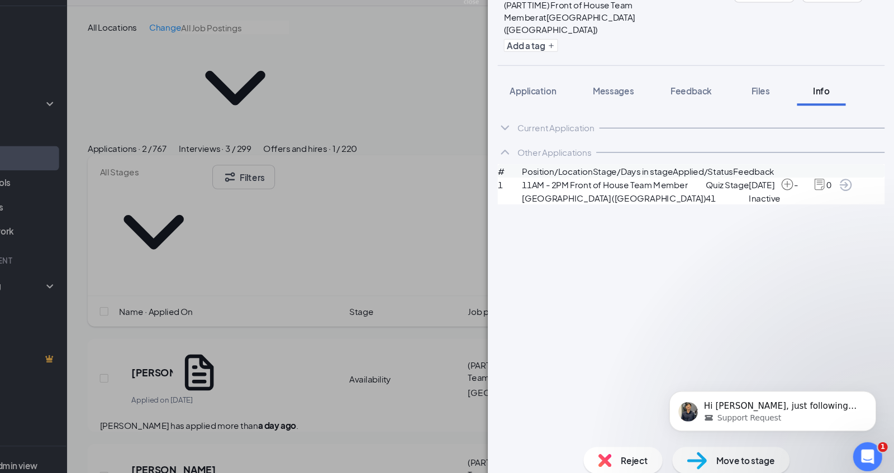
click at [721, 198] on span "Quiz Stage" at bounding box center [741, 198] width 40 height 12
click at [570, 107] on span "Application" at bounding box center [562, 112] width 42 height 10
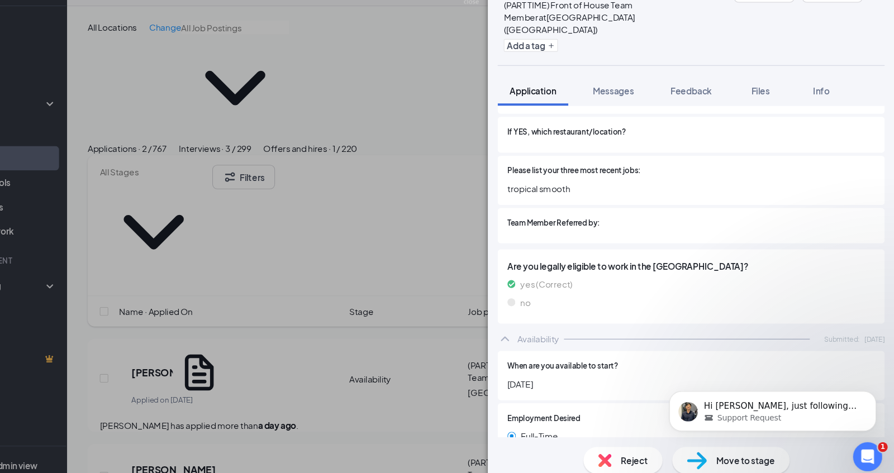
scroll to position [274, 0]
click at [448, 372] on div "AD [PERSON_NAME] (PART TIME) Front of House Team Member at [GEOGRAPHIC_DATA] ([…" at bounding box center [447, 236] width 894 height 473
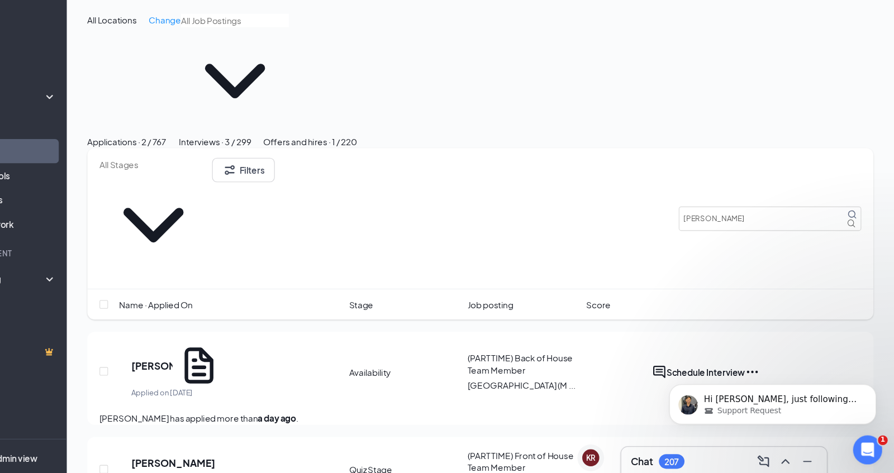
click at [401, 159] on div "Offers and hires · 1 / 220" at bounding box center [358, 165] width 86 height 12
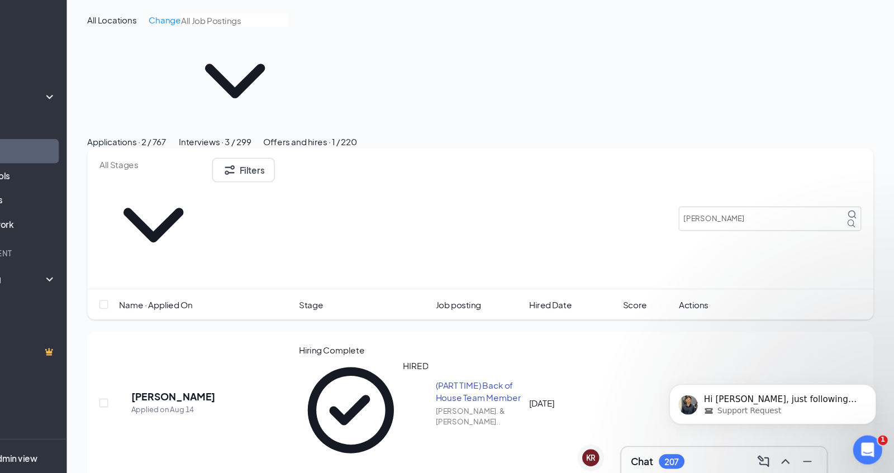
click at [450, 365] on div "HIRED" at bounding box center [407, 413] width 119 height 96
click at [271, 394] on h5 "[PERSON_NAME]" at bounding box center [232, 400] width 78 height 12
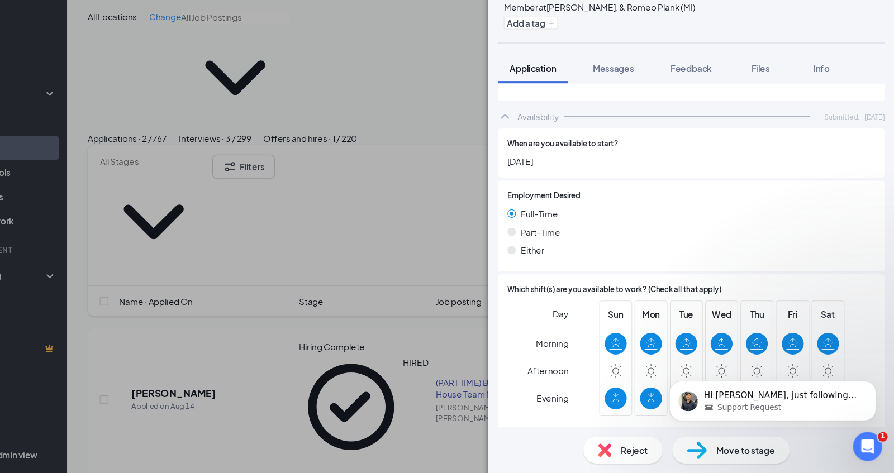
scroll to position [415, 0]
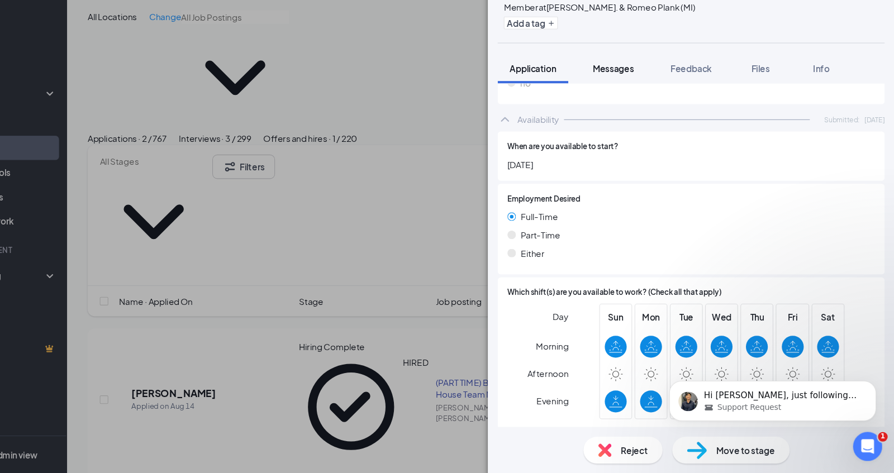
click at [644, 99] on span "Messages" at bounding box center [636, 101] width 38 height 10
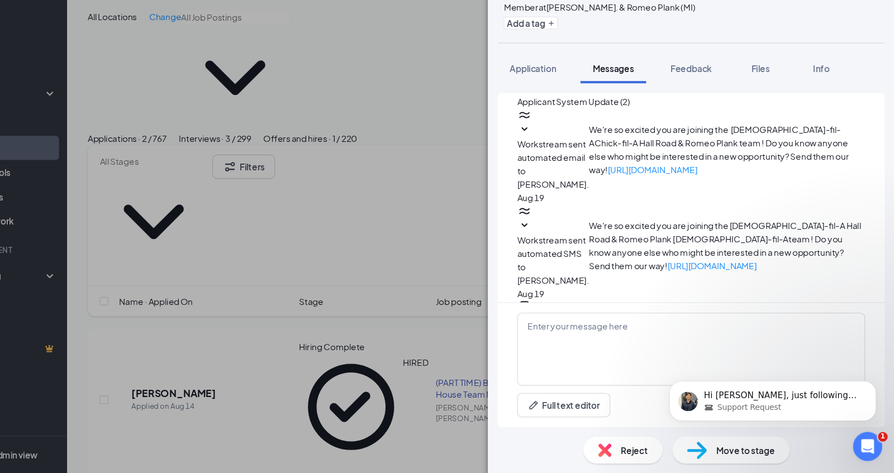
scroll to position [310, 0]
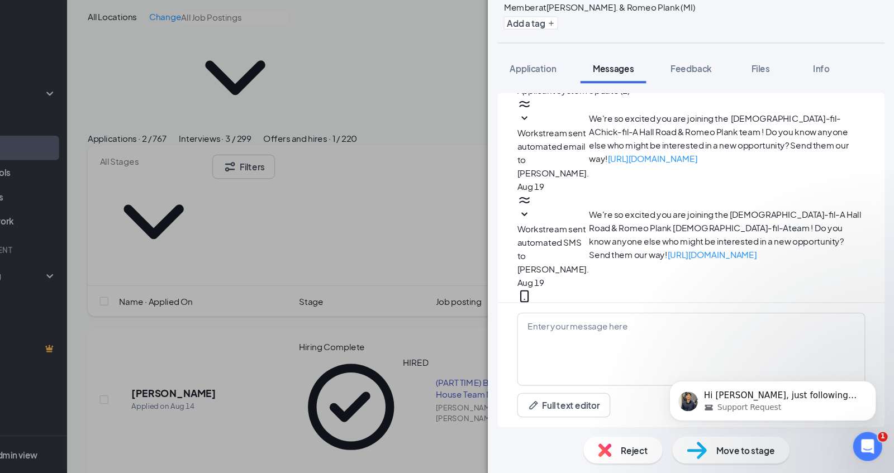
click at [676, 407] on link "[URL][DOMAIN_NAME]" at bounding box center [730, 418] width 195 height 22
click at [499, 329] on div "AD [PERSON_NAME] (PART TIME) Back of House Team Member at [PERSON_NAME]. & Rome…" at bounding box center [447, 236] width 894 height 473
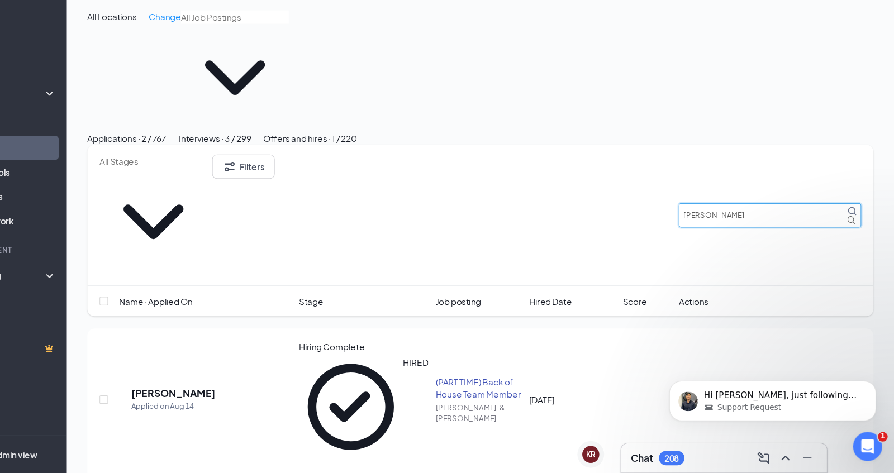
click at [809, 225] on input "[PERSON_NAME]" at bounding box center [780, 236] width 168 height 22
type input "A"
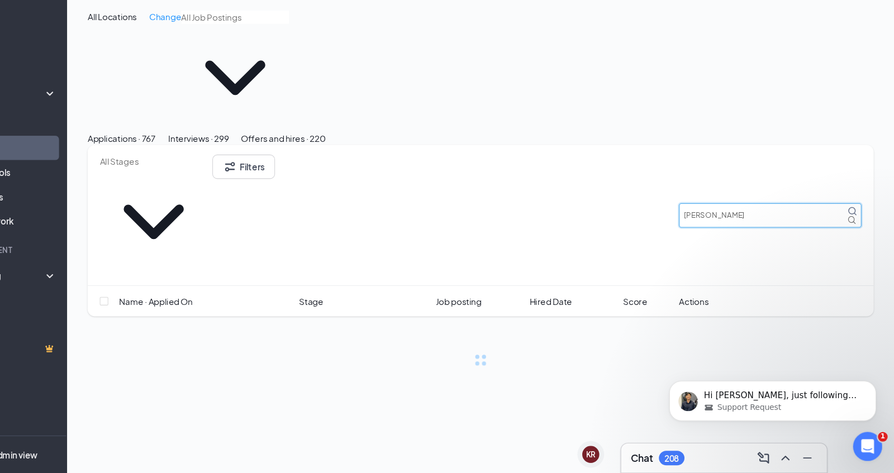
type input "[PERSON_NAME]"
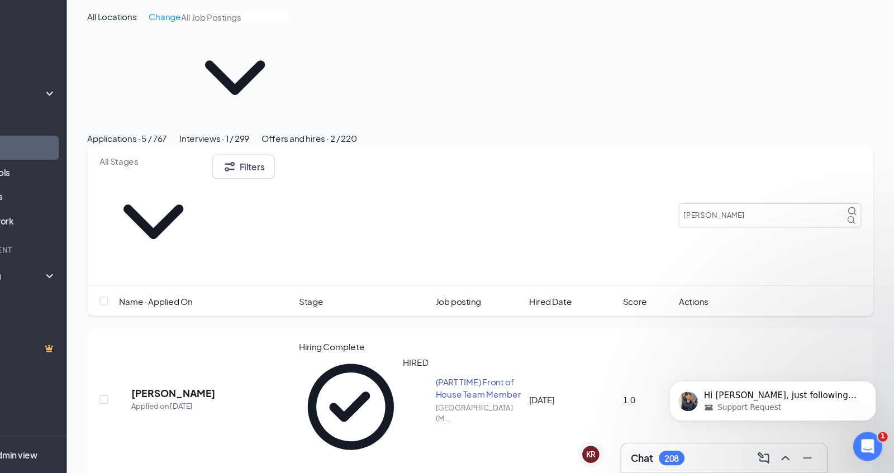
click at [302, 159] on div "Interviews · 1 / 299" at bounding box center [270, 165] width 64 height 12
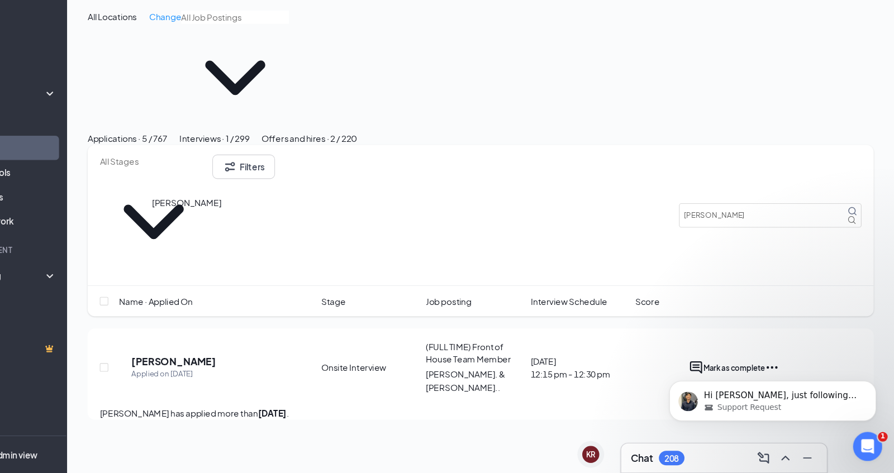
click at [257, 364] on h5 "[PERSON_NAME]" at bounding box center [232, 370] width 78 height 12
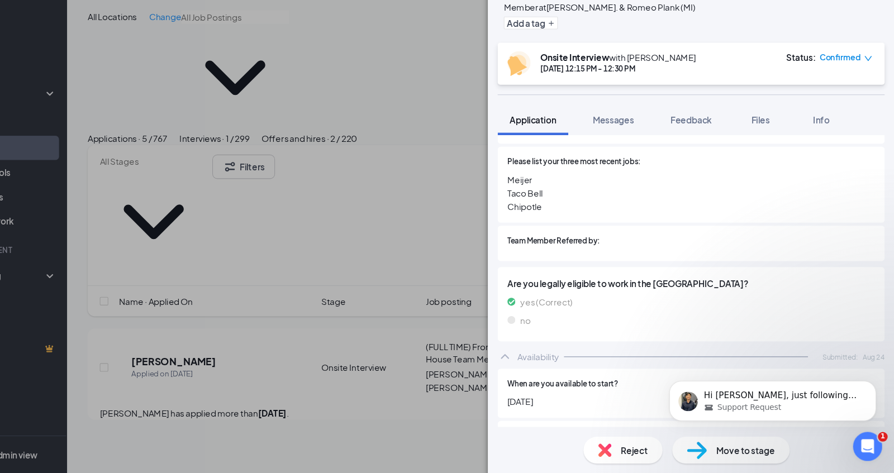
scroll to position [314, 0]
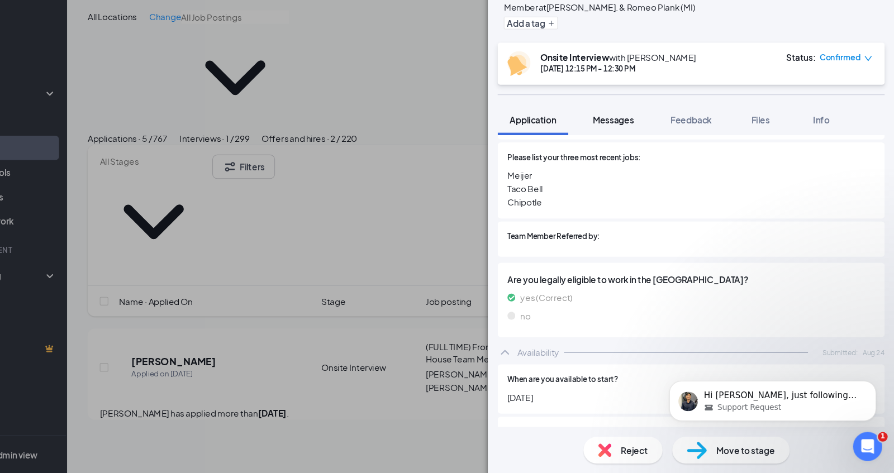
click at [642, 150] on span "Messages" at bounding box center [636, 149] width 38 height 10
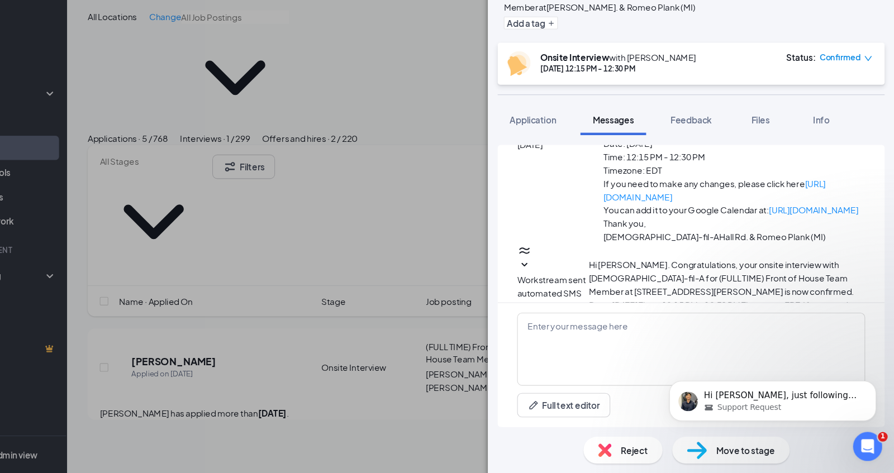
scroll to position [375, 0]
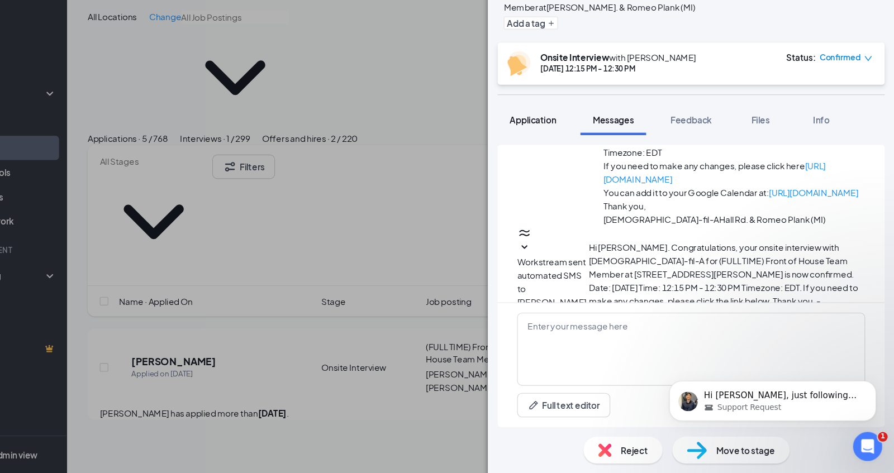
click at [578, 149] on span "Application" at bounding box center [562, 149] width 42 height 10
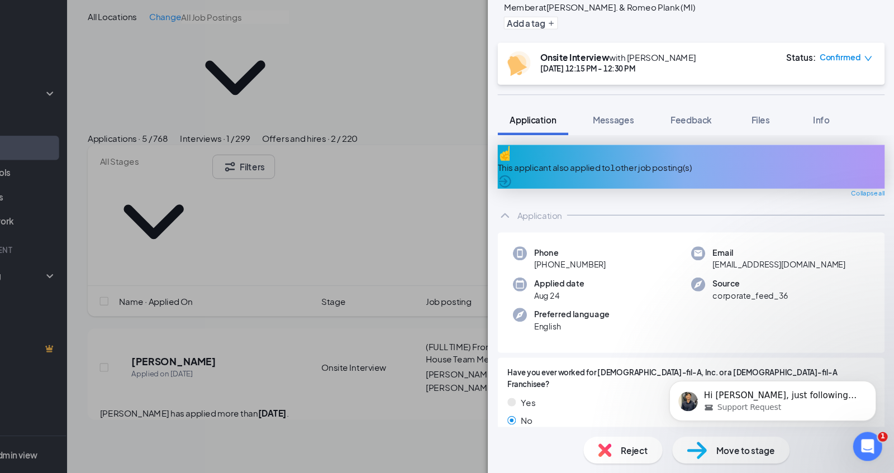
scroll to position [32, 0]
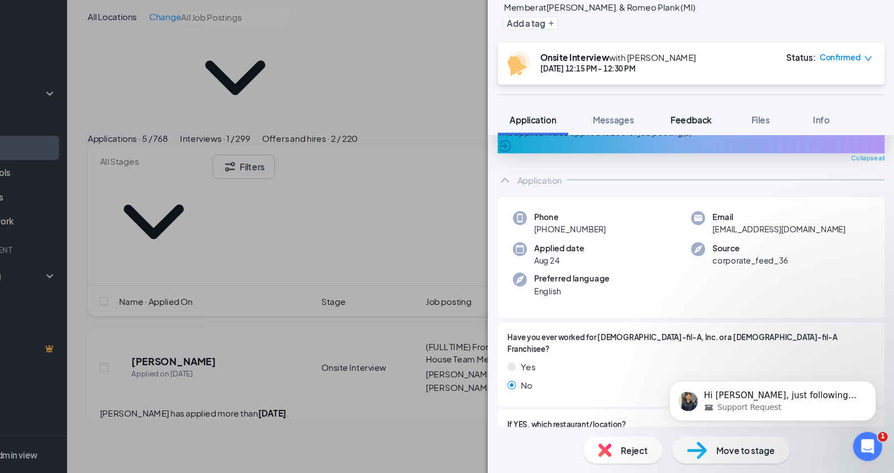
click at [704, 144] on span "Feedback" at bounding box center [708, 149] width 38 height 10
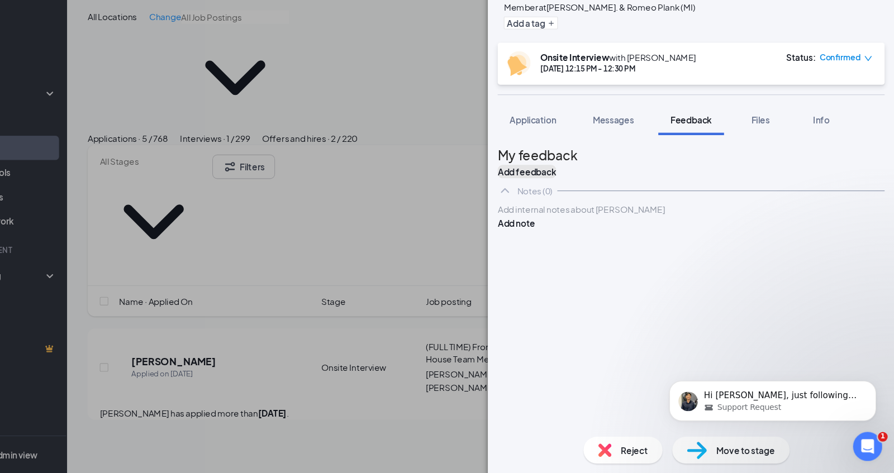
click at [583, 190] on button "Add feedback" at bounding box center [557, 196] width 54 height 12
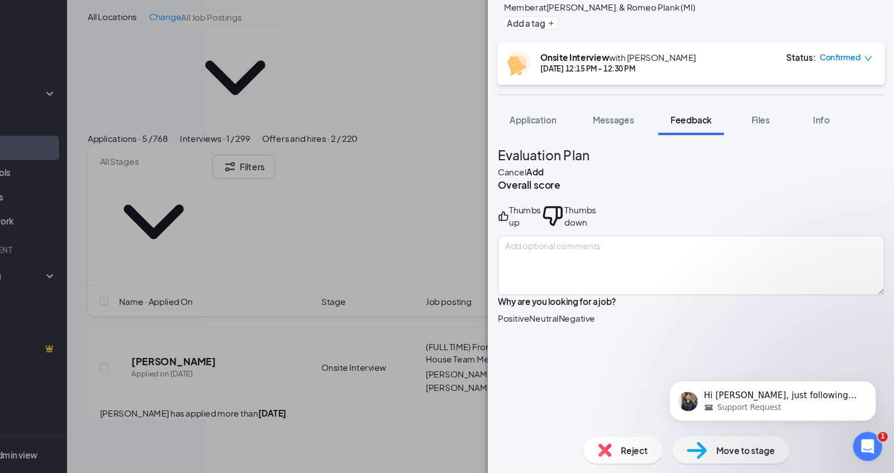
click at [557, 245] on div "Thumbs up" at bounding box center [550, 237] width 40 height 22
click at [540, 245] on icon "ThumbsUp" at bounding box center [535, 237] width 11 height 22
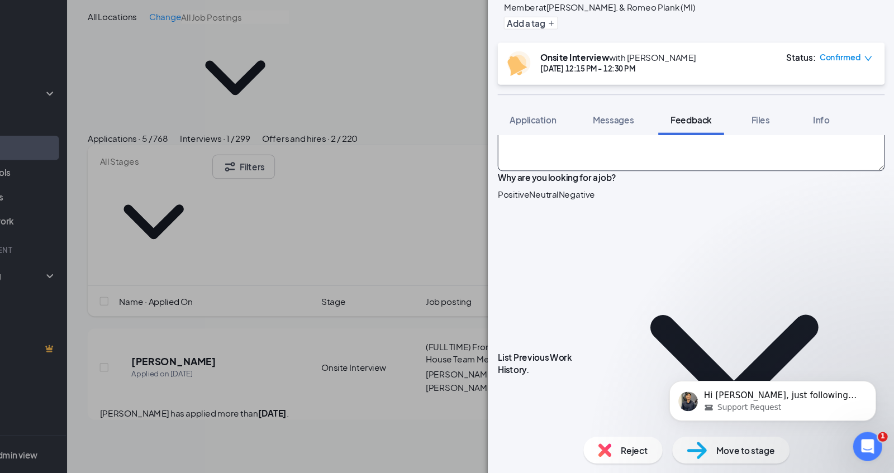
scroll to position [118, 0]
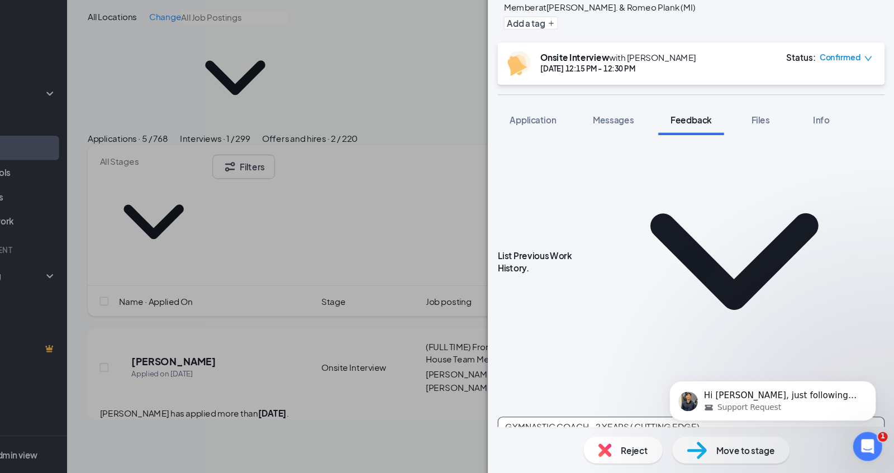
scroll to position [221, 0]
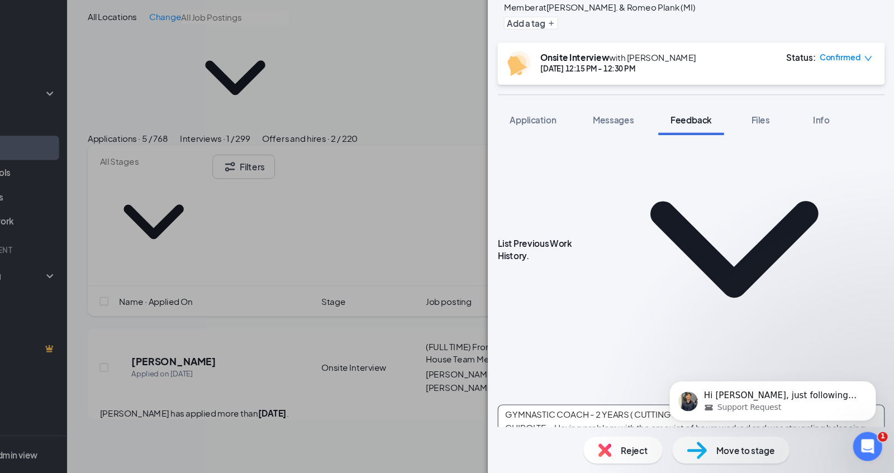
type textarea "GYMNASTIC COACH - 2 YEARS ( CUTTING EDGE) CHIPOLTE - Having problem with the am…"
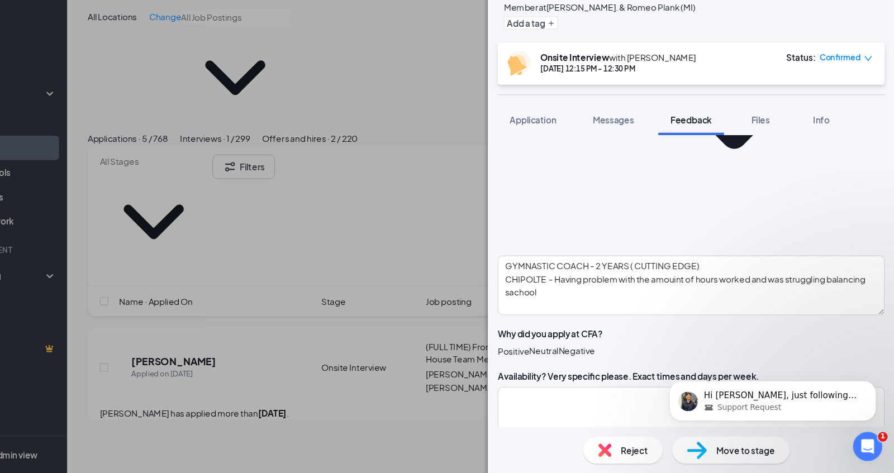
scroll to position [357, 0]
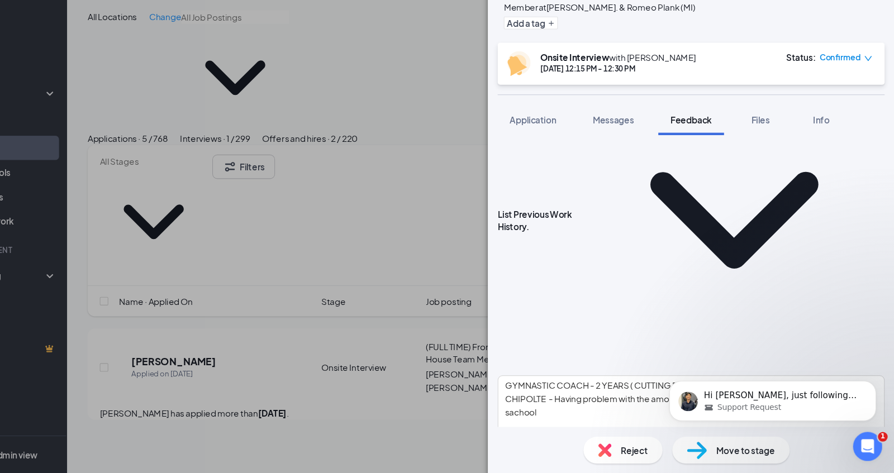
scroll to position [188, 0]
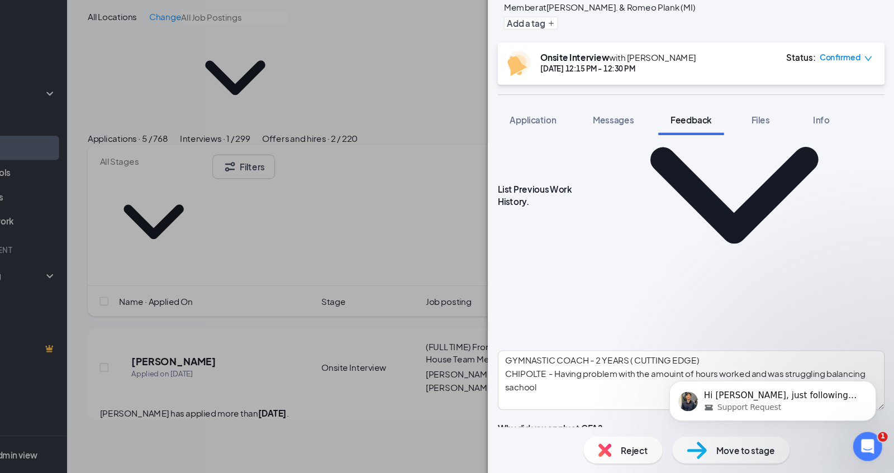
scroll to position [273, 0]
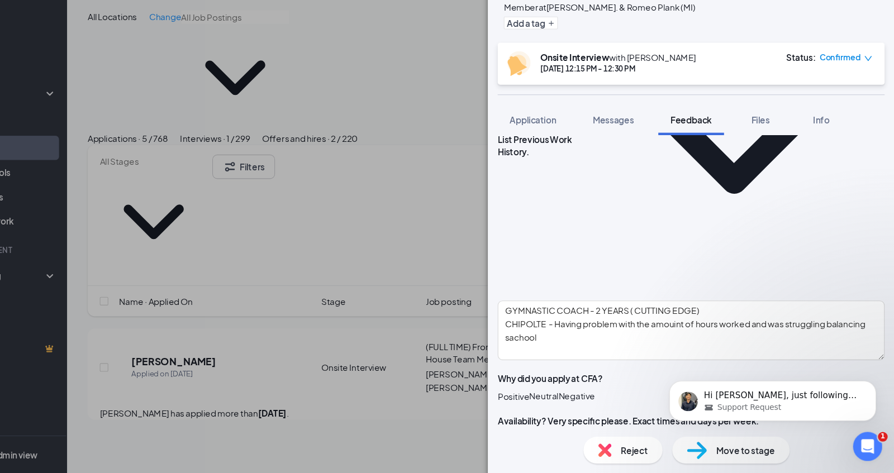
scroll to position [322, 0]
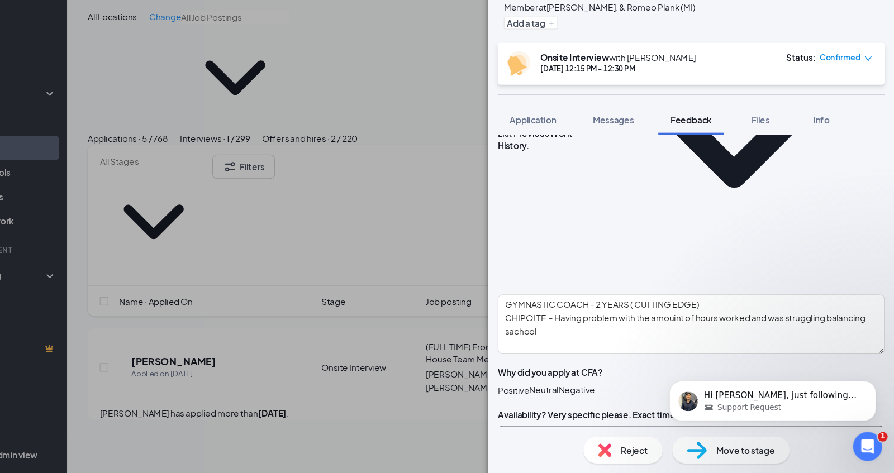
type textarea "Open - FT - Tues and [DATE] mornings in [DATE] has class in the mornings otherw…"
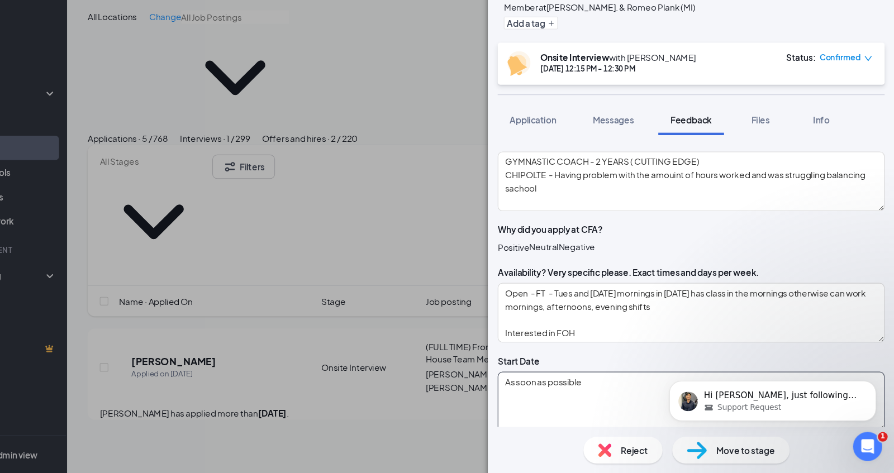
scroll to position [453, 0]
type textarea "As soon as possible"
type textarea "FOH"
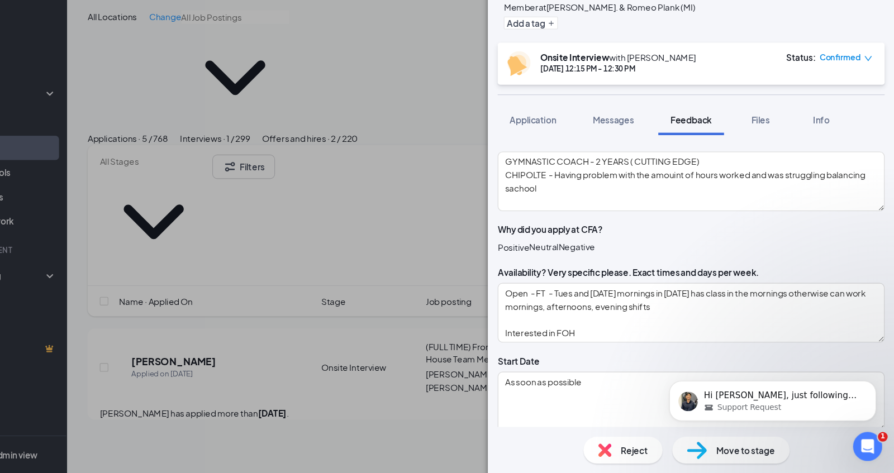
type textarea "M"
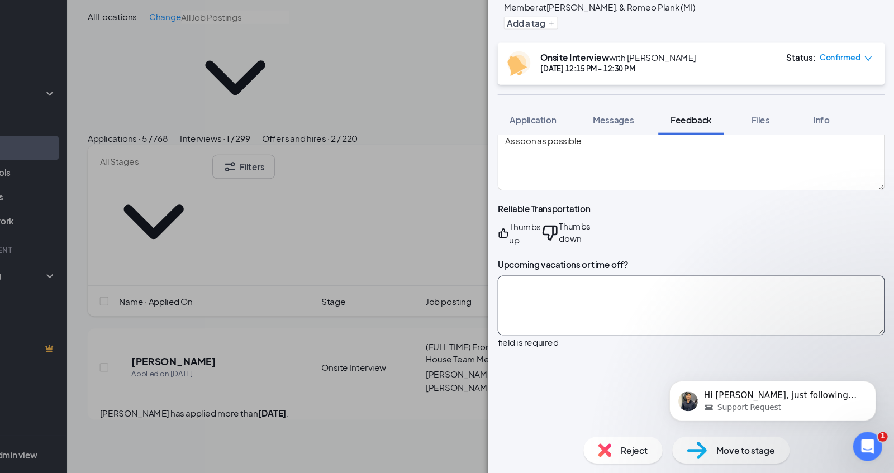
scroll to position [707, 0]
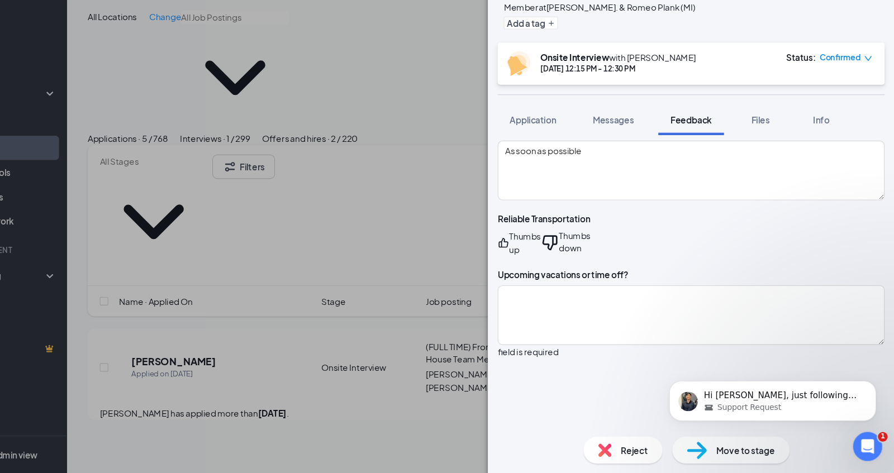
scroll to position [662, 0]
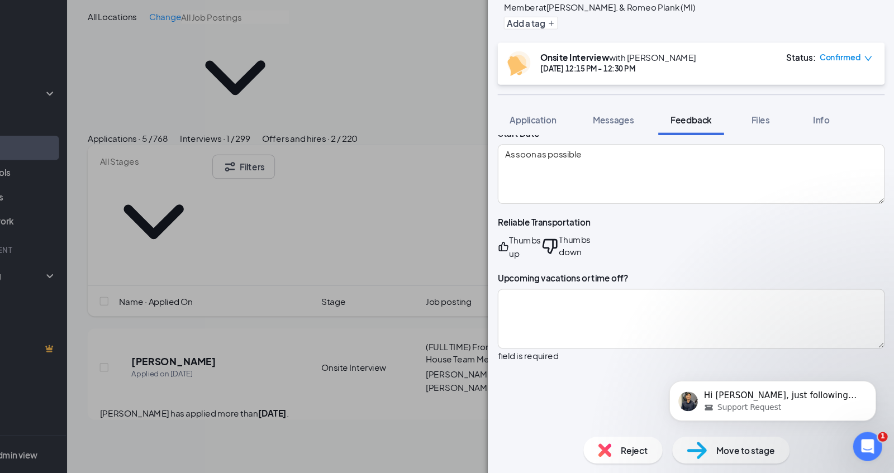
type textarea "14 per hour (working FT)"
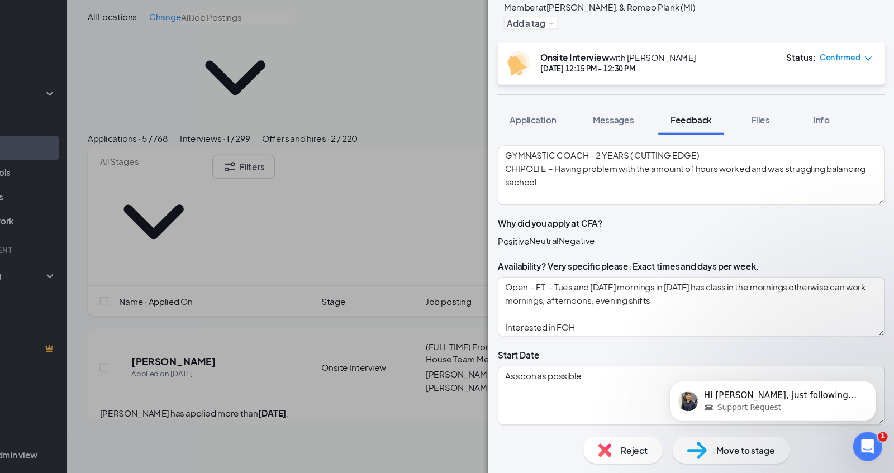
scroll to position [450, 0]
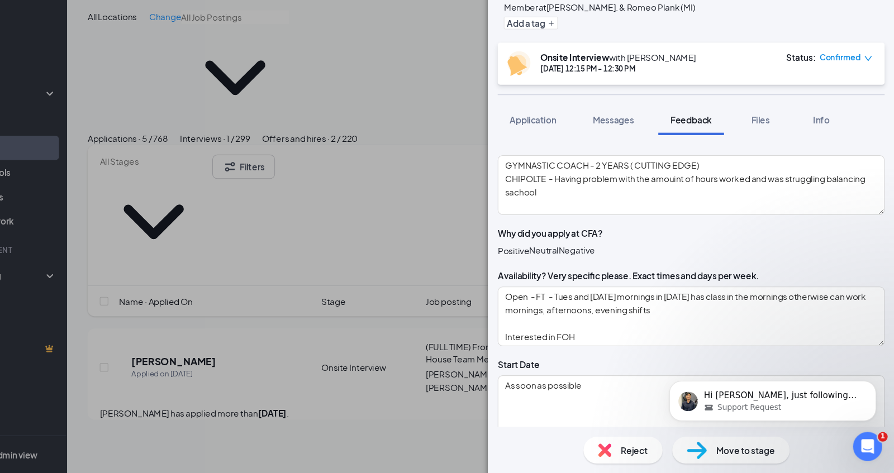
type textarea "Long term ( looking to work while you go to nursing school)"
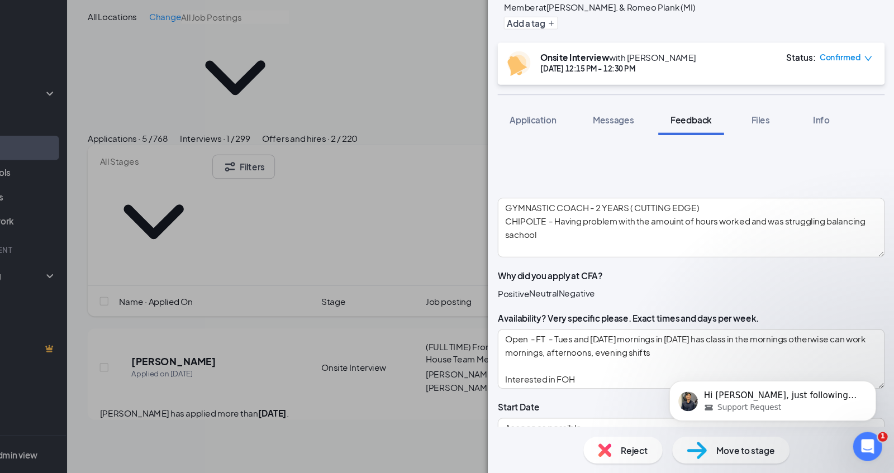
scroll to position [411, 0]
type textarea "n/a"
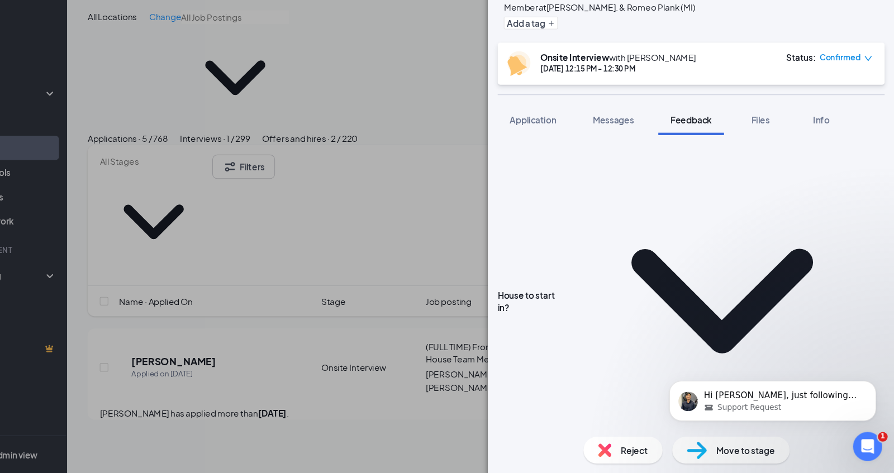
scroll to position [868, 0]
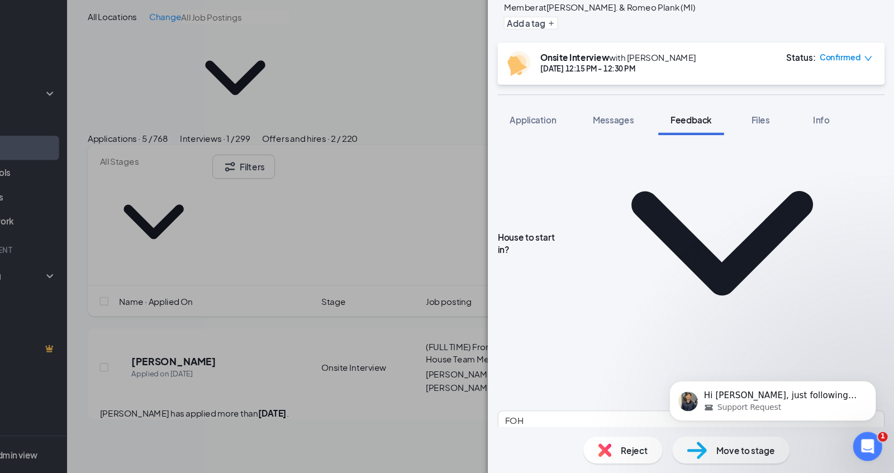
scroll to position [921, 0]
type textarea "Macomb"
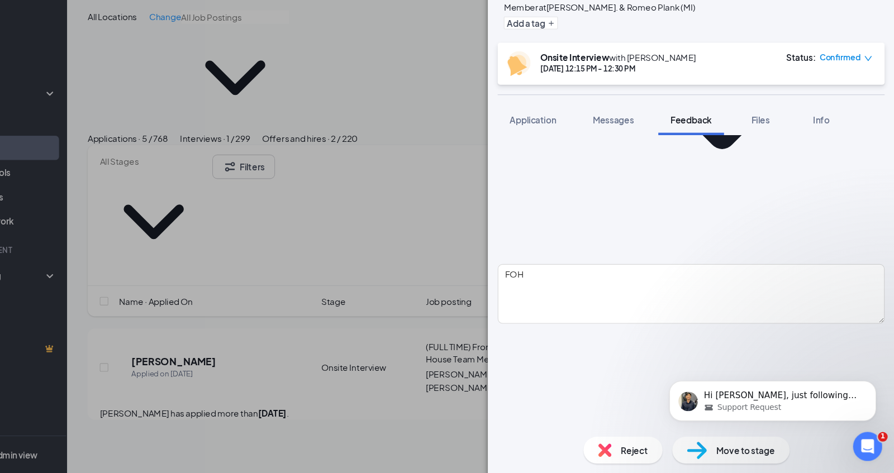
scroll to position [1059, 0]
type textarea "Tries to give her best at all times"
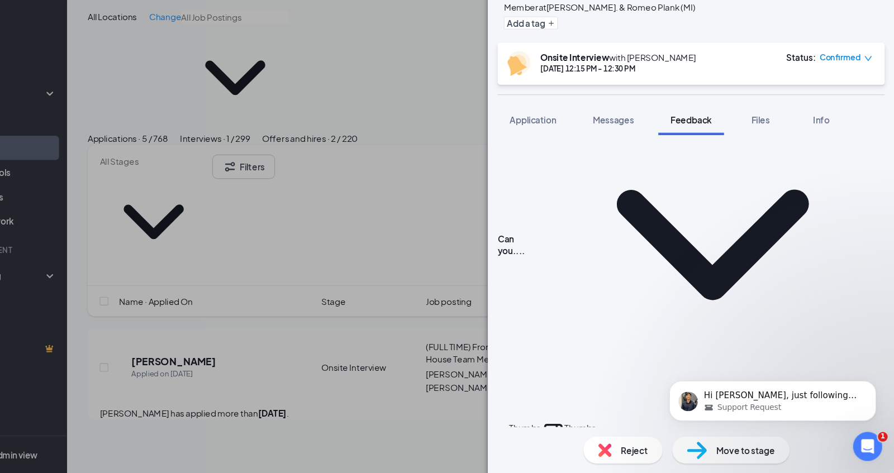
scroll to position [1294, 0]
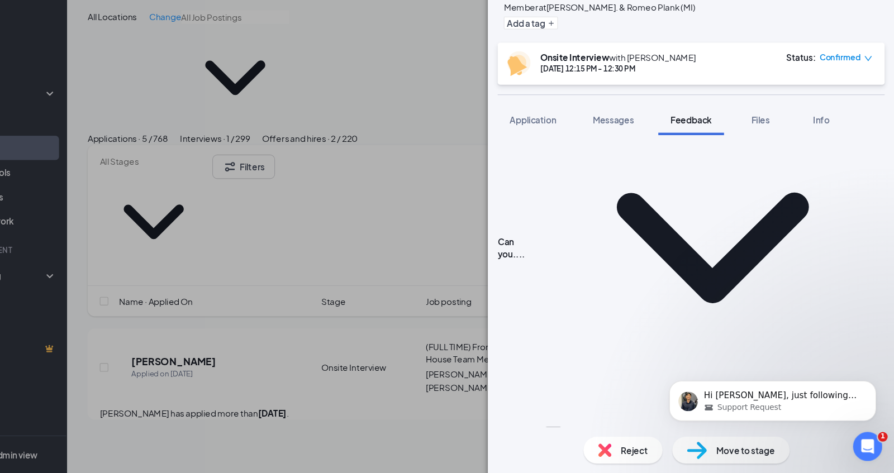
type textarea "She felt that she was treated unfairly compared to another classmate and she fe…"
type textarea "When working as a gymnastics coach she had a mom feel as if she was giving the …"
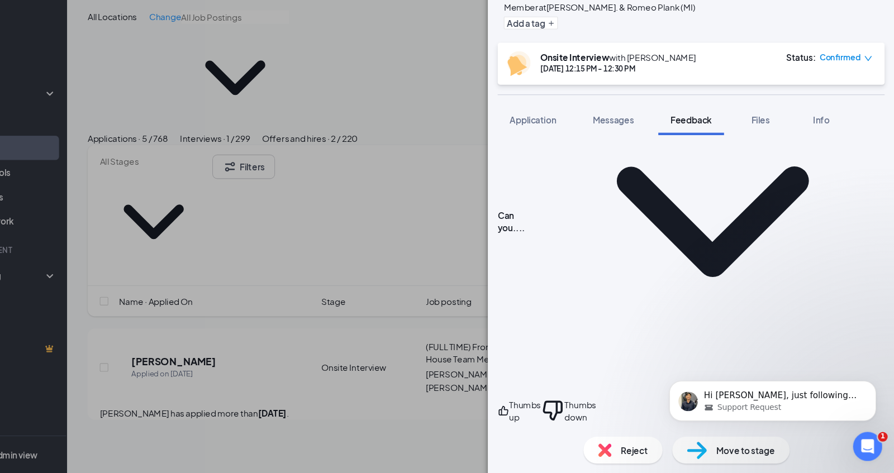
scroll to position [1328, 0]
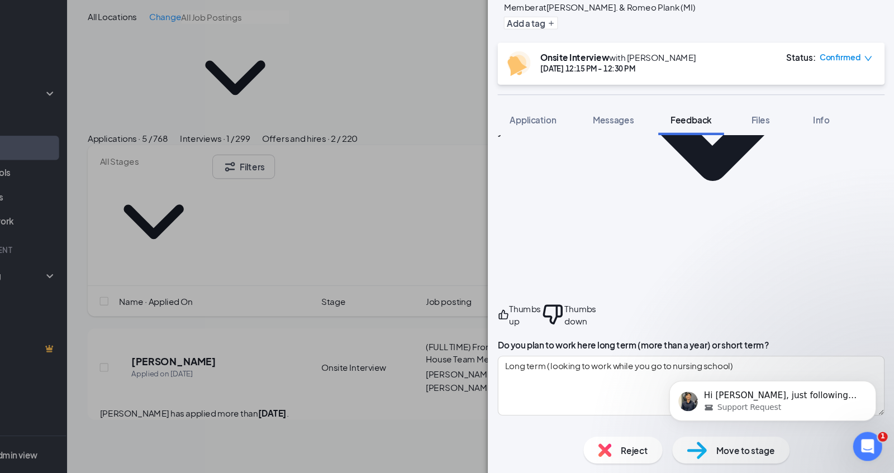
scroll to position [1442, 0]
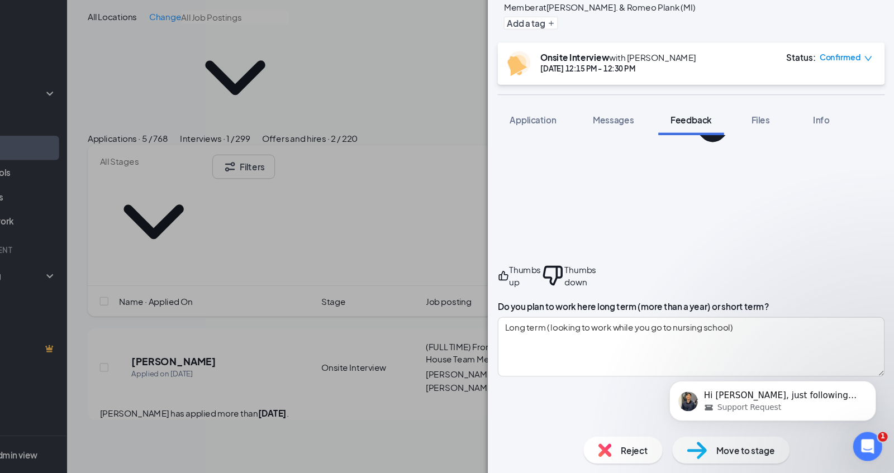
type textarea "Excited thast dsher graduated from High school and looking forward to nursing s…"
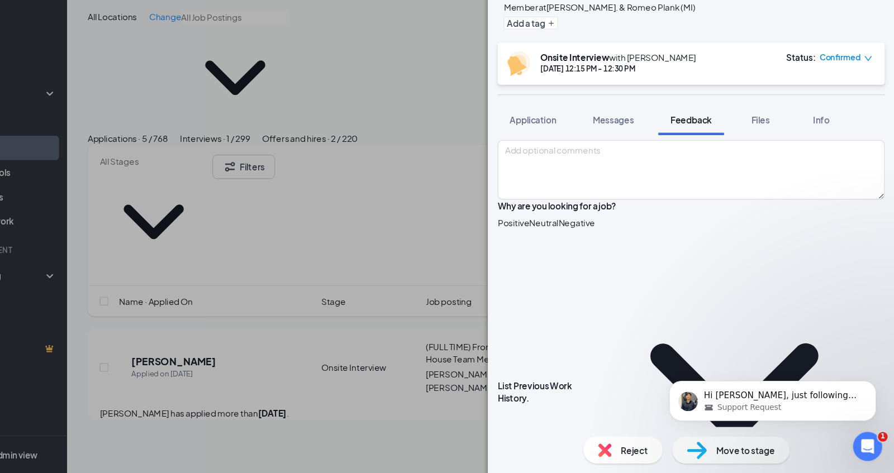
scroll to position [86, 0]
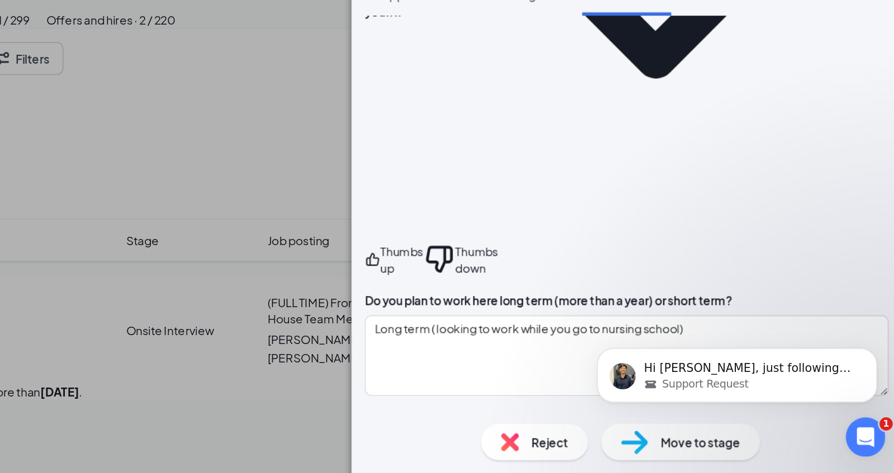
scroll to position [0, 0]
type textarea "GYMNASTIC COACH - 2 YEARS ( CUTTING EDGE) CHIPOLTE - Having problem with the am…"
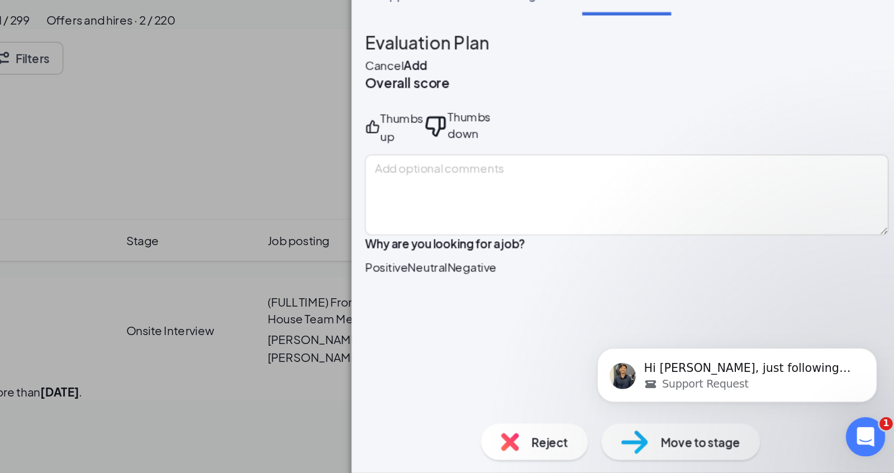
scroll to position [2, 0]
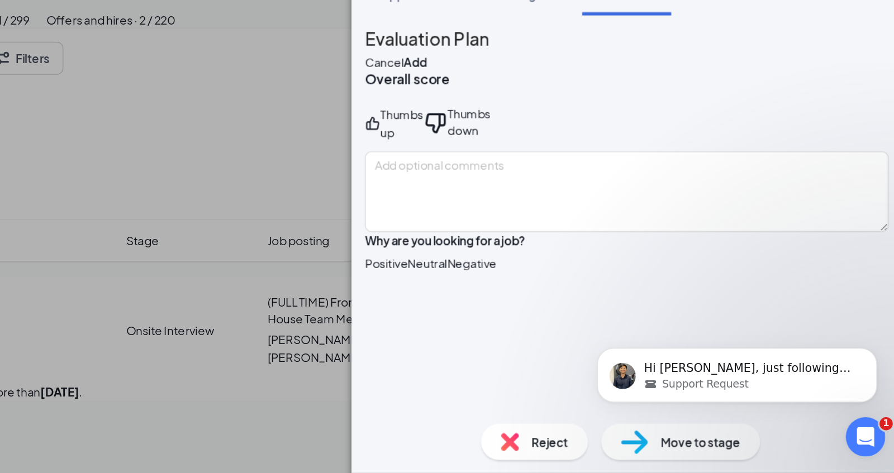
type textarea "Excited thast dsher graduated from High school and looking forward to nursing s…"
click at [725, 452] on div "Move to stage" at bounding box center [744, 452] width 108 height 25
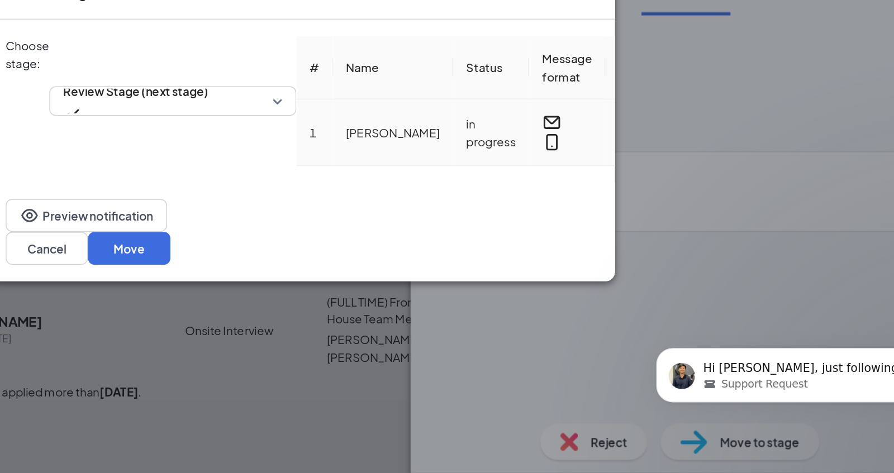
scroll to position [0, 0]
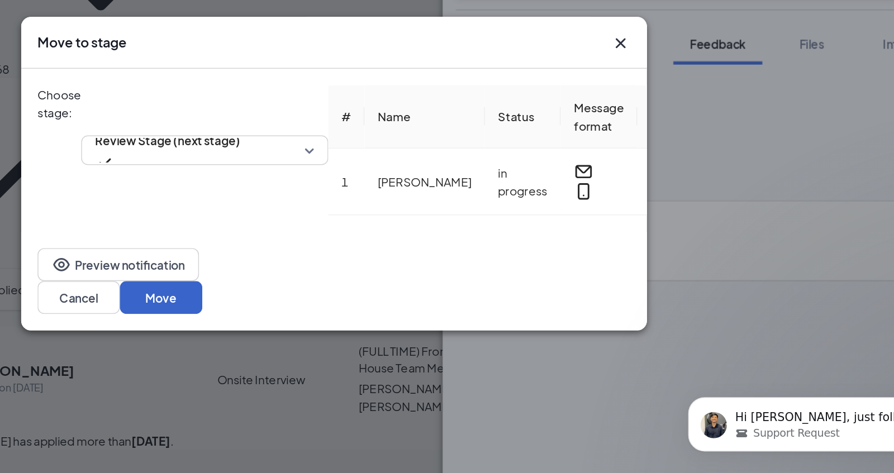
click at [358, 332] on button "Move" at bounding box center [330, 321] width 56 height 22
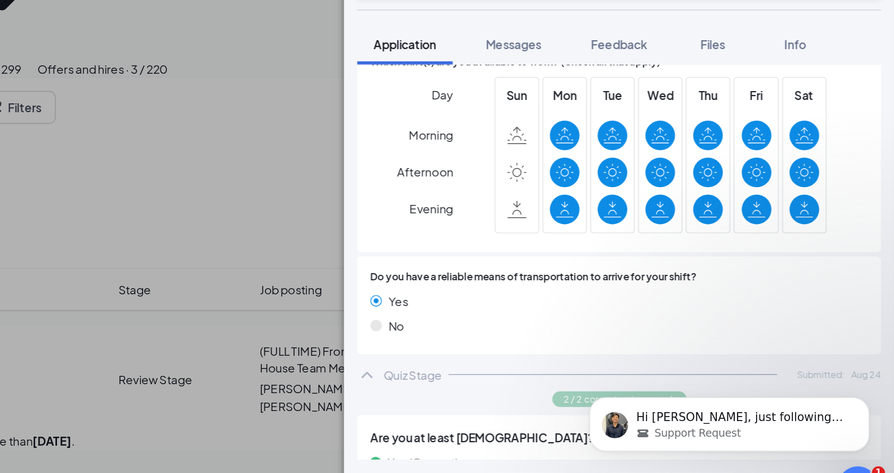
scroll to position [768, 0]
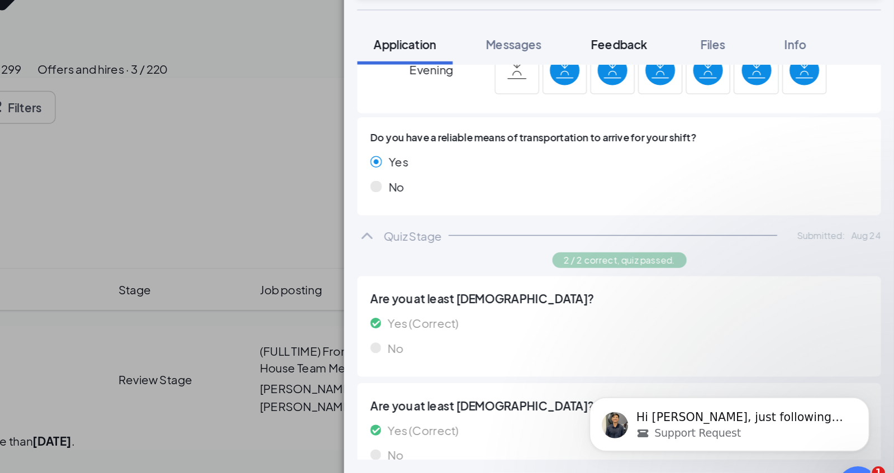
click at [701, 144] on span "Feedback" at bounding box center [708, 149] width 38 height 10
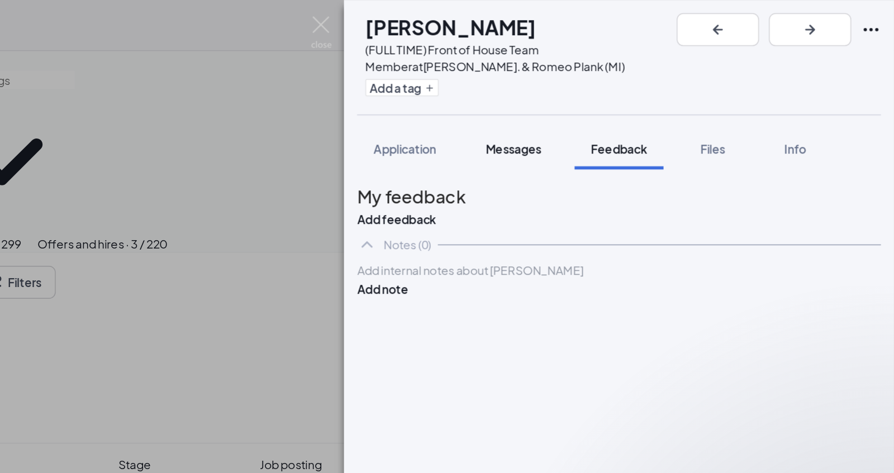
click at [649, 103] on span "Messages" at bounding box center [636, 101] width 38 height 10
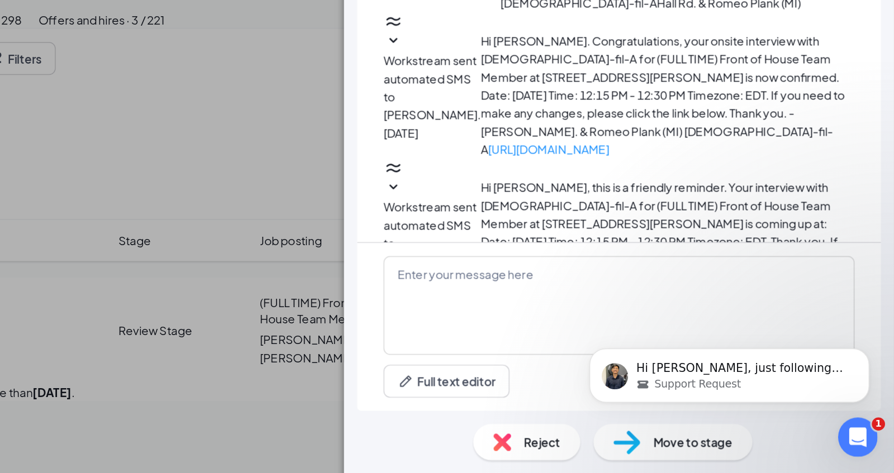
scroll to position [275, 0]
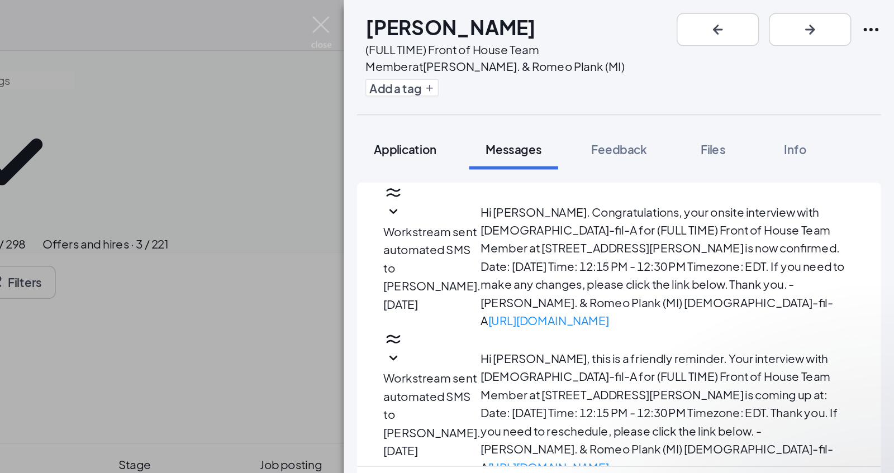
click at [574, 102] on span "Application" at bounding box center [562, 101] width 42 height 10
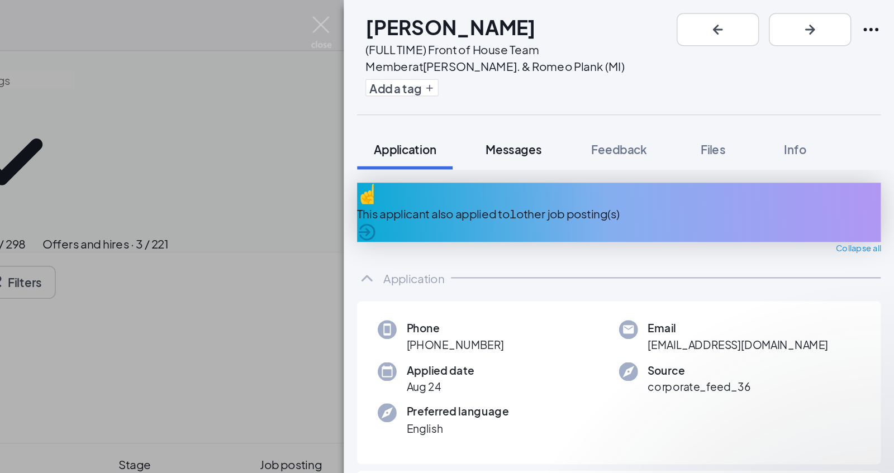
click at [636, 107] on button "Messages" at bounding box center [636, 101] width 60 height 28
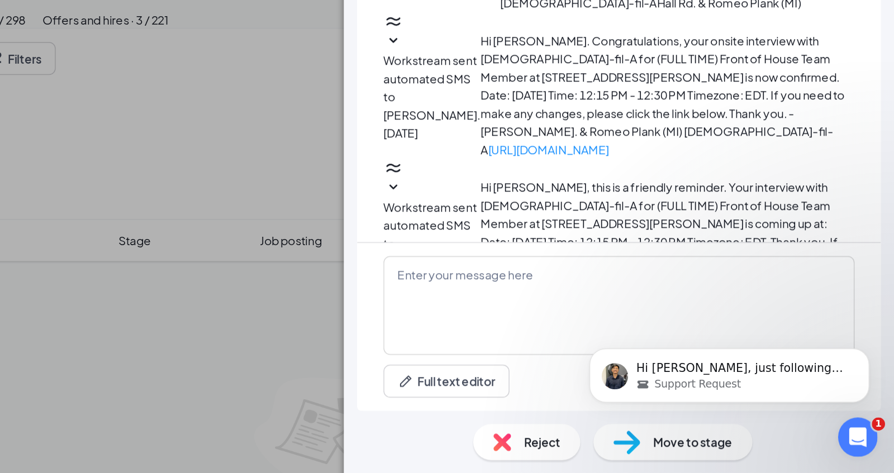
scroll to position [275, 0]
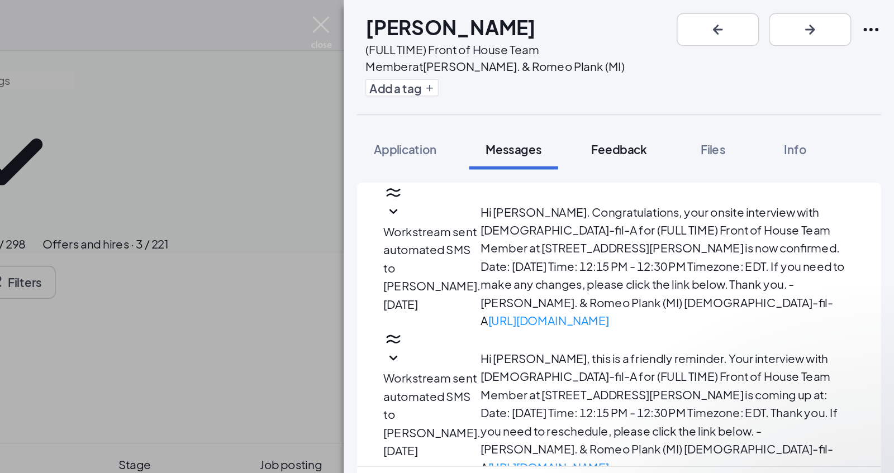
click at [701, 104] on span "Feedback" at bounding box center [708, 101] width 38 height 10
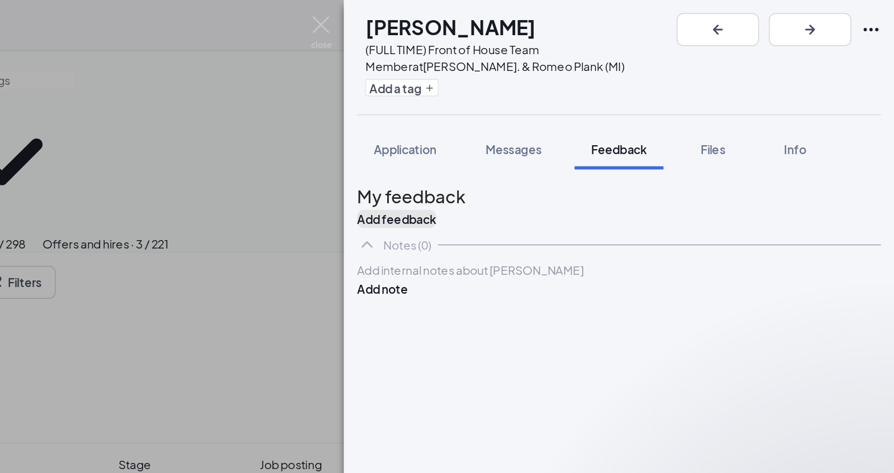
click at [583, 148] on button "Add feedback" at bounding box center [557, 149] width 54 height 12
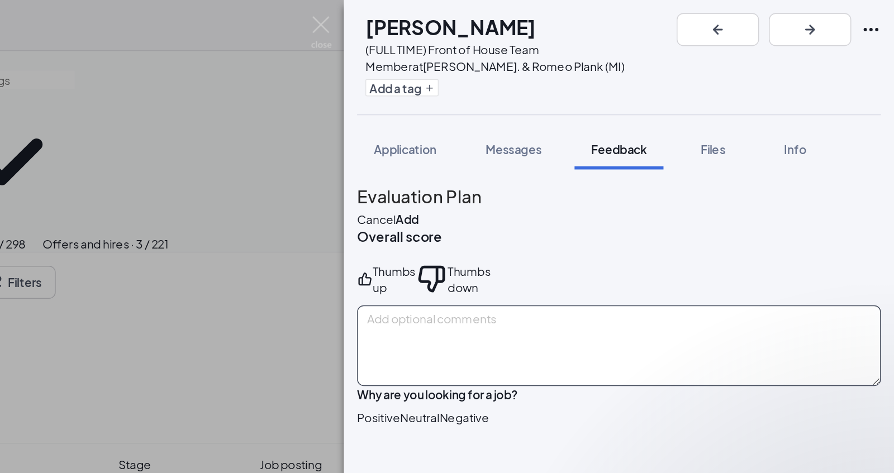
click at [587, 222] on textarea at bounding box center [707, 234] width 355 height 55
type textarea "L"
type textarea "looking to work FT"
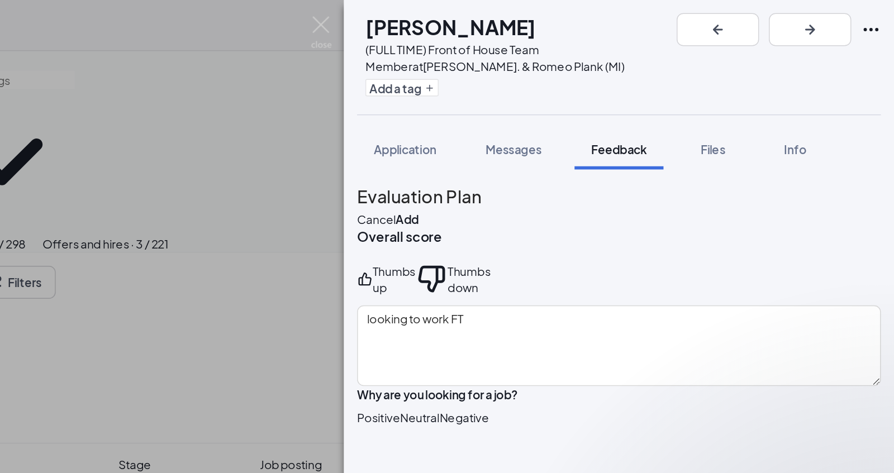
click at [564, 200] on div "Thumbs up" at bounding box center [554, 189] width 29 height 22
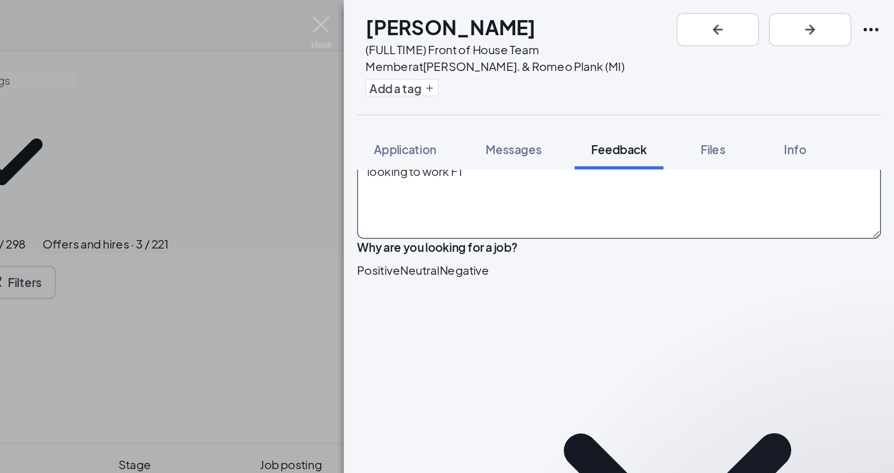
scroll to position [127, 0]
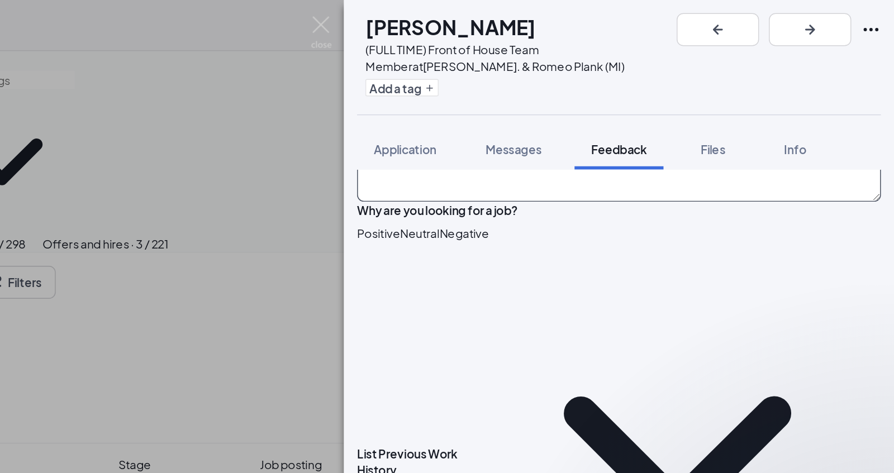
click at [559, 164] on div "Positive" at bounding box center [544, 158] width 29 height 11
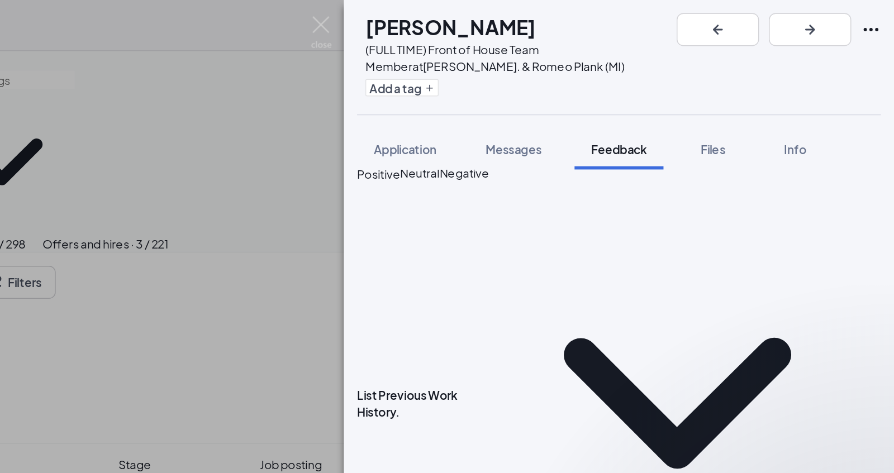
scroll to position [186, 0]
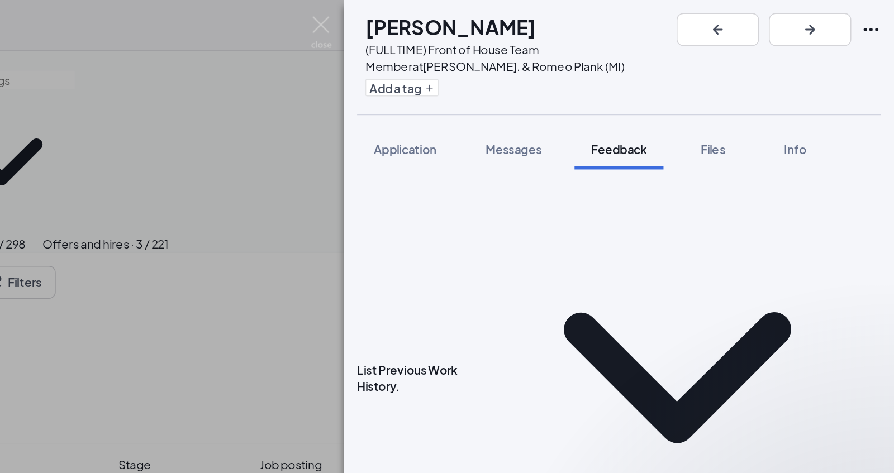
type textarea "Gymnastics Coach - Cutting Edge for 2 yrs Chipolte - hjad too many hours for sc…"
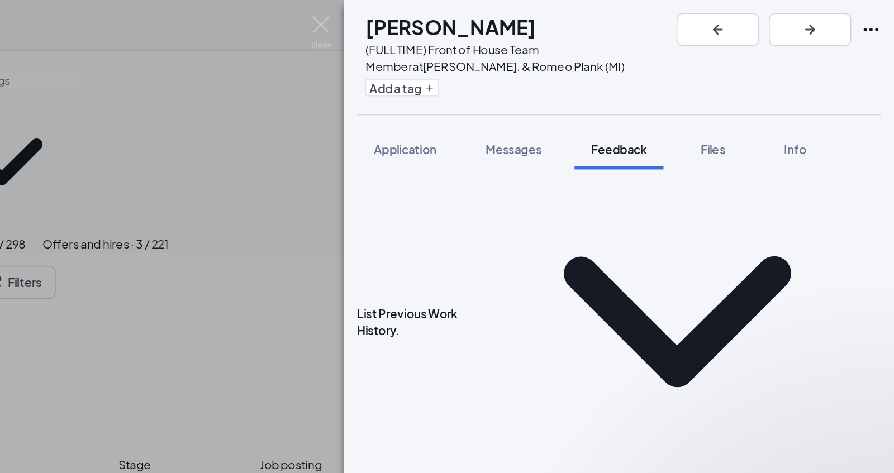
scroll to position [225, 0]
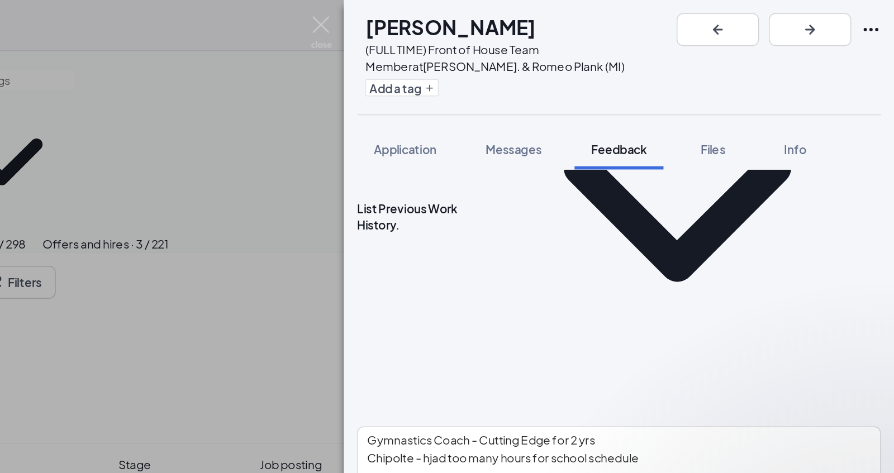
scroll to position [336, 0]
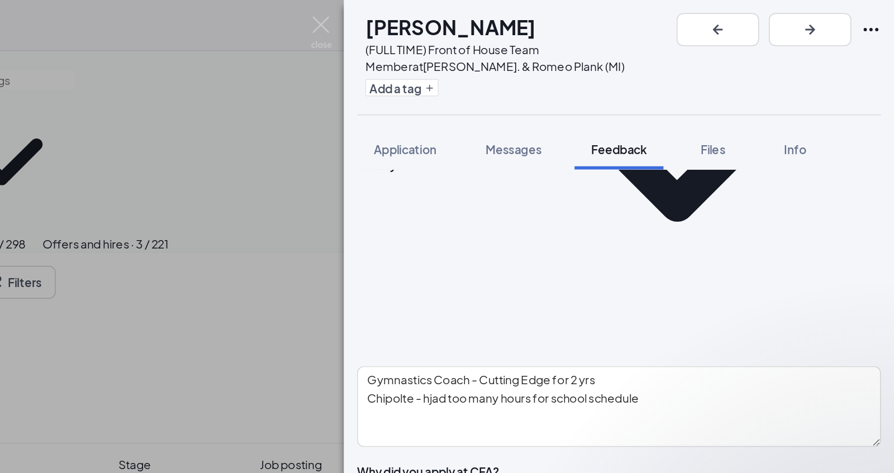
type textarea "Ft -0 open availability for ( all 3 shifts) except in [DATE] (Tues & Thurs in t…"
click at [644, 451] on textarea at bounding box center [707, 478] width 355 height 55
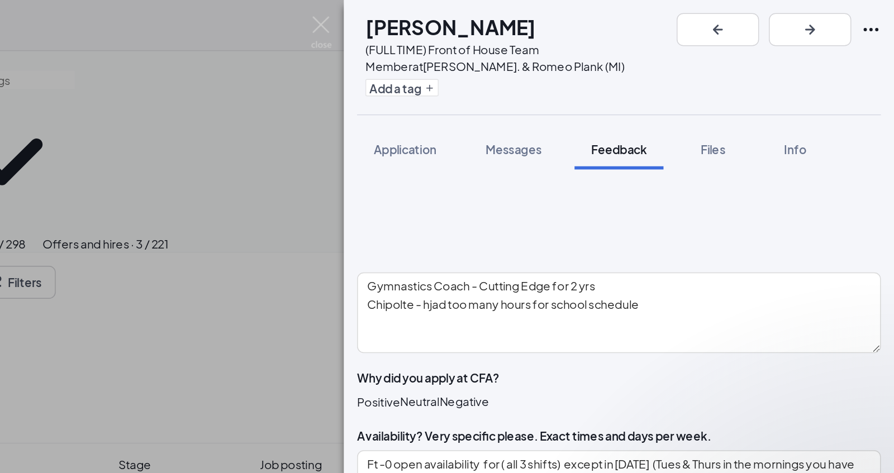
scroll to position [437, 0]
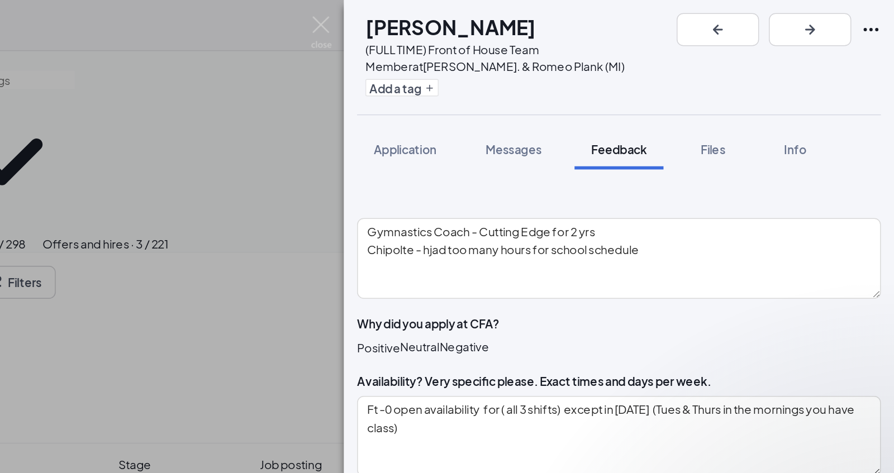
type textarea "as soon as possible"
click at [570, 432] on div "Thumbs up" at bounding box center [554, 443] width 29 height 22
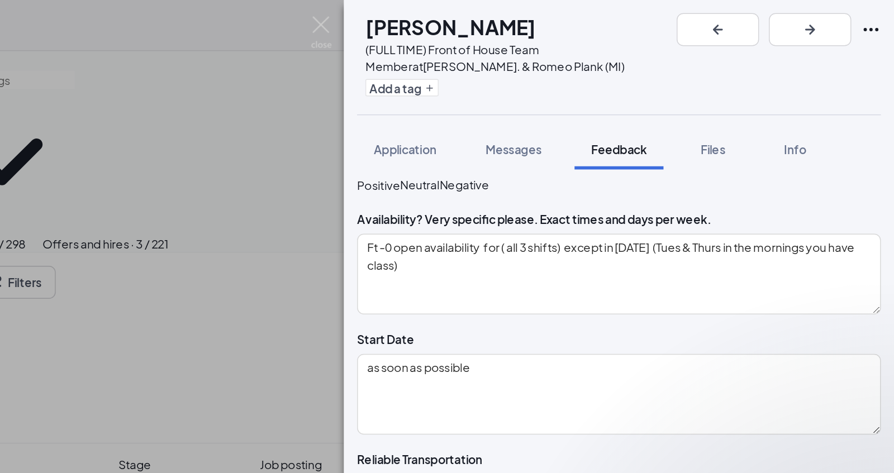
scroll to position [550, 0]
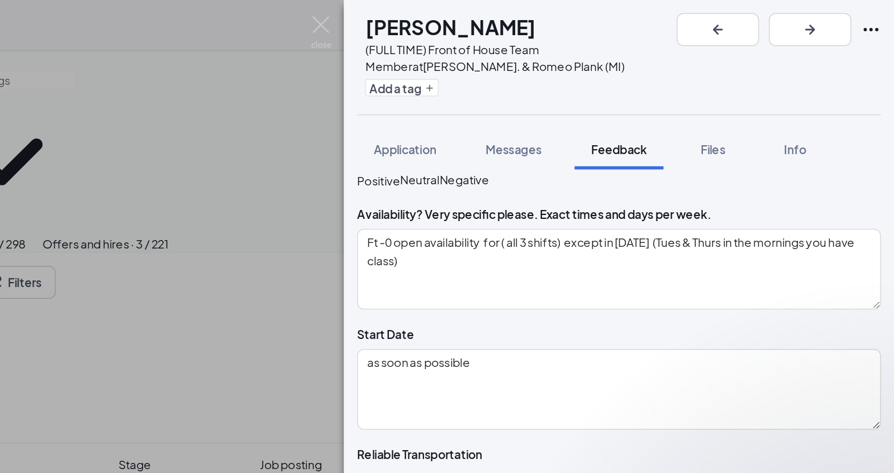
type textarea "n/a"
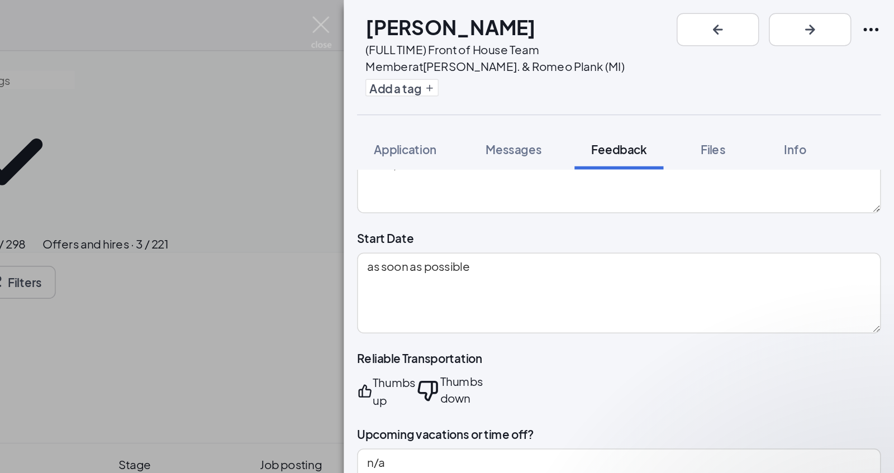
scroll to position [652, 0]
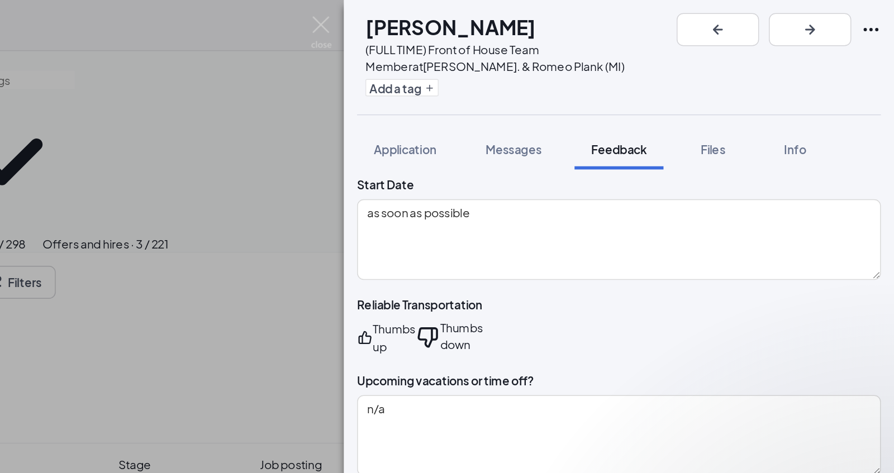
type textarea "FOH"
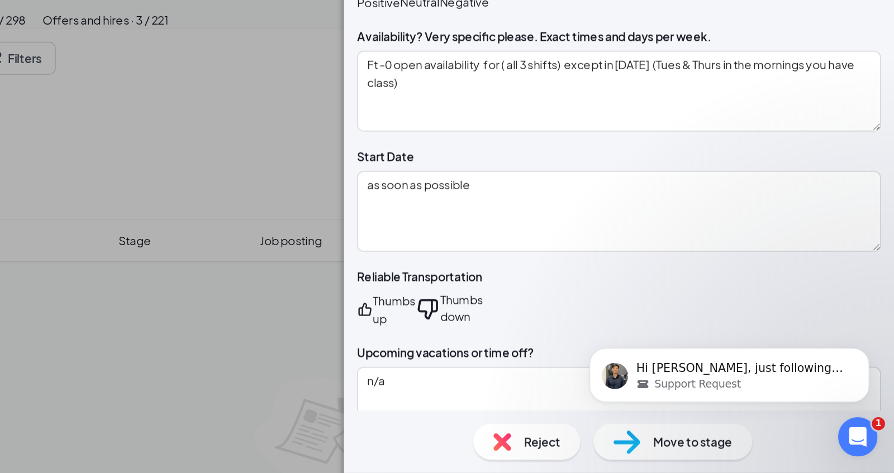
scroll to position [538, 0]
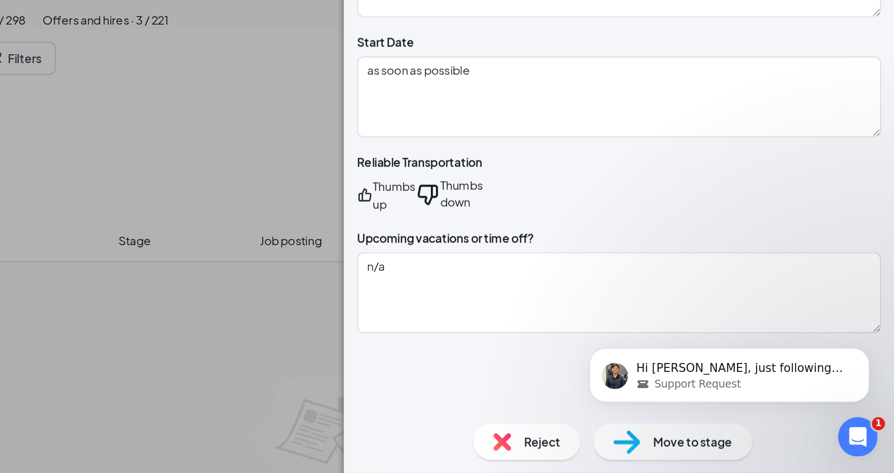
scroll to position [604, 0]
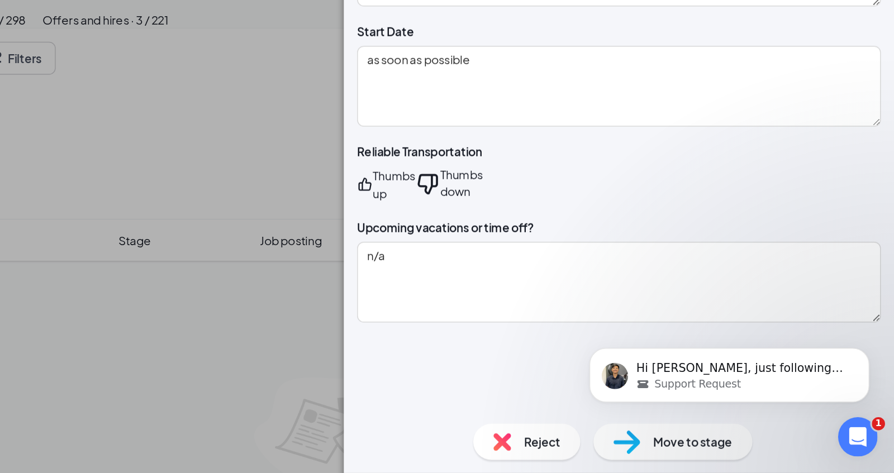
type textarea "Long term - looking to work here while going to nursing school startin gat Maco…"
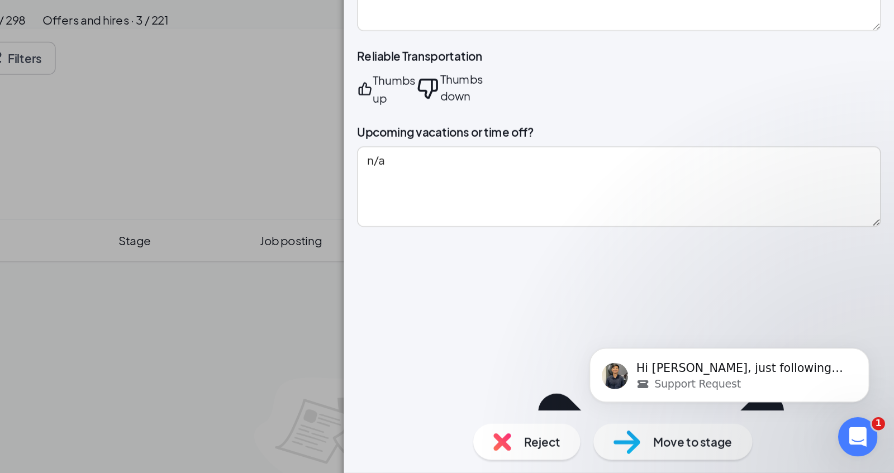
scroll to position [707, 0]
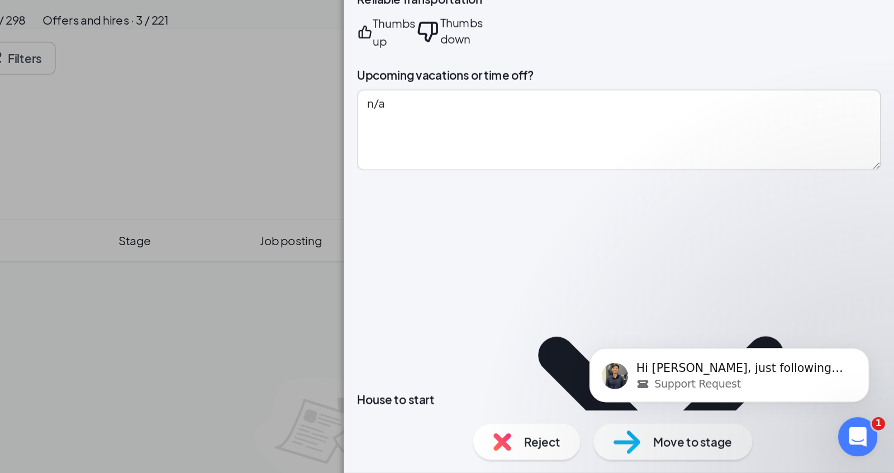
type textarea "14 per hour"
type textarea "n"
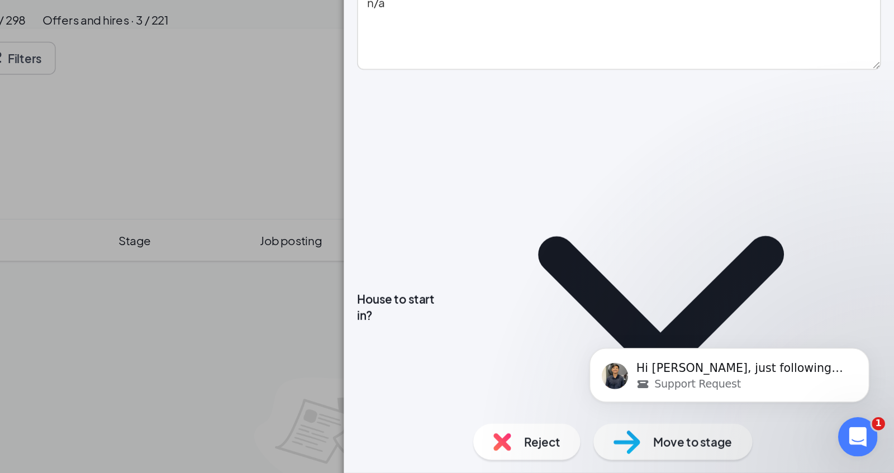
scroll to position [781, 0]
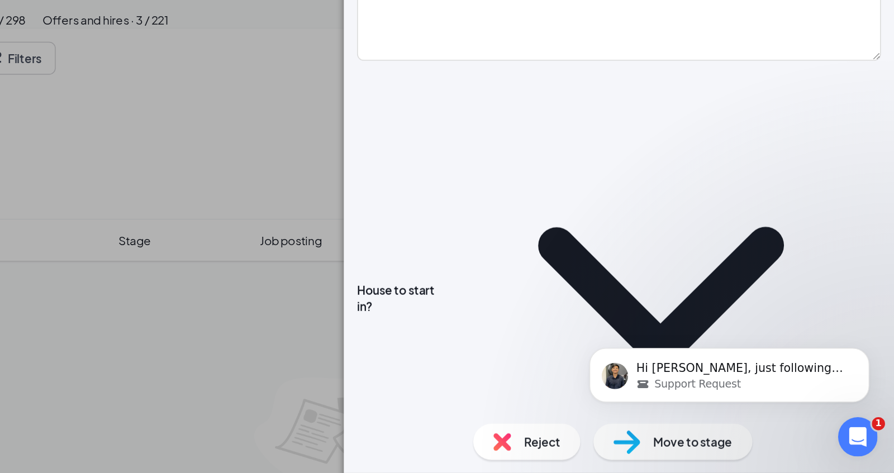
type textarea "Nursing program / associates at [GEOGRAPHIC_DATA] starting [DATE]"
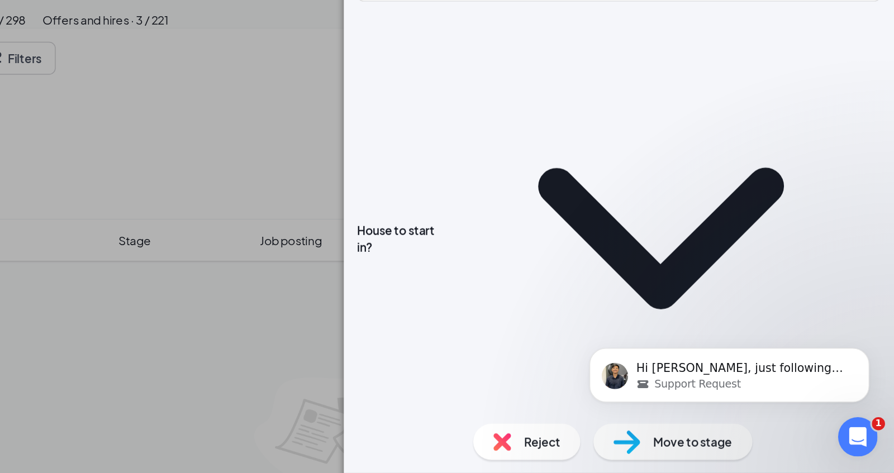
scroll to position [996, 0]
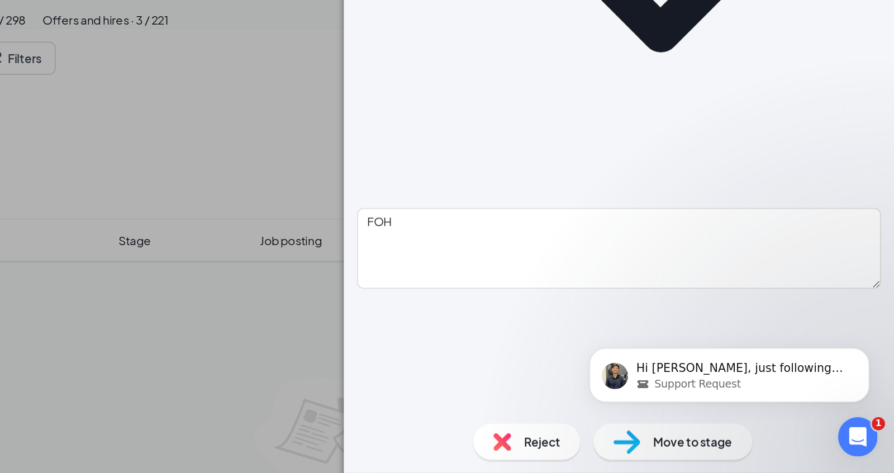
type textarea "Works hard each time she is asked to show up for work or school"
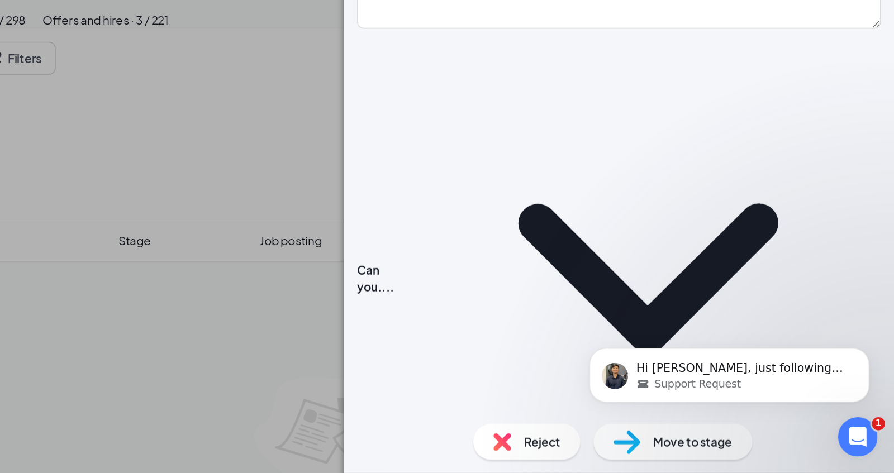
scroll to position [1189, 0]
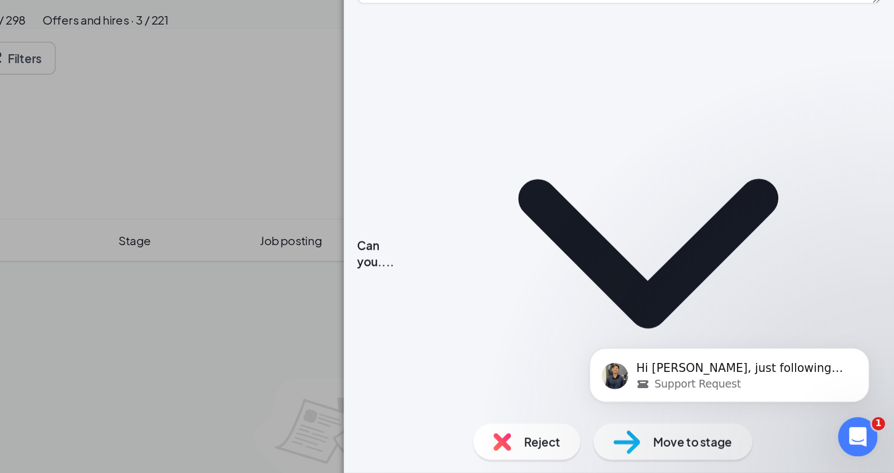
type textarea "She felt a classmater was treated better than hjer during discipline and she de…"
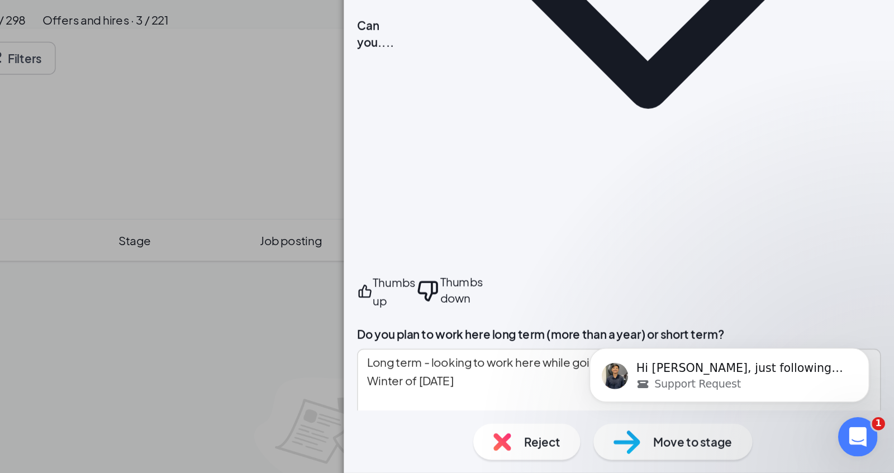
scroll to position [1343, 0]
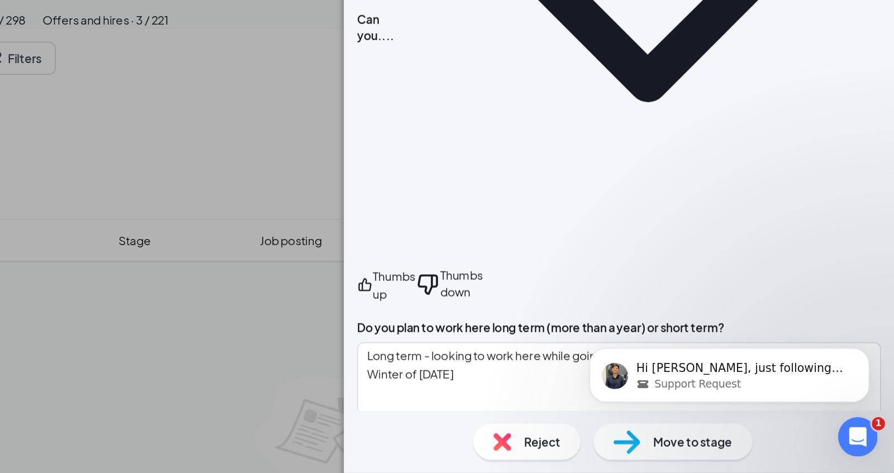
type textarea "She received from a parent as a gymnastics coach that she was ionstructing her …"
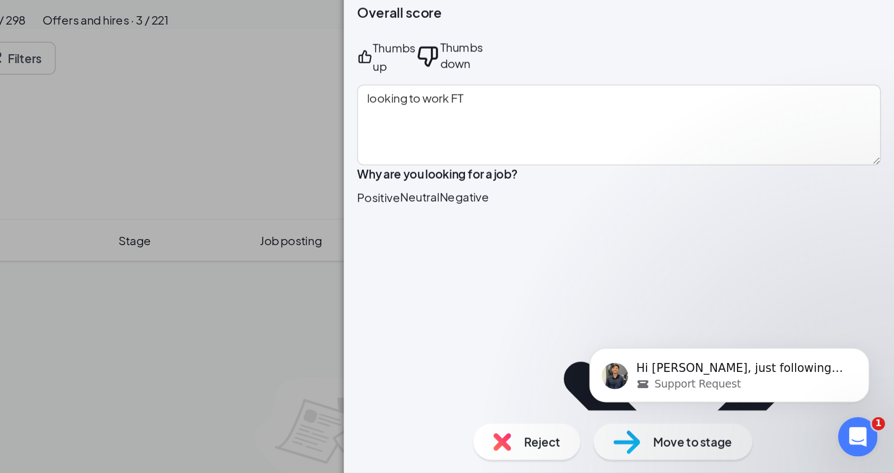
scroll to position [0, 0]
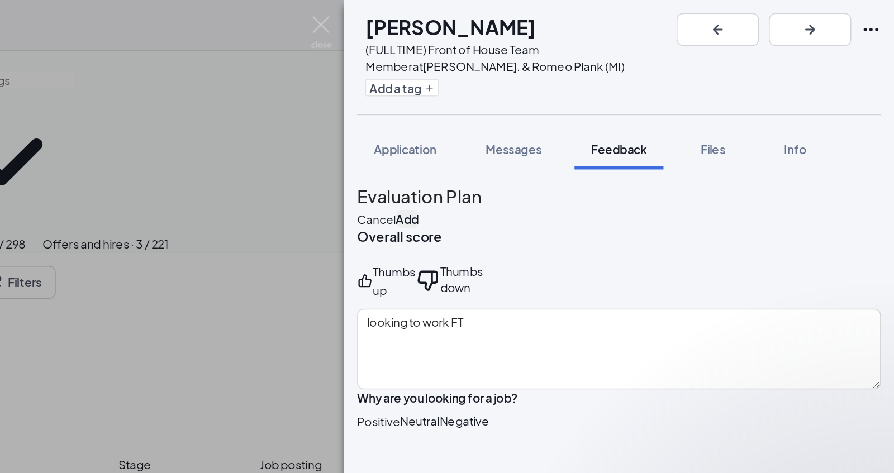
type textarea "Graduating from high school and going on to the nursing assiciates porogram at …"
click at [572, 143] on button "Add" at bounding box center [564, 149] width 16 height 12
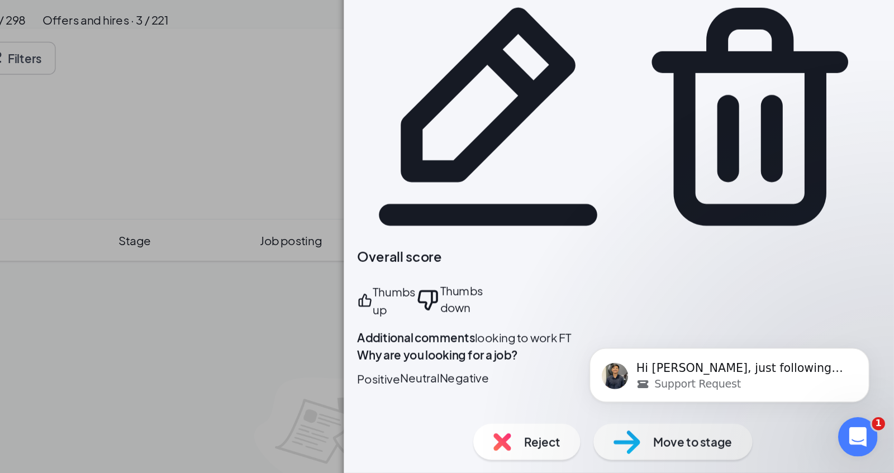
click at [711, 462] on div "Move to stage" at bounding box center [744, 452] width 108 height 25
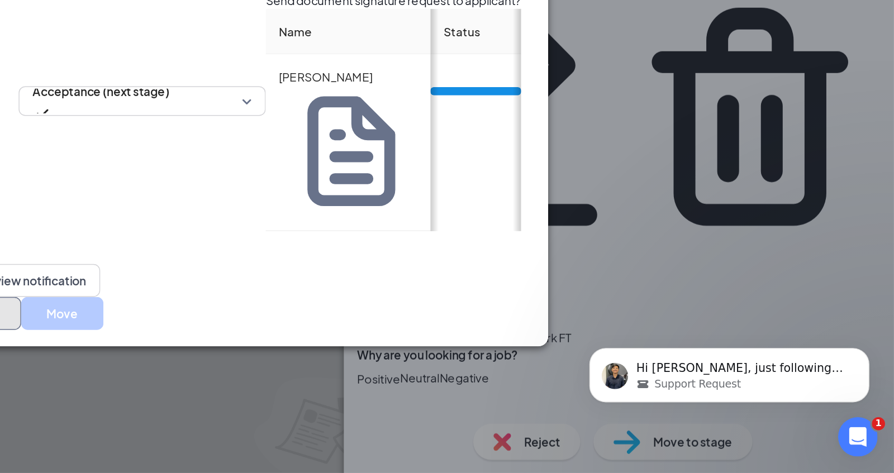
click at [302, 354] on button "Cancel" at bounding box center [274, 365] width 56 height 22
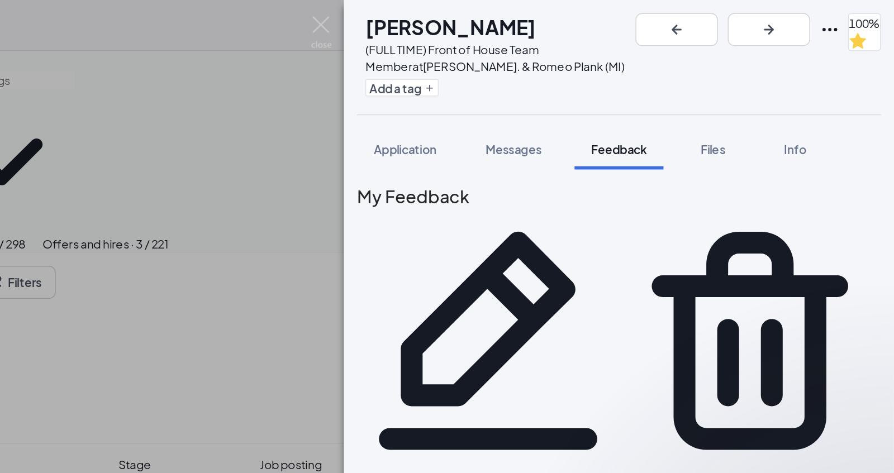
click at [448, 66] on div "[PERSON_NAME] (FULL TIME) Front of House Team Member at [PERSON_NAME]. & Romeo …" at bounding box center [447, 236] width 894 height 473
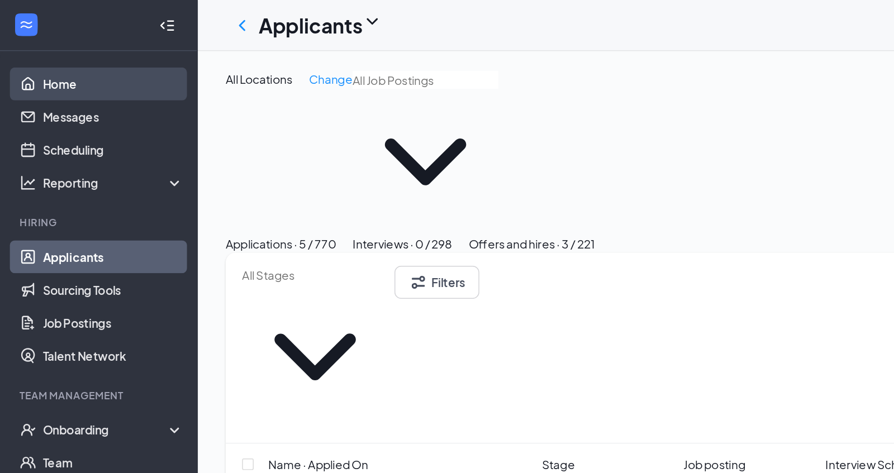
click at [71, 62] on link "Home" at bounding box center [77, 57] width 96 height 22
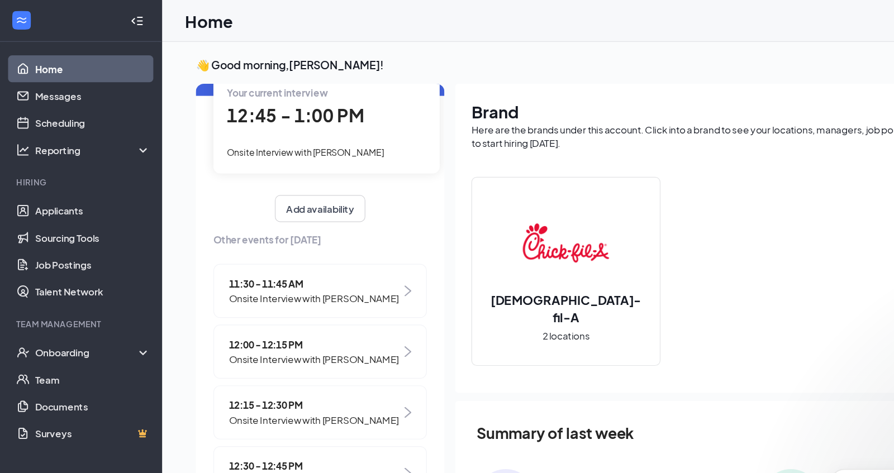
scroll to position [72, 0]
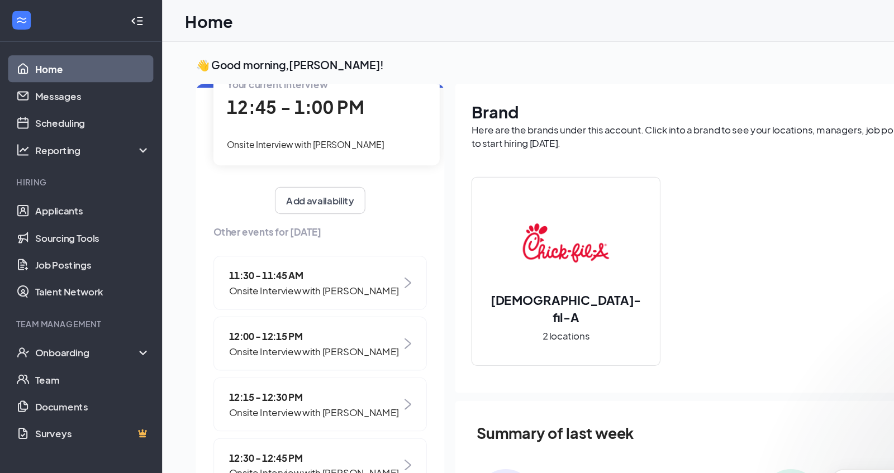
click at [305, 238] on span "Onsite Interview with [PERSON_NAME]" at bounding box center [259, 240] width 141 height 12
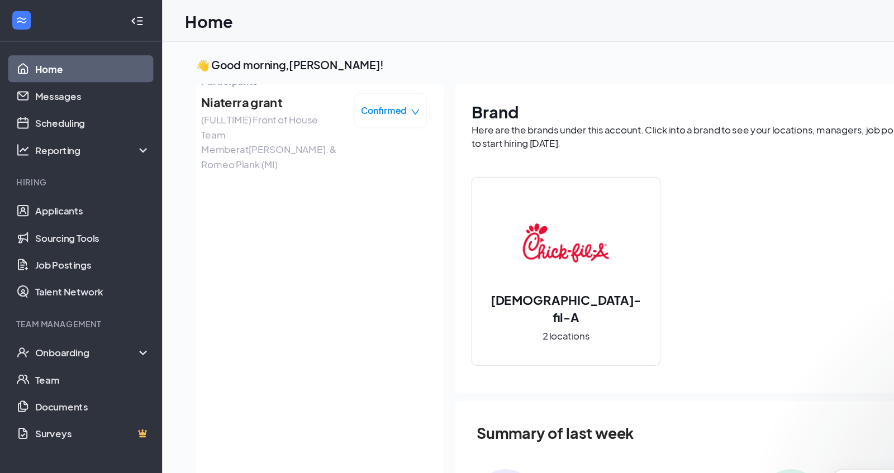
scroll to position [0, 0]
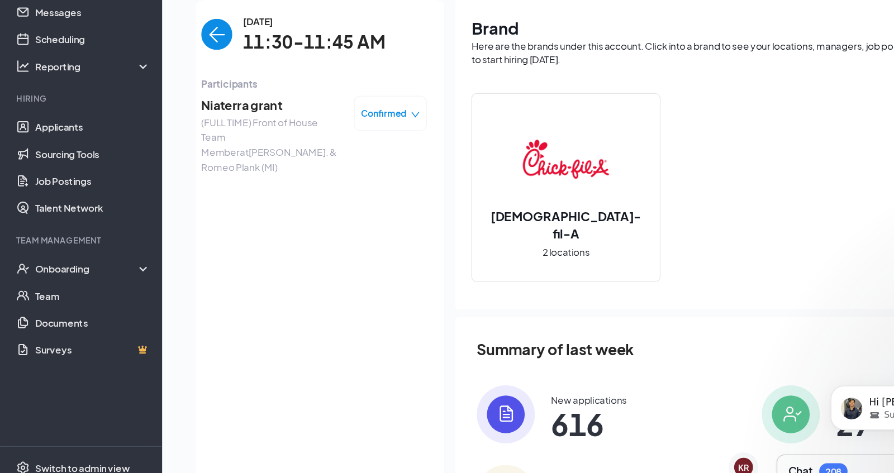
click at [340, 163] on icon "down" at bounding box center [344, 164] width 8 height 8
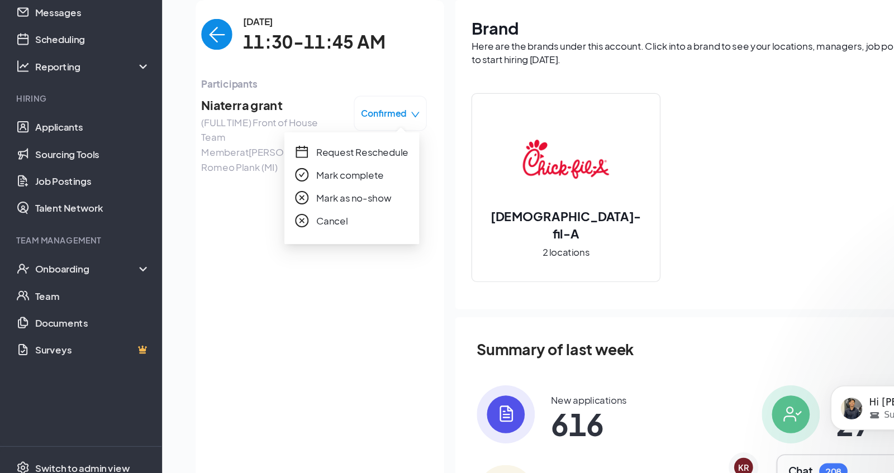
click at [307, 233] on span "Mark as no-show" at bounding box center [293, 233] width 62 height 12
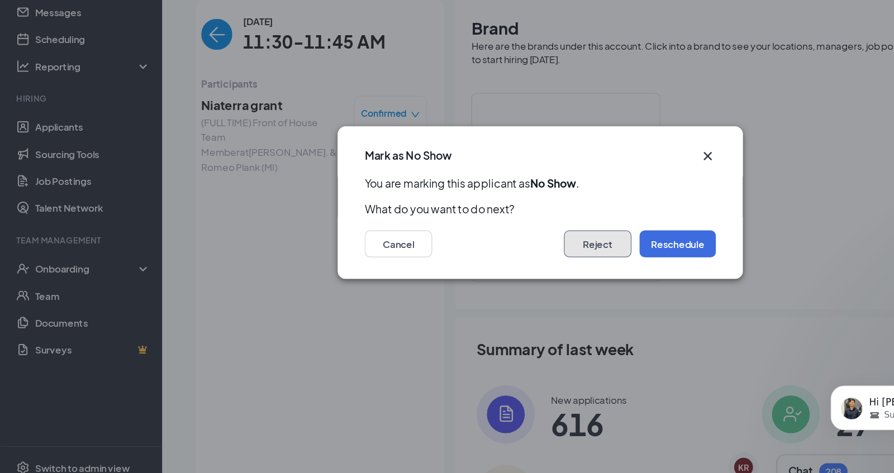
click at [509, 274] on button "Reject" at bounding box center [495, 271] width 56 height 22
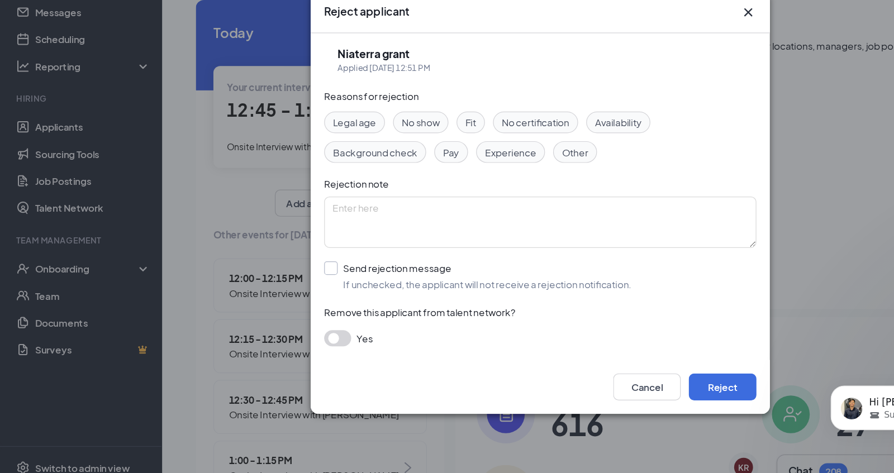
click at [275, 292] on input "Send rejection message If unchecked, the applicant will not receive a rejection…" at bounding box center [395, 298] width 254 height 25
checkbox input "true"
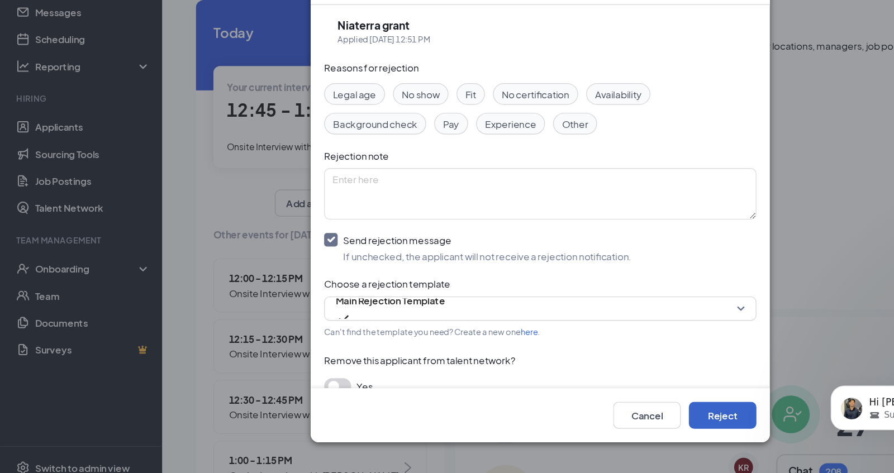
click at [610, 418] on button "Reject" at bounding box center [598, 413] width 56 height 22
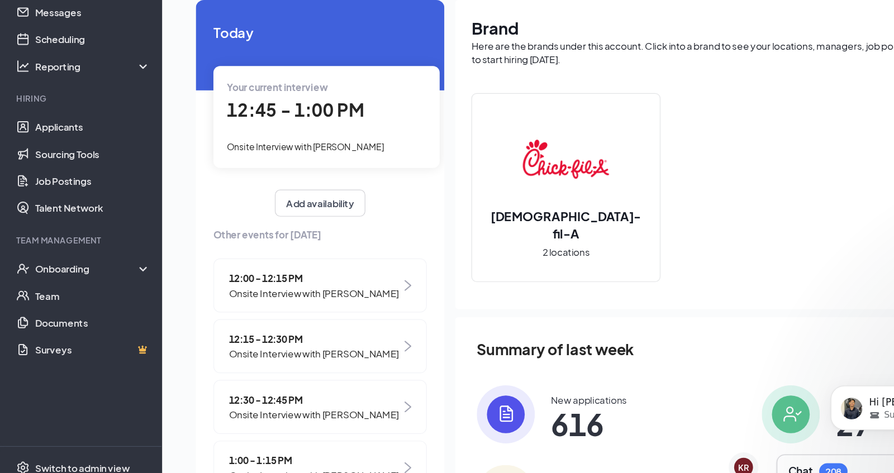
click at [274, 307] on span "Onsite Interview with [PERSON_NAME]" at bounding box center [259, 312] width 141 height 12
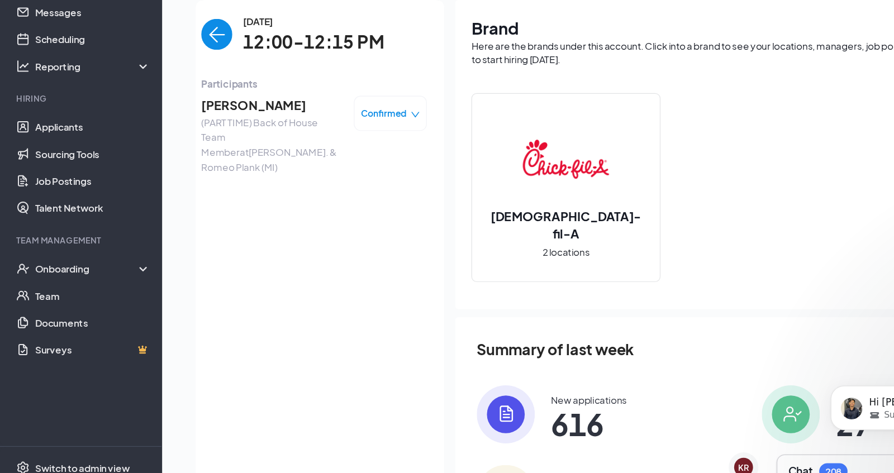
click at [341, 165] on icon "down" at bounding box center [344, 164] width 8 height 8
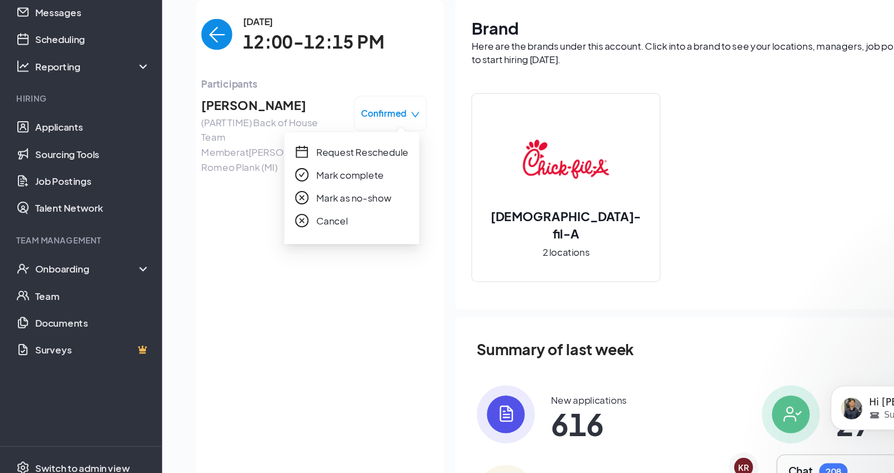
click at [300, 238] on span "Mark as no-show" at bounding box center [293, 233] width 62 height 12
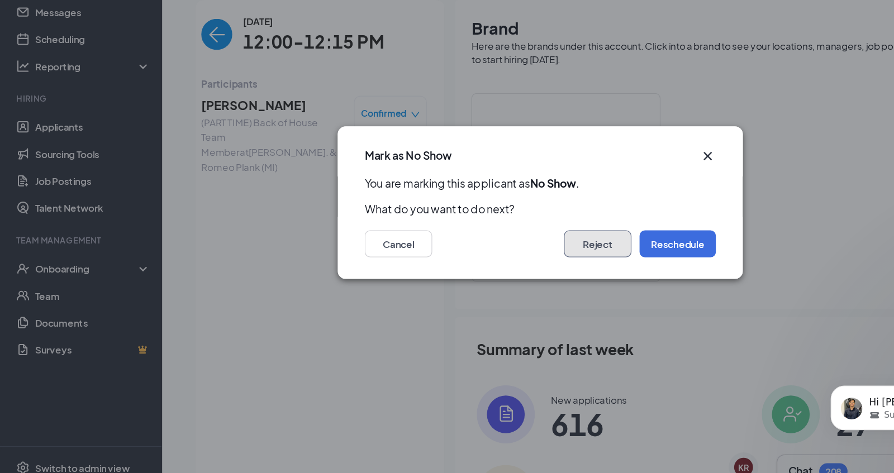
click at [506, 273] on button "Reject" at bounding box center [495, 271] width 56 height 22
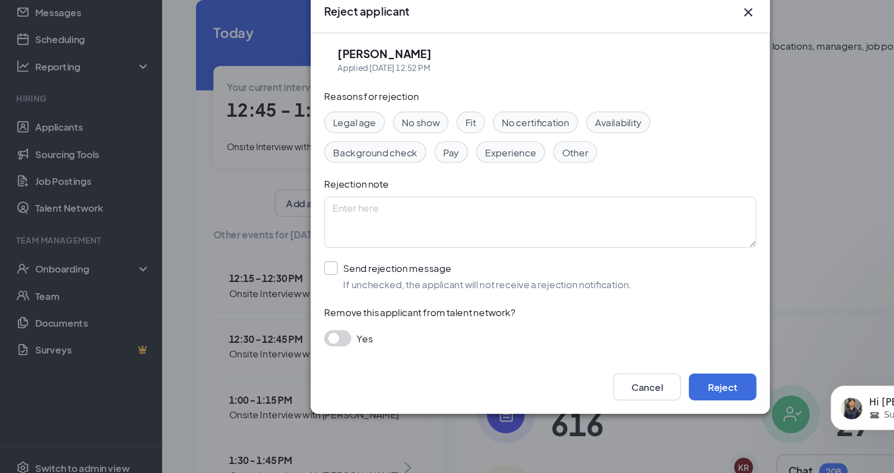
click at [276, 292] on input "Send rejection message If unchecked, the applicant will not receive a rejection…" at bounding box center [395, 298] width 254 height 25
checkbox input "true"
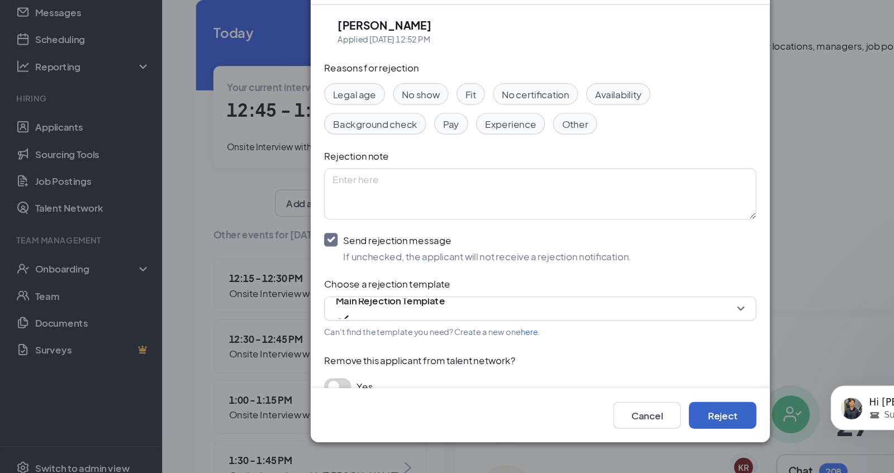
click at [600, 411] on button "Reject" at bounding box center [598, 413] width 56 height 22
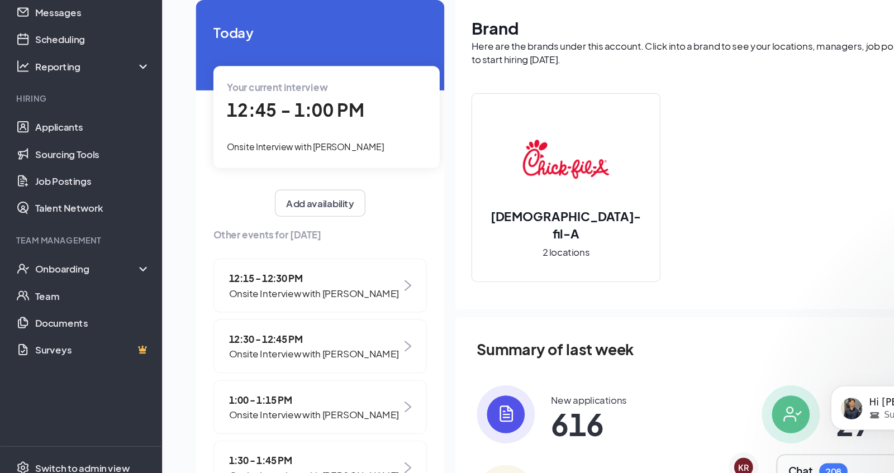
click at [284, 360] on span "Onsite Interview with [PERSON_NAME]" at bounding box center [259, 362] width 141 height 12
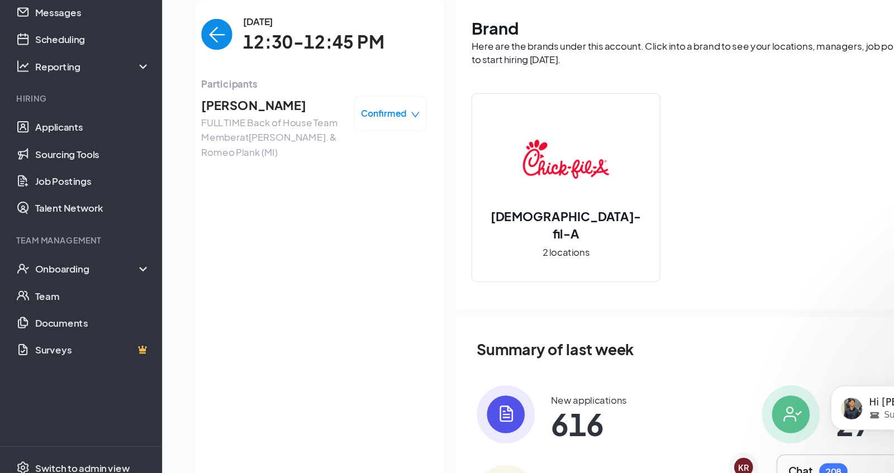
click at [345, 162] on icon "down" at bounding box center [344, 164] width 8 height 8
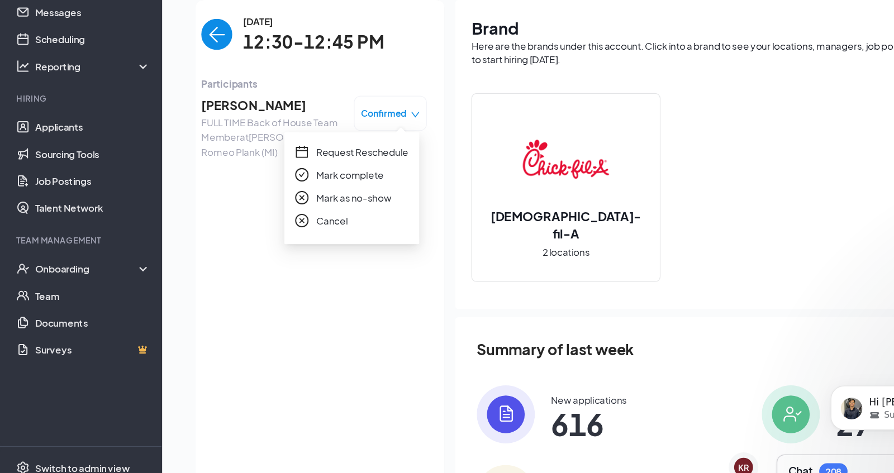
click at [302, 231] on span "Mark as no-show" at bounding box center [293, 233] width 62 height 12
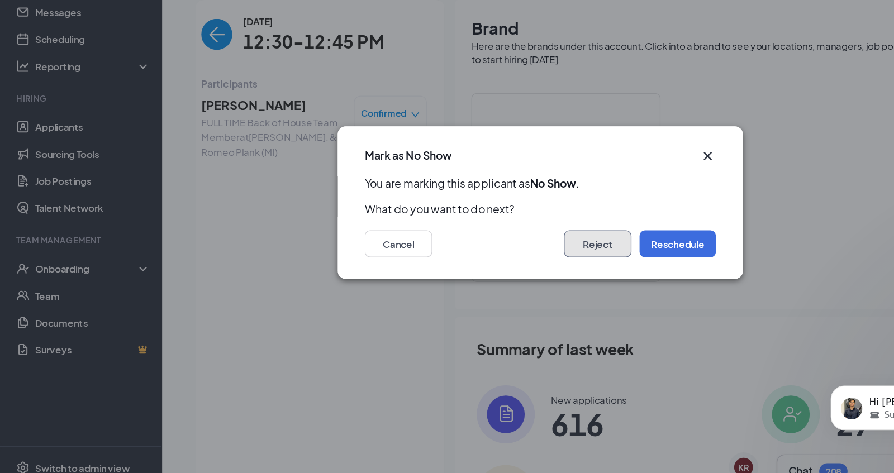
click at [499, 262] on button "Reject" at bounding box center [495, 271] width 56 height 22
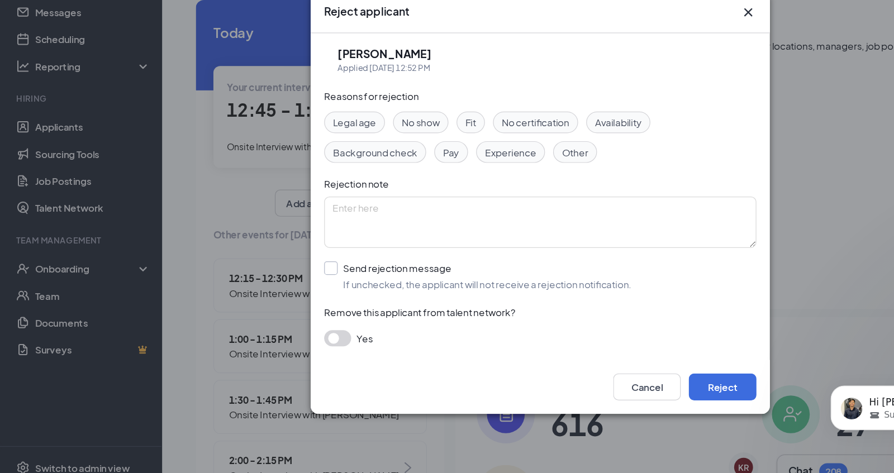
click at [277, 293] on input "Send rejection message If unchecked, the applicant will not receive a rejection…" at bounding box center [395, 298] width 254 height 25
checkbox input "true"
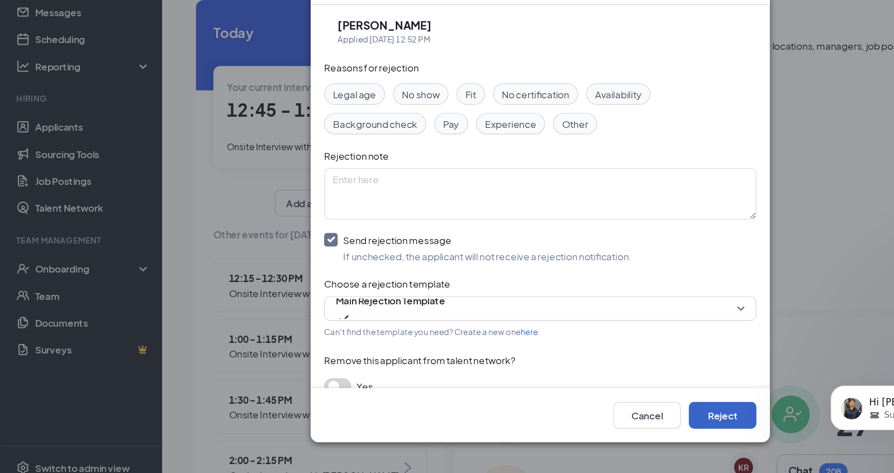
click at [606, 420] on button "Reject" at bounding box center [598, 413] width 56 height 22
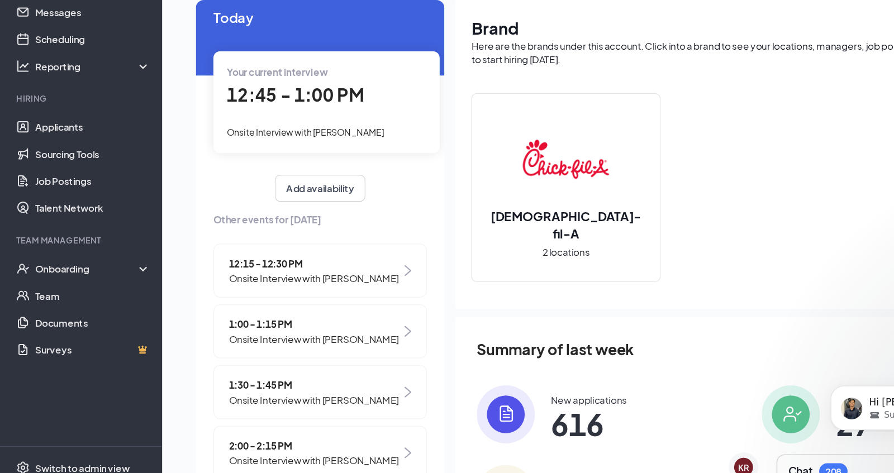
scroll to position [11, 0]
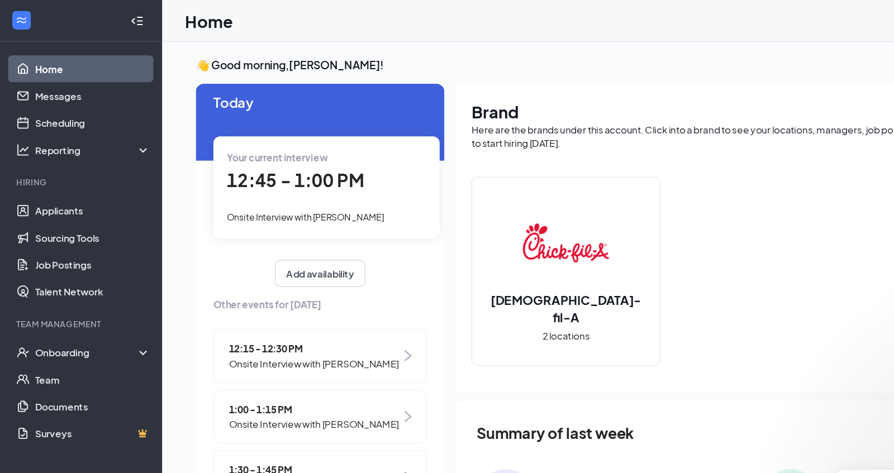
click at [290, 295] on span "Onsite Interview with [PERSON_NAME]" at bounding box center [259, 301] width 141 height 12
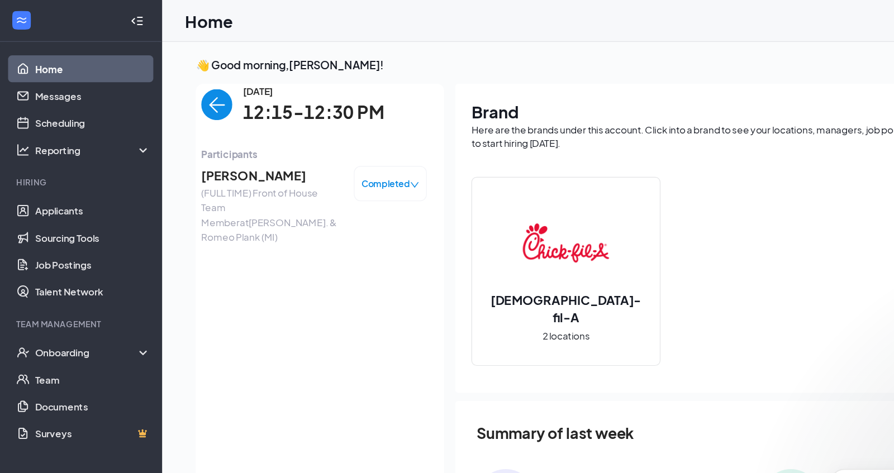
scroll to position [0, 0]
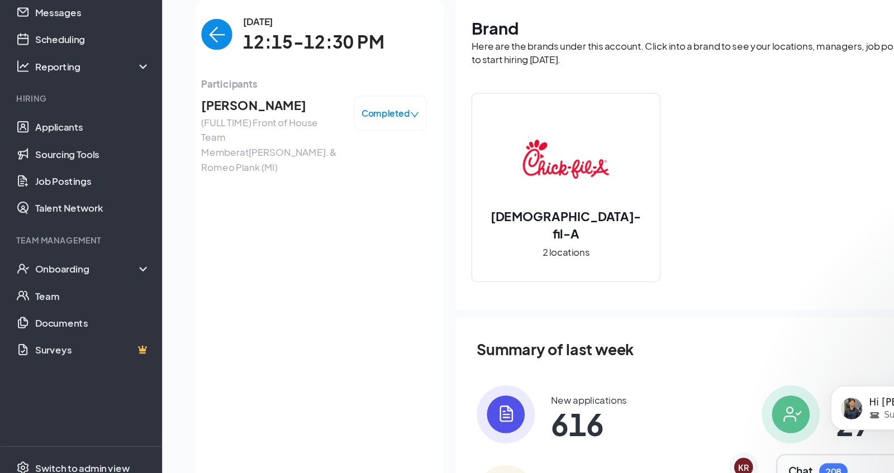
click at [335, 167] on span "Completed" at bounding box center [319, 163] width 40 height 11
click at [349, 142] on span "Participants" at bounding box center [260, 138] width 187 height 12
click at [181, 104] on img "back-button" at bounding box center [180, 98] width 26 height 26
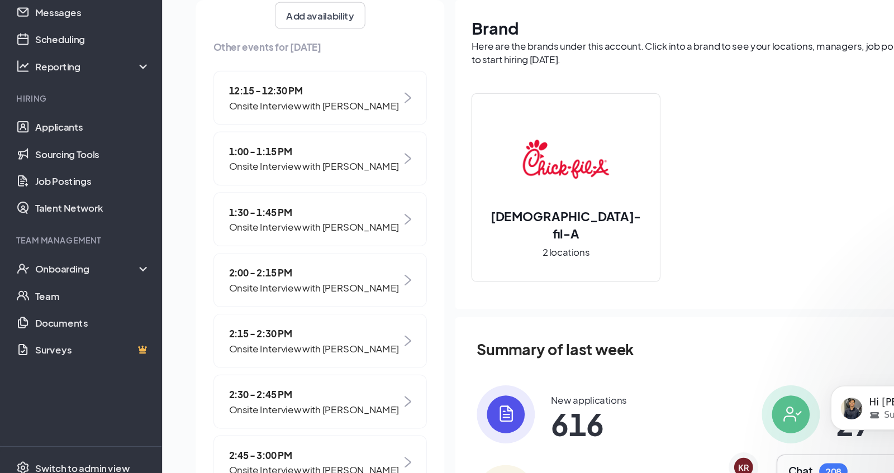
scroll to position [165, 0]
